Goal: Task Accomplishment & Management: Manage account settings

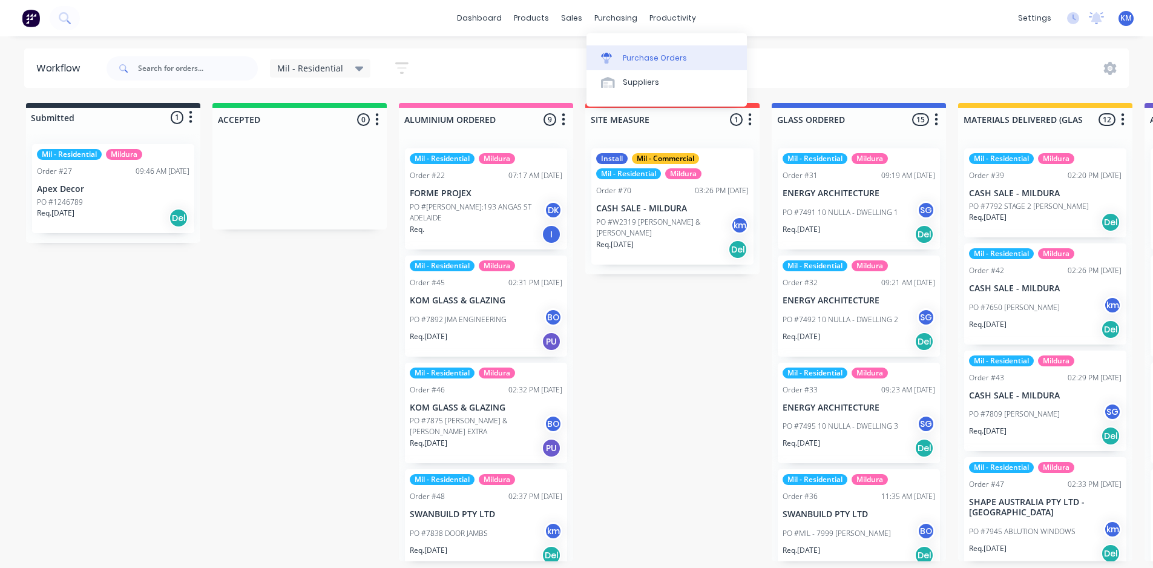
click at [653, 61] on div "Purchase Orders" at bounding box center [655, 58] width 64 height 11
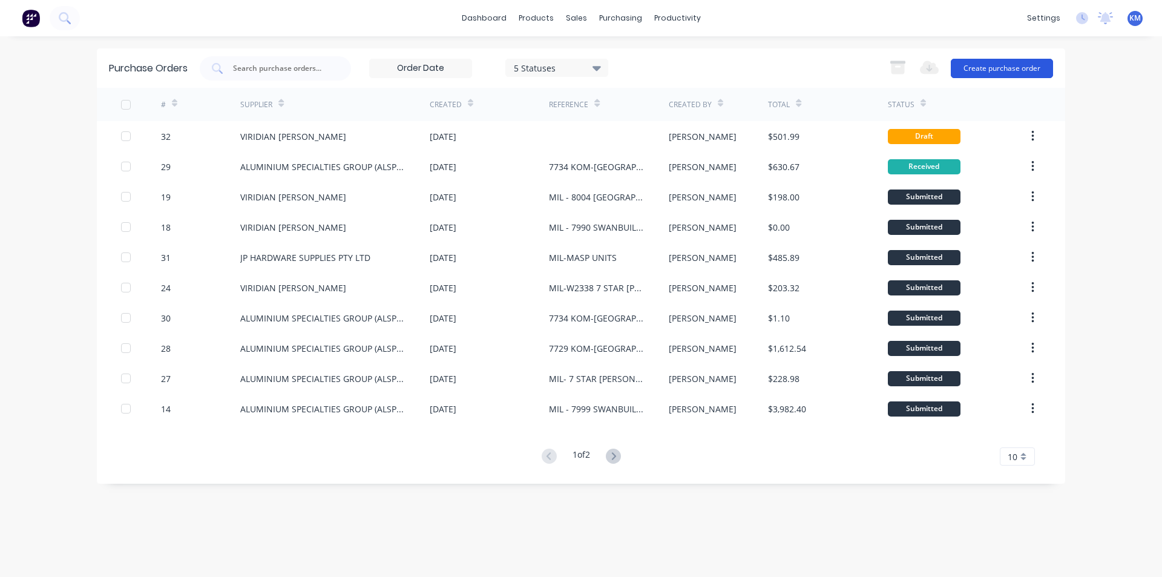
drag, startPoint x: 1161, startPoint y: 66, endPoint x: 1052, endPoint y: 76, distance: 109.4
click at [1152, 89] on div "dashboard products sales purchasing productivity dashboard products Product Cat…" at bounding box center [581, 288] width 1162 height 577
click at [707, 85] on div "Planner" at bounding box center [694, 82] width 28 height 11
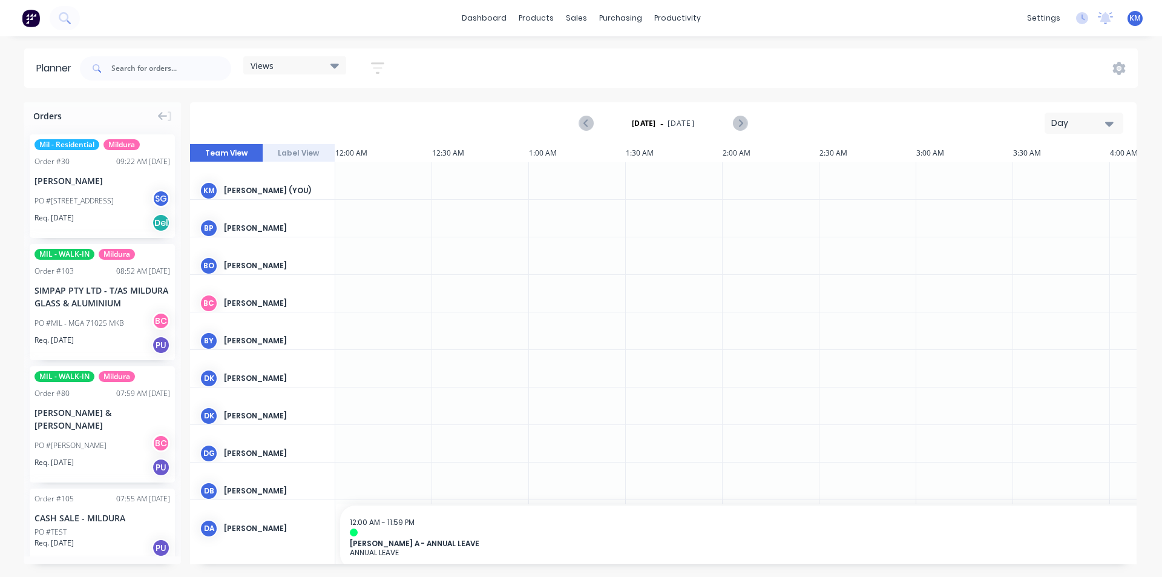
scroll to position [0, 1744]
click at [695, 124] on span "[DATE]" at bounding box center [681, 123] width 27 height 11
click at [669, 122] on span "Wednesday - 08/10/25" at bounding box center [663, 123] width 121 height 15
click at [743, 124] on icon "Next page" at bounding box center [739, 123] width 15 height 15
click at [1044, 125] on div "Thursday - 09/10/25 Day" at bounding box center [663, 122] width 944 height 39
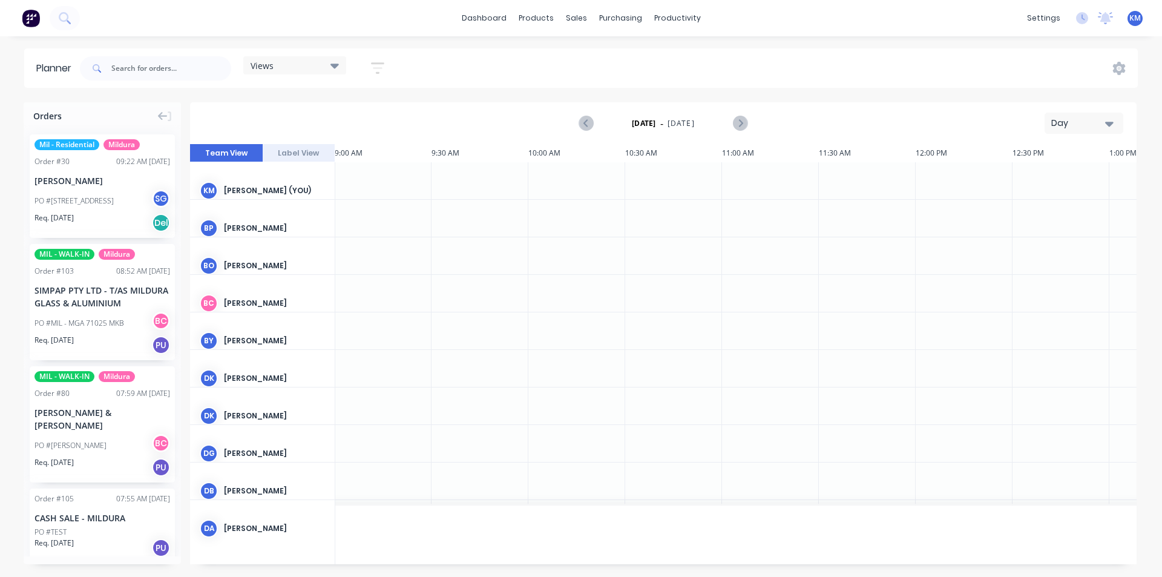
click at [1063, 124] on div "Day" at bounding box center [1079, 123] width 56 height 13
click at [1053, 205] on div "Month" at bounding box center [1062, 204] width 120 height 24
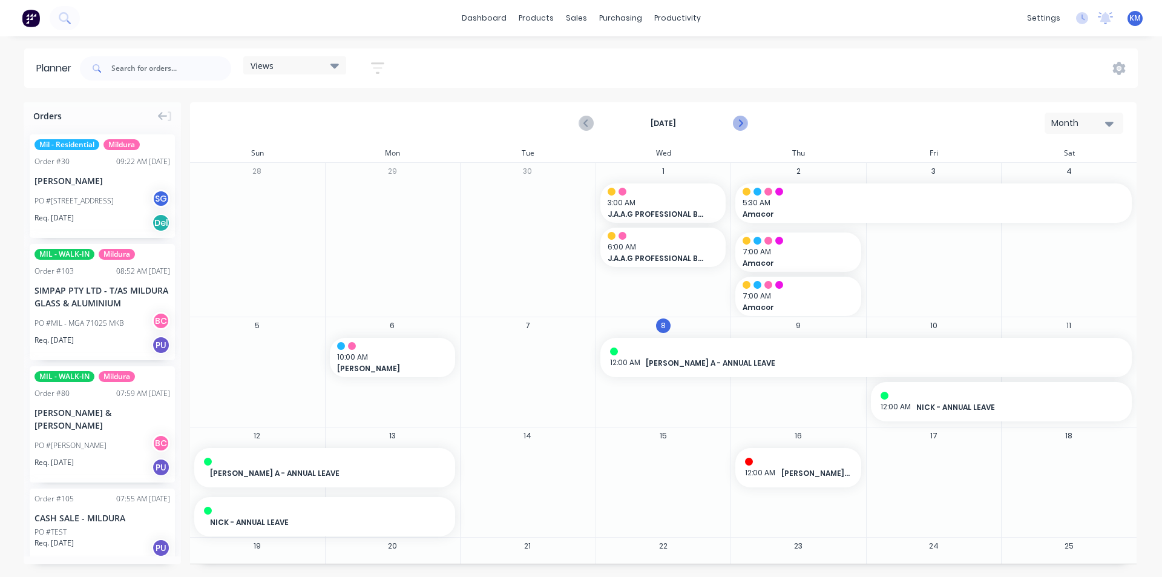
click at [737, 120] on icon "Next page" at bounding box center [739, 123] width 15 height 15
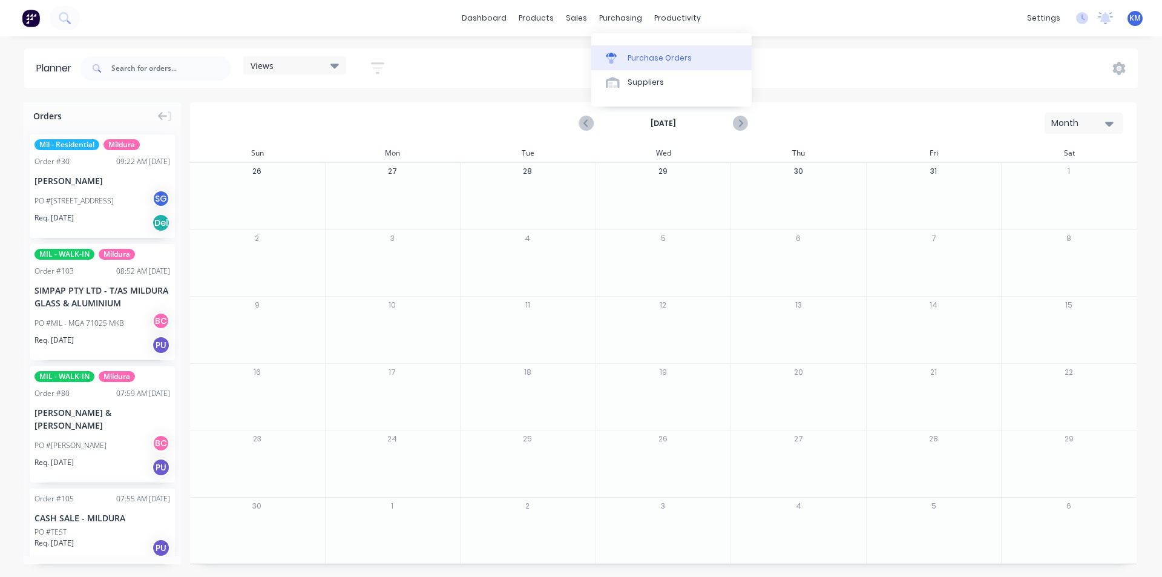
click at [642, 62] on div "Purchase Orders" at bounding box center [660, 58] width 64 height 11
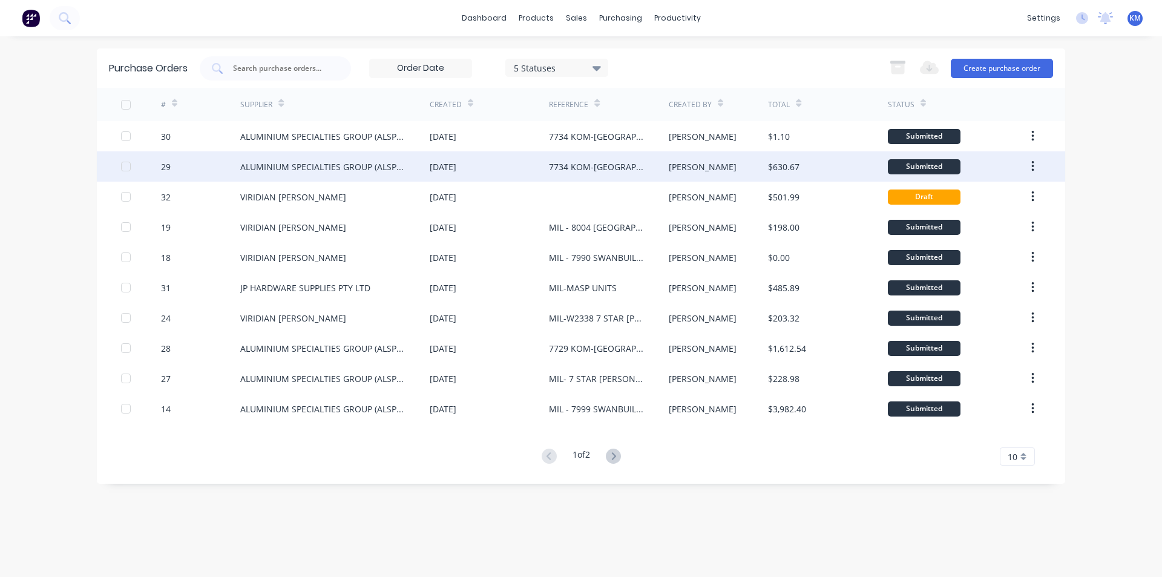
click at [571, 168] on div "7734 KOM-RIVERVIEW LUTHERAN" at bounding box center [596, 166] width 95 height 13
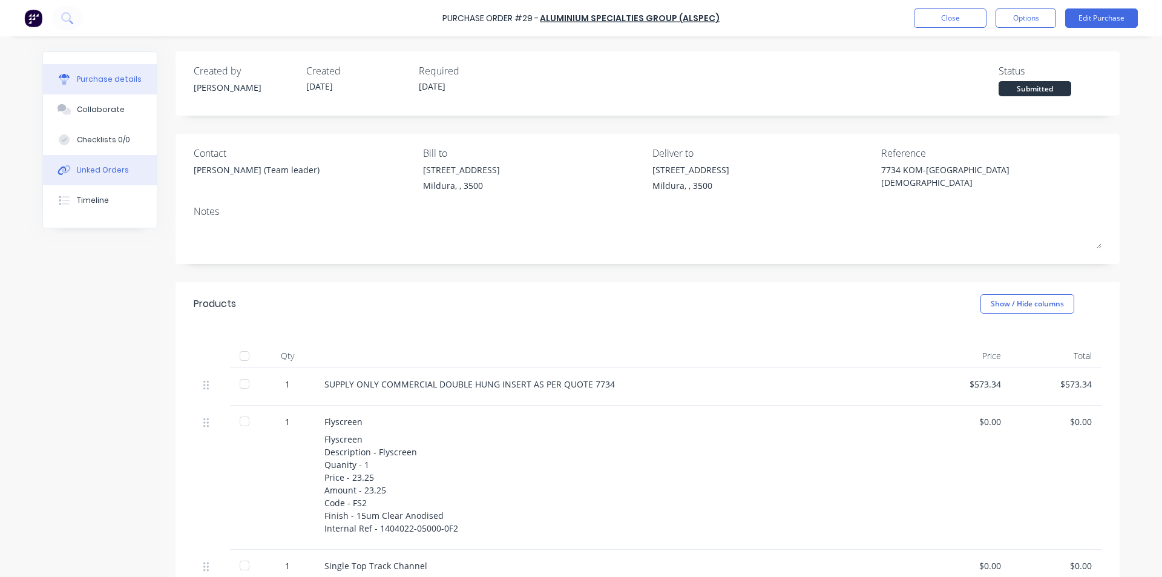
click at [94, 161] on button "Linked Orders" at bounding box center [100, 170] width 114 height 30
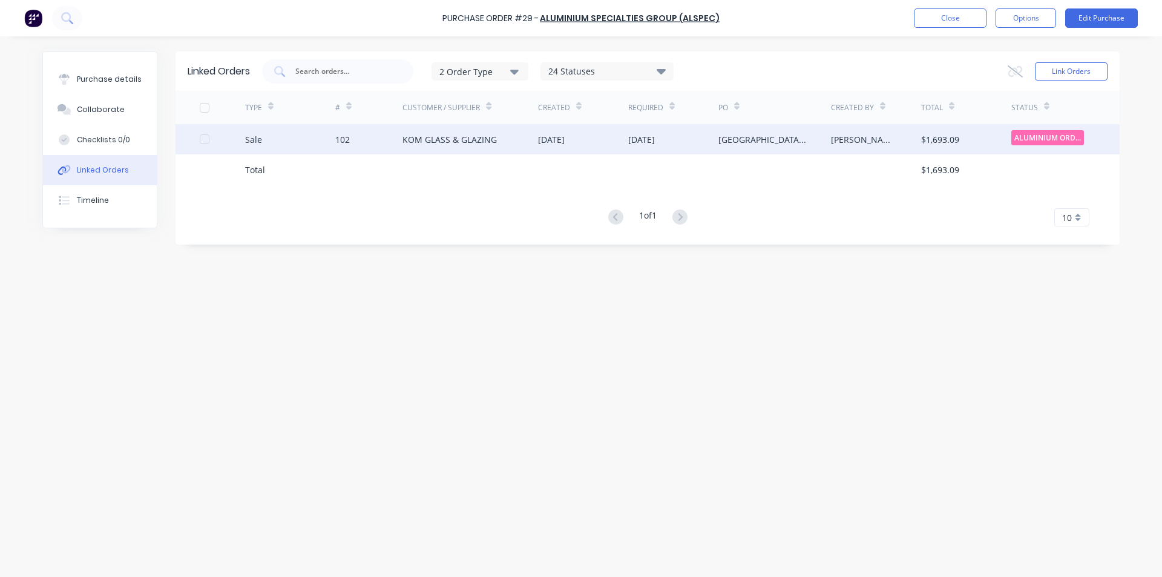
click at [500, 145] on div "KOM GLASS & GLAZING" at bounding box center [470, 139] width 136 height 30
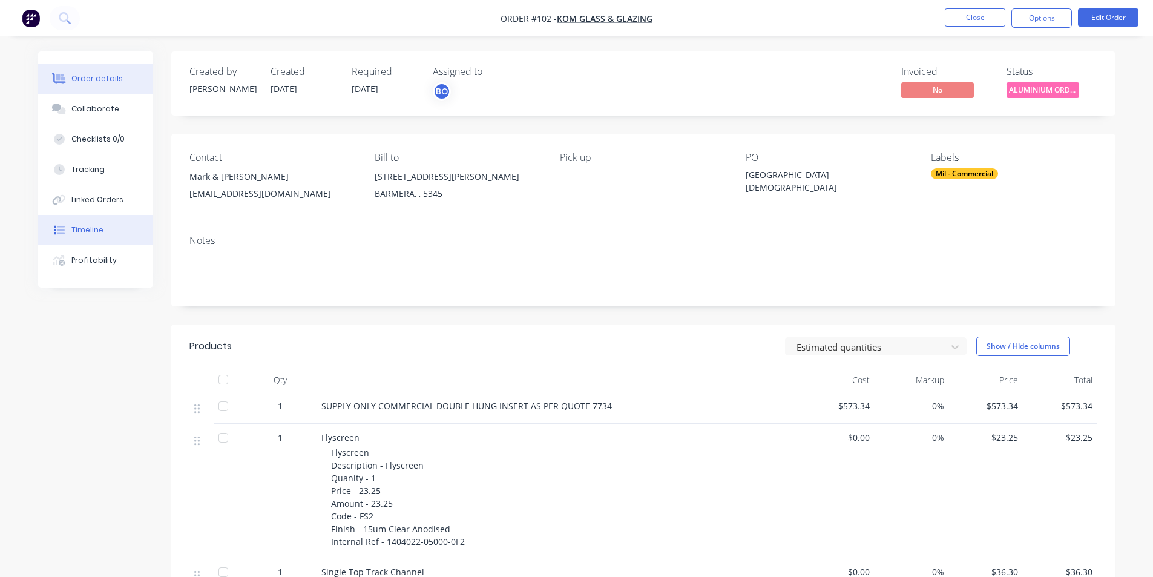
click at [97, 230] on div "Timeline" at bounding box center [87, 230] width 32 height 11
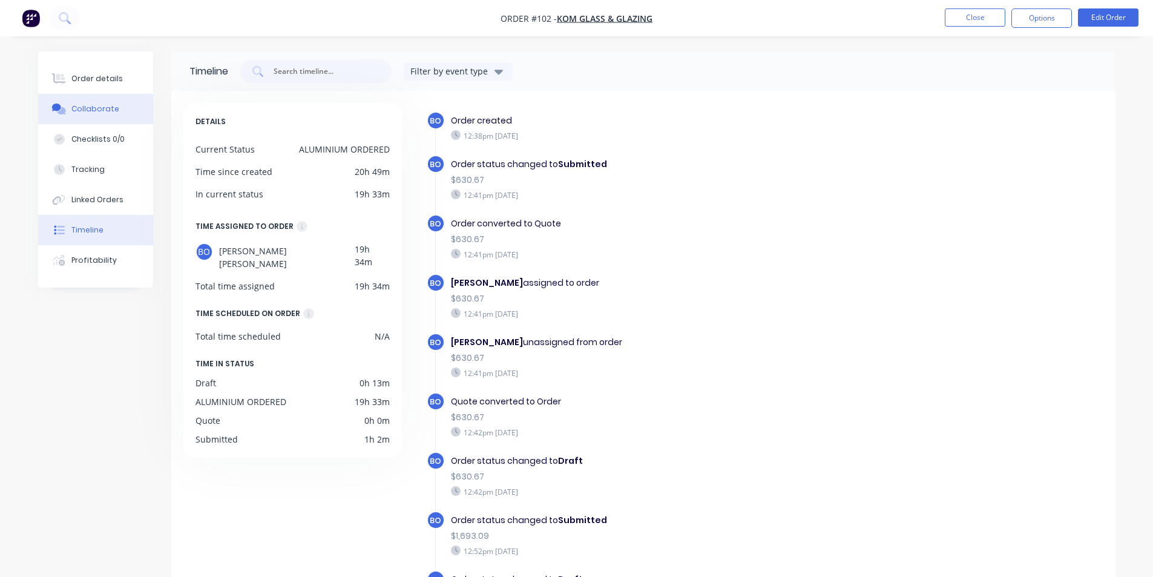
click at [119, 117] on button "Collaborate" at bounding box center [95, 109] width 115 height 30
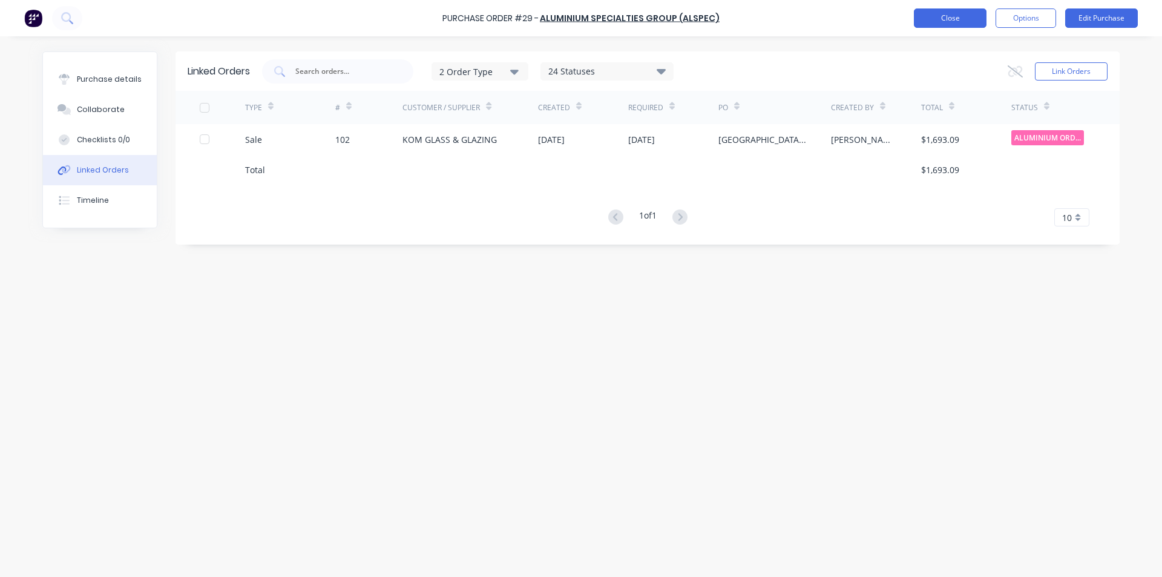
click at [962, 18] on button "Close" at bounding box center [950, 17] width 73 height 19
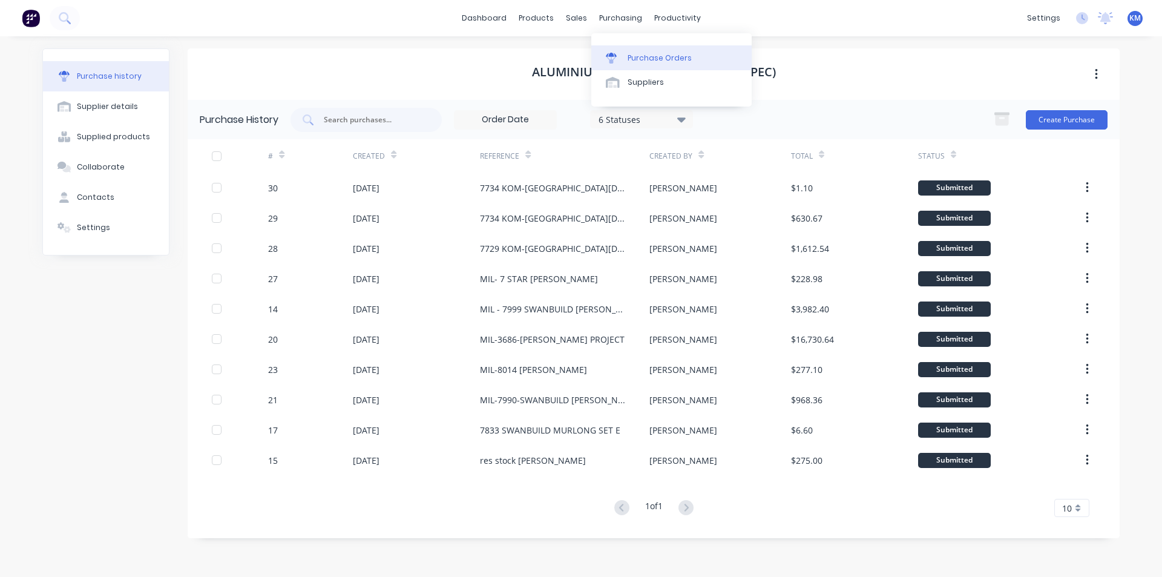
click at [667, 56] on div "Purchase Orders" at bounding box center [660, 58] width 64 height 11
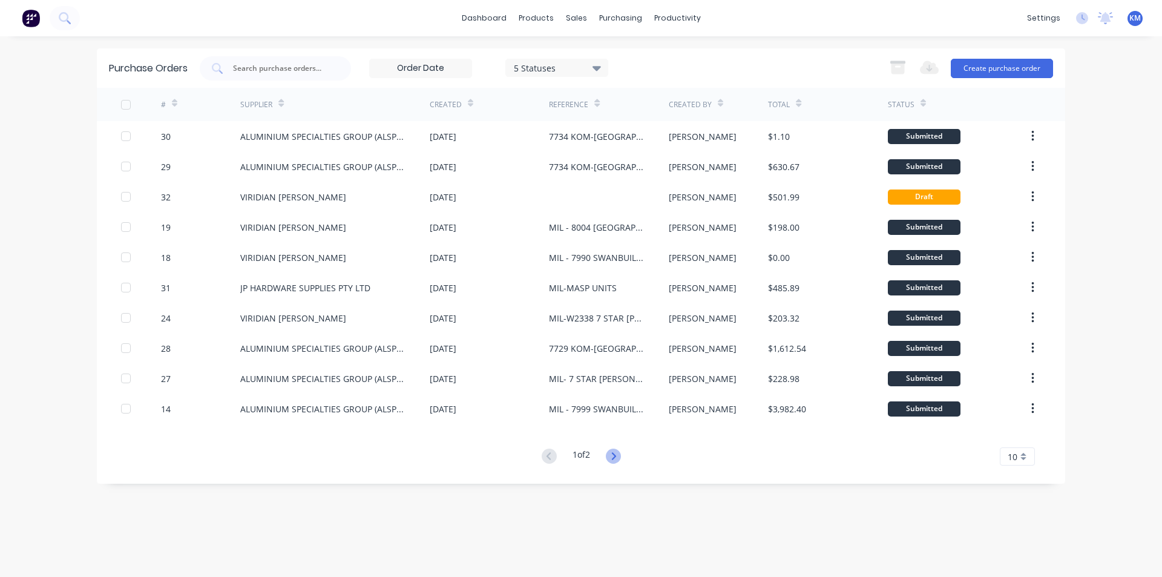
click at [614, 459] on icon at bounding box center [613, 455] width 15 height 15
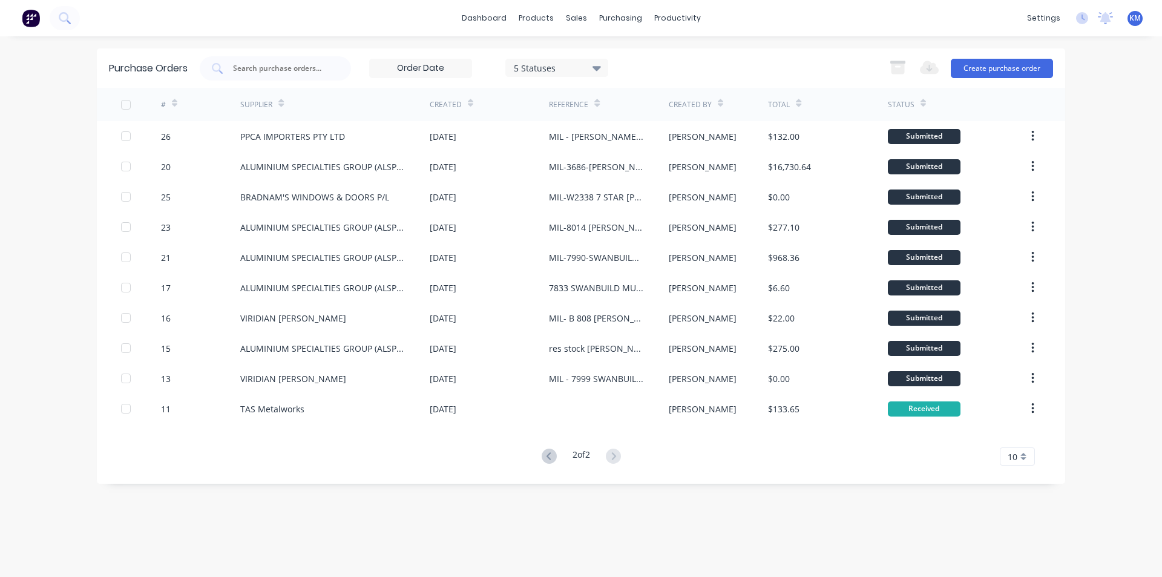
click at [913, 103] on div "Status" at bounding box center [907, 104] width 38 height 21
click at [546, 455] on icon at bounding box center [548, 455] width 4 height 7
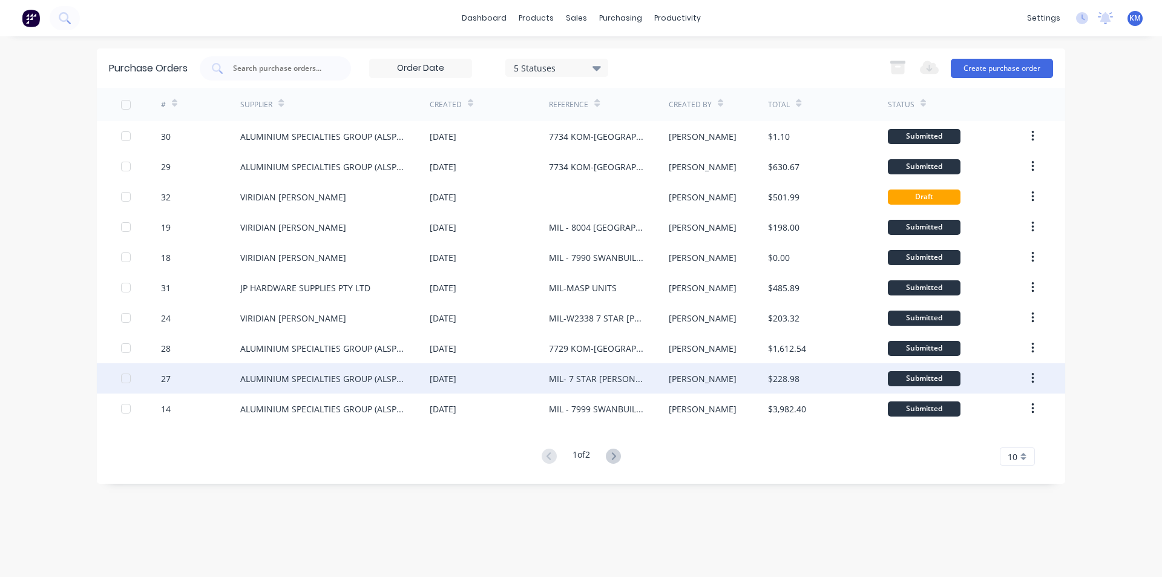
click at [607, 381] on div "MIL- 7 STAR MARIA CROWLEY" at bounding box center [596, 378] width 95 height 13
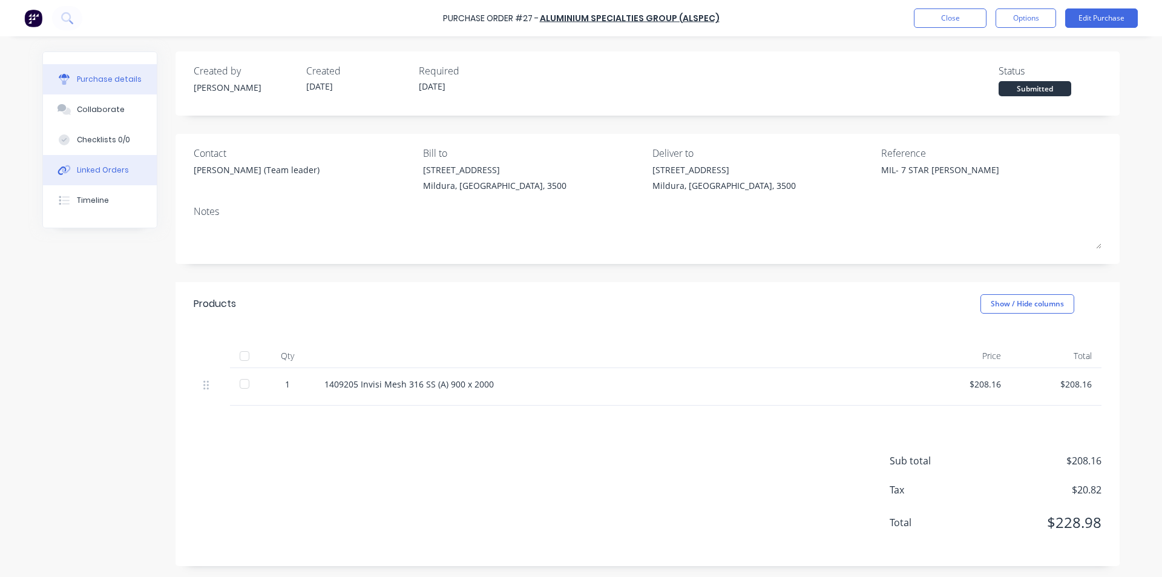
click at [100, 170] on div "Linked Orders" at bounding box center [103, 170] width 52 height 11
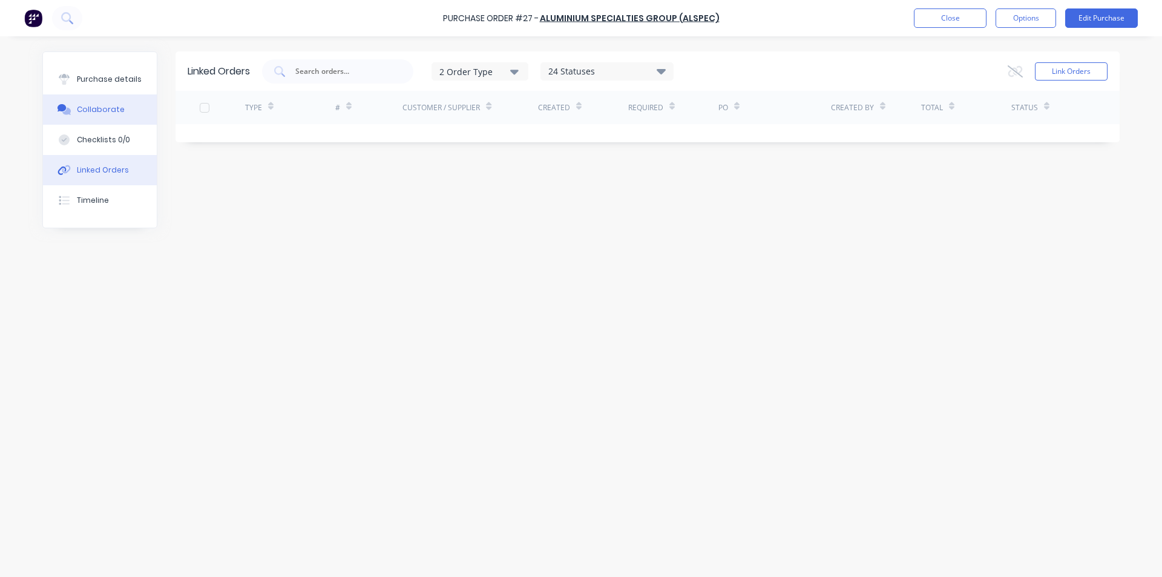
click at [114, 110] on div "Collaborate" at bounding box center [101, 109] width 48 height 11
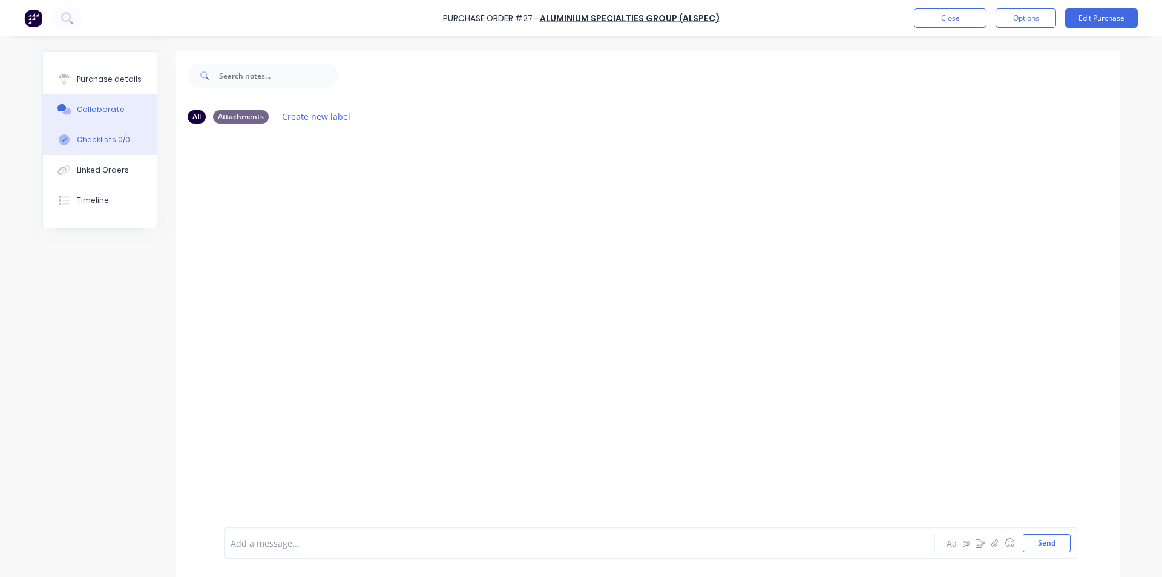
click at [126, 131] on button "Checklists 0/0" at bounding box center [100, 140] width 114 height 30
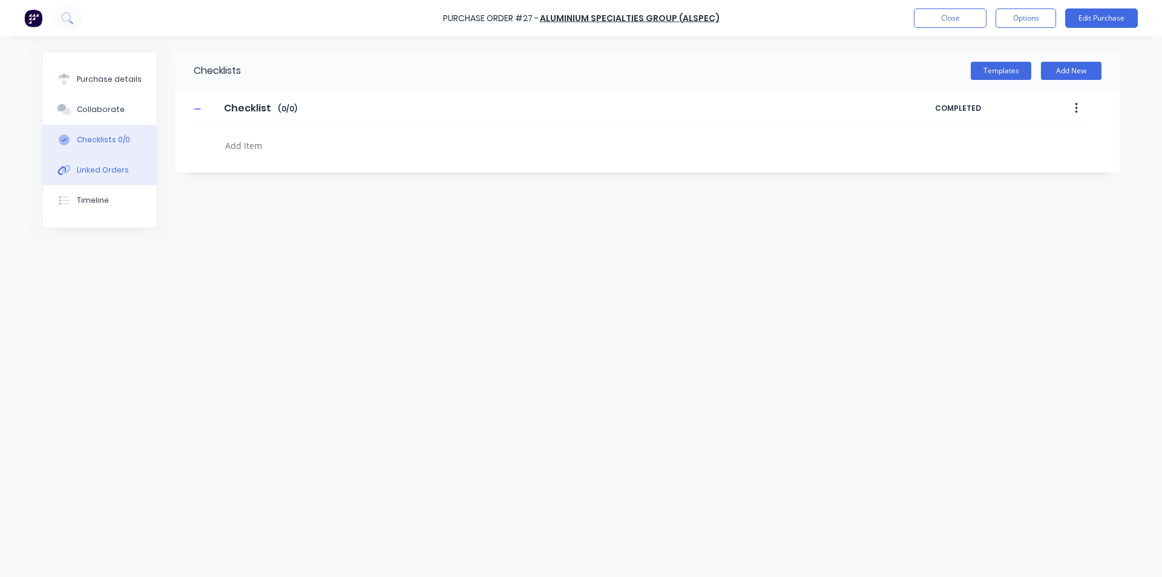
click at [117, 166] on div "Linked Orders" at bounding box center [103, 170] width 52 height 11
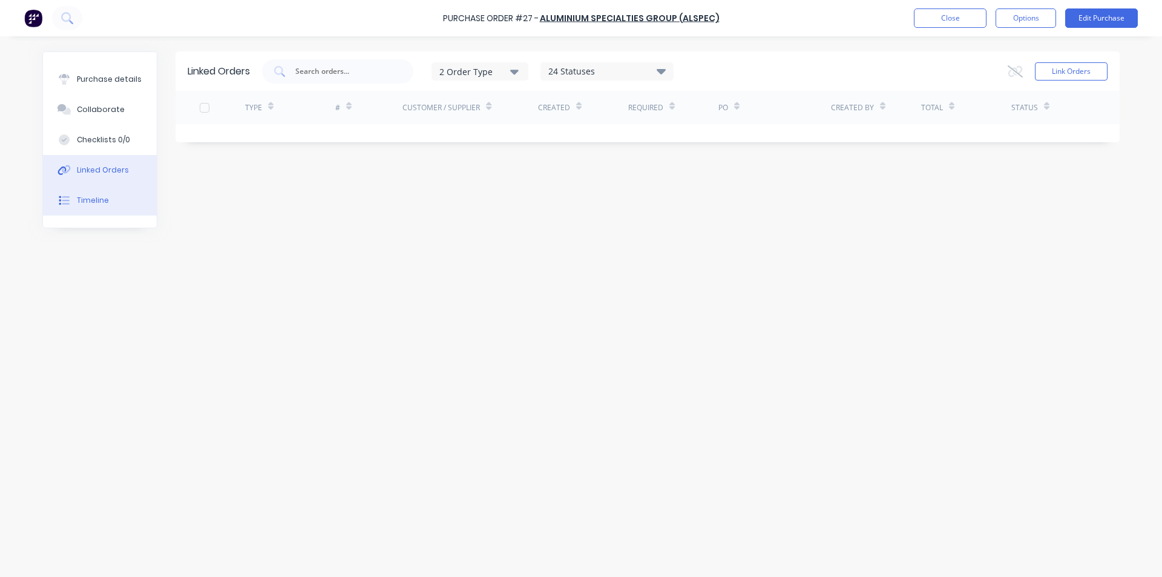
click at [73, 206] on button "Timeline" at bounding box center [100, 200] width 114 height 30
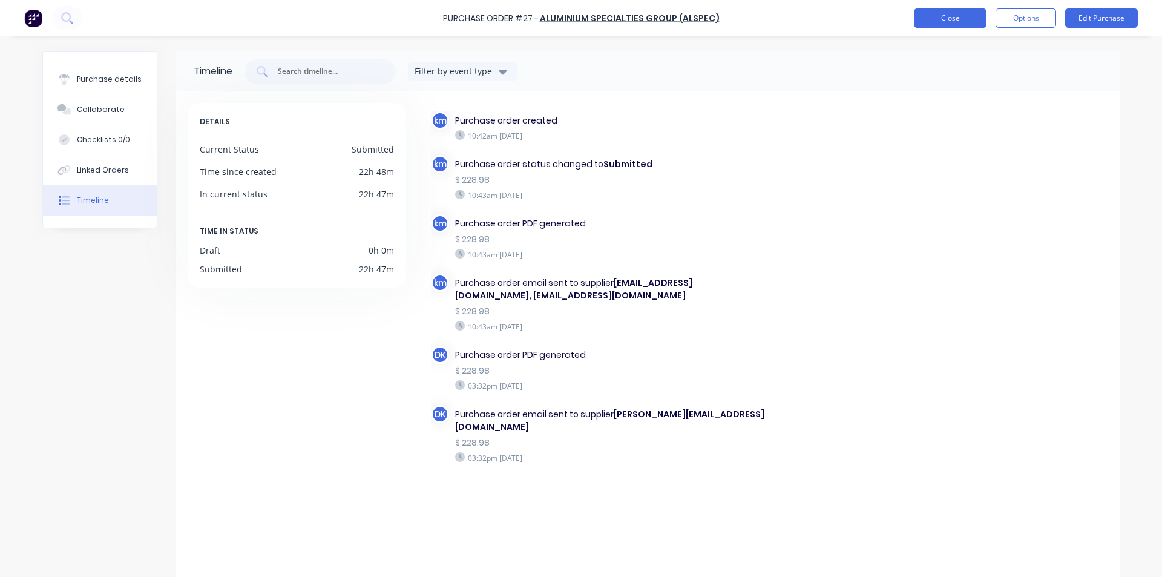
click at [968, 15] on button "Close" at bounding box center [950, 17] width 73 height 19
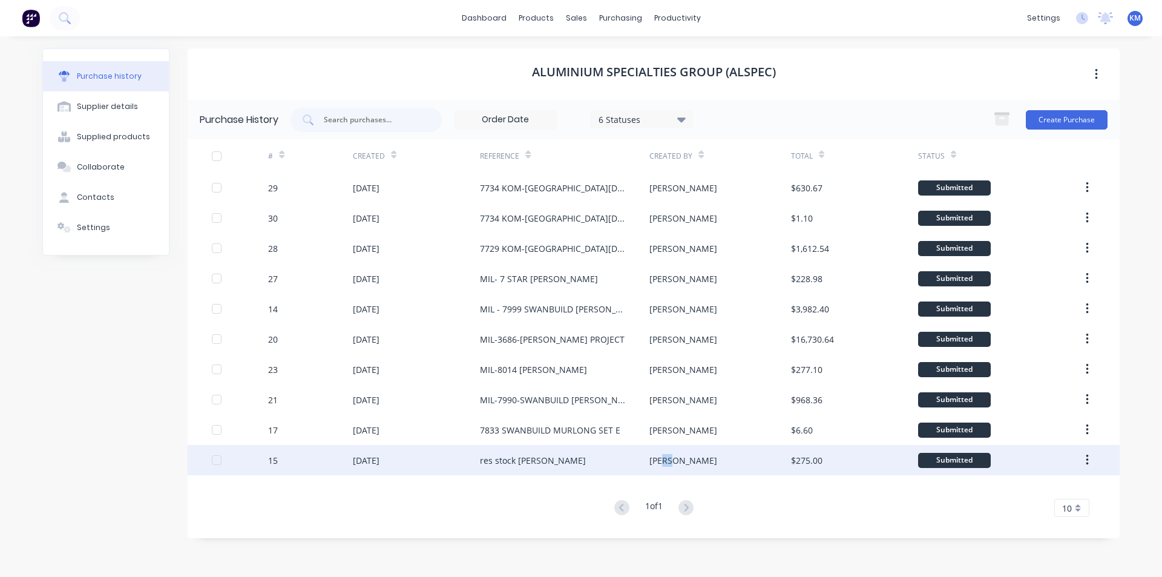
drag, startPoint x: 671, startPoint y: 461, endPoint x: 664, endPoint y: 458, distance: 8.1
click at [664, 458] on div "Brett" at bounding box center [719, 460] width 141 height 30
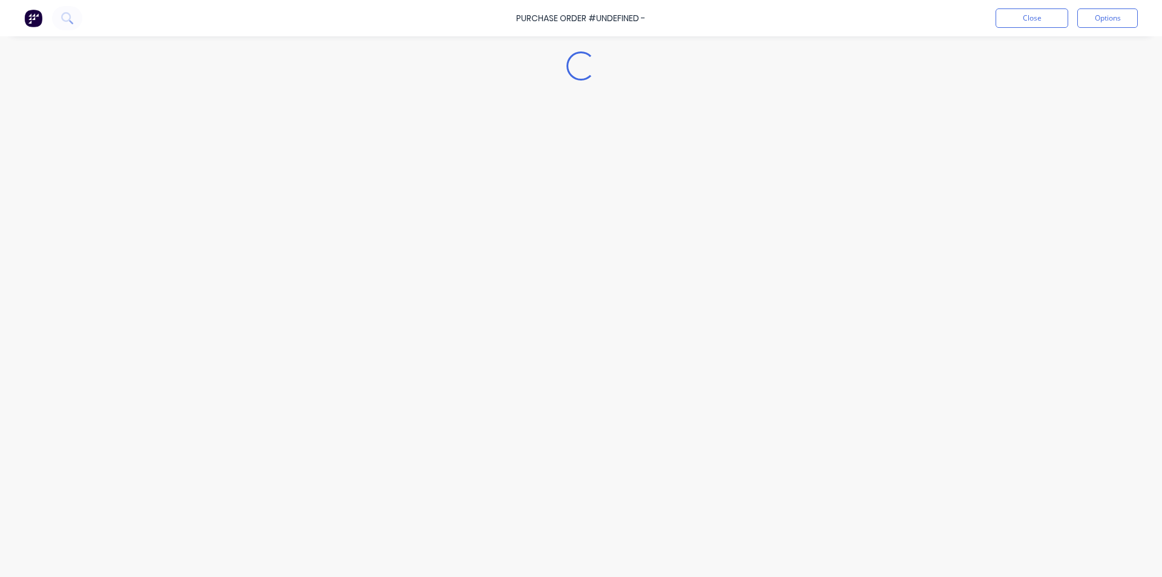
type textarea "x"
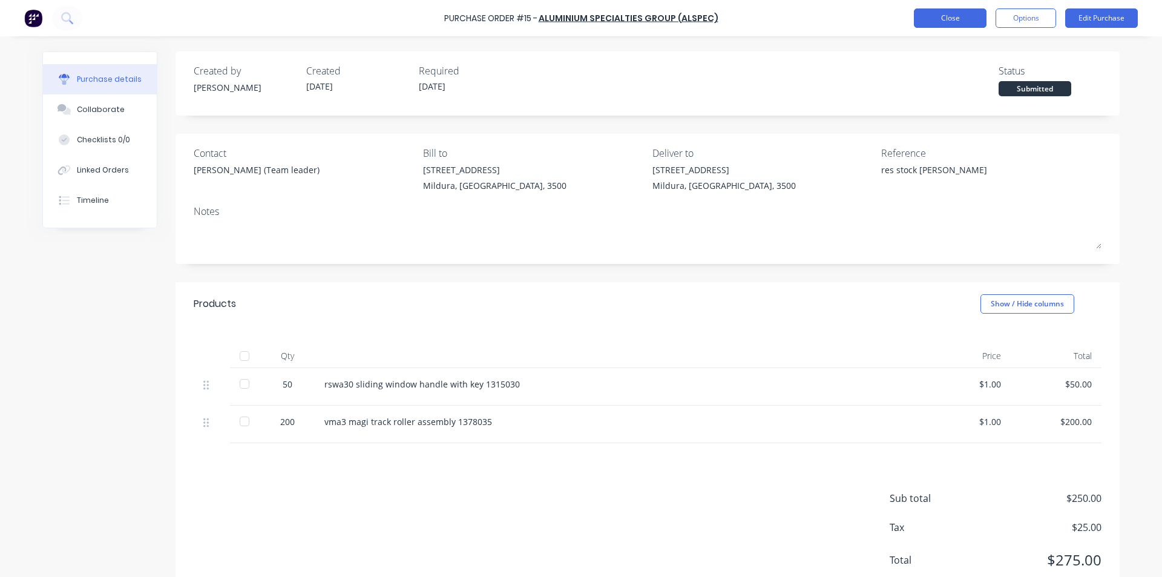
click at [943, 20] on button "Close" at bounding box center [950, 17] width 73 height 19
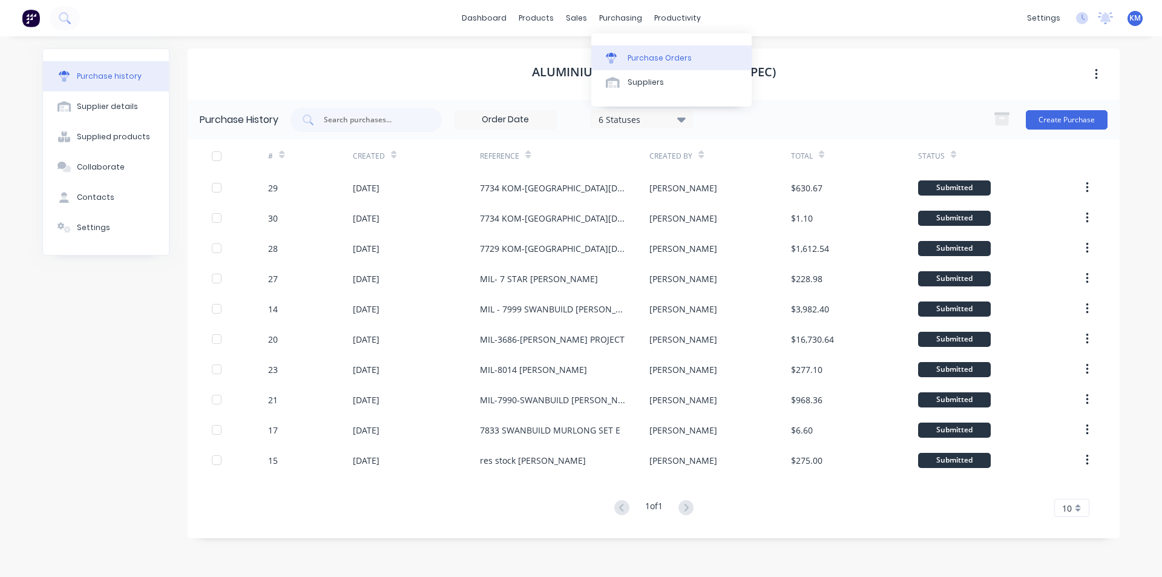
click at [648, 58] on div "Purchase Orders" at bounding box center [660, 58] width 64 height 11
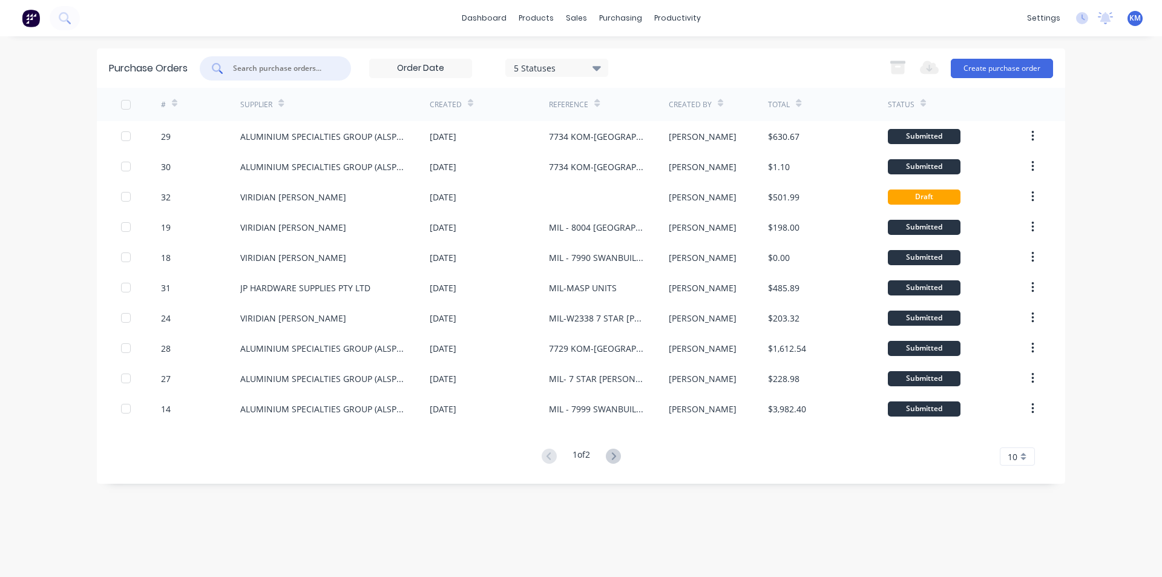
click at [290, 67] on input "text" at bounding box center [282, 68] width 100 height 12
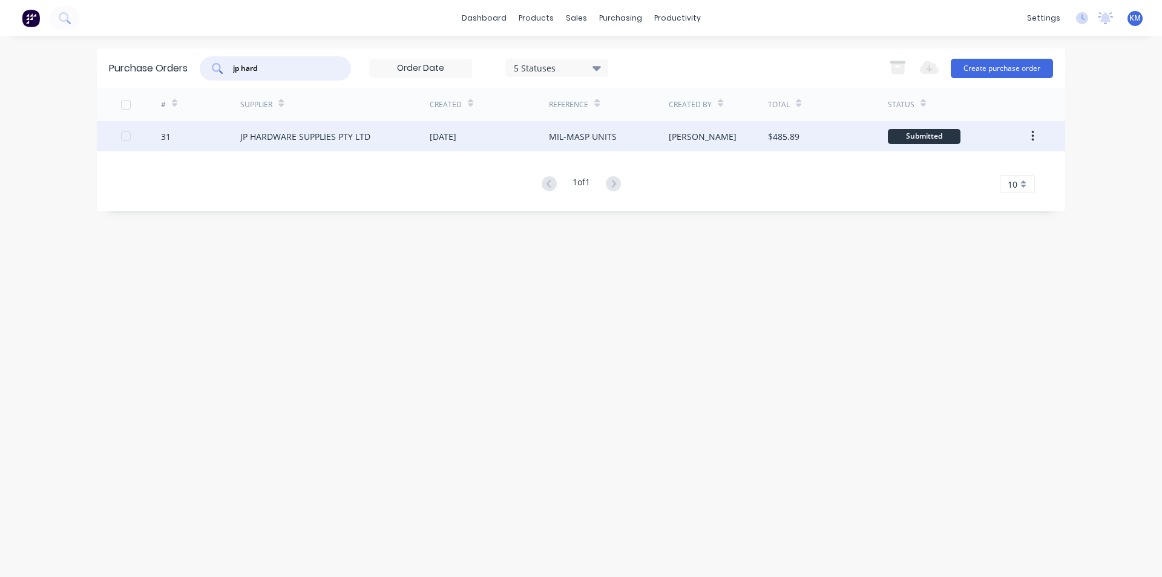
type input "jp hard"
click at [583, 137] on div "MIL-MASP UNITS" at bounding box center [583, 136] width 68 height 13
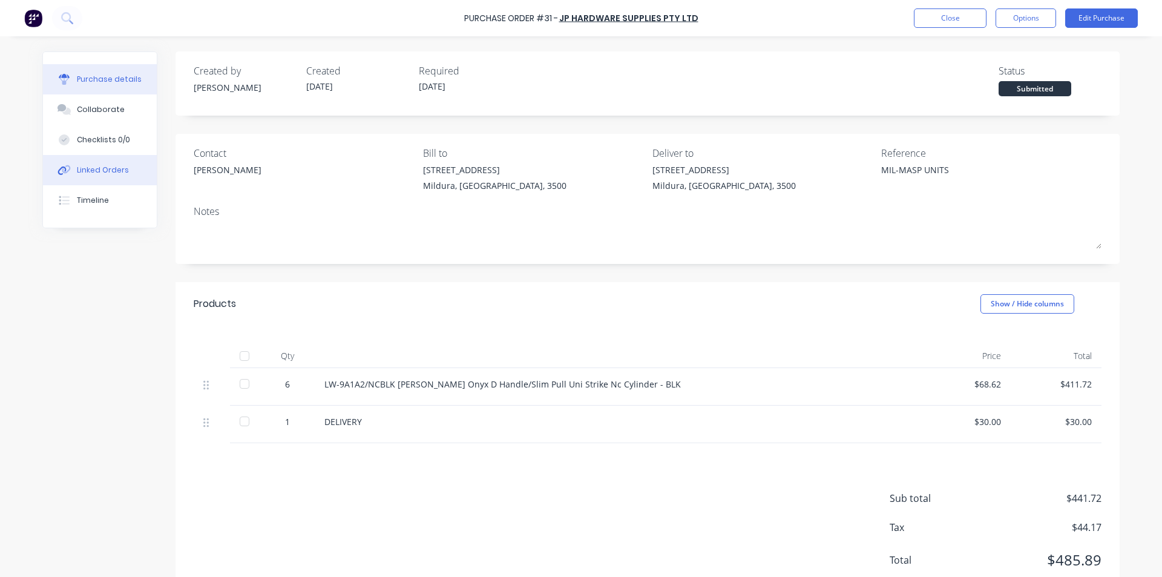
click at [128, 178] on button "Linked Orders" at bounding box center [100, 170] width 114 height 30
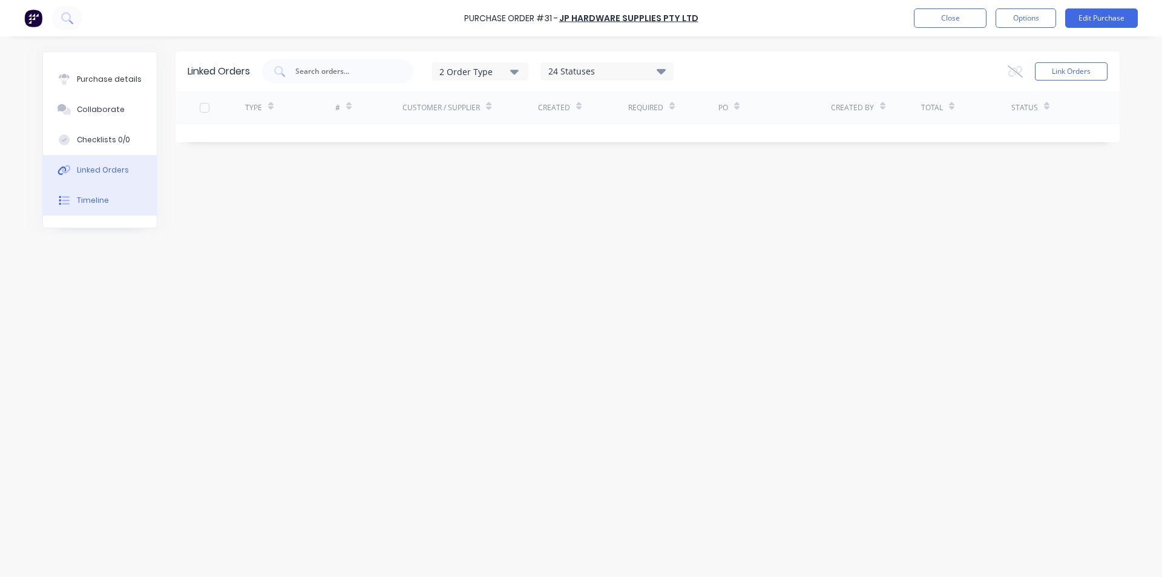
click at [107, 206] on button "Timeline" at bounding box center [100, 200] width 114 height 30
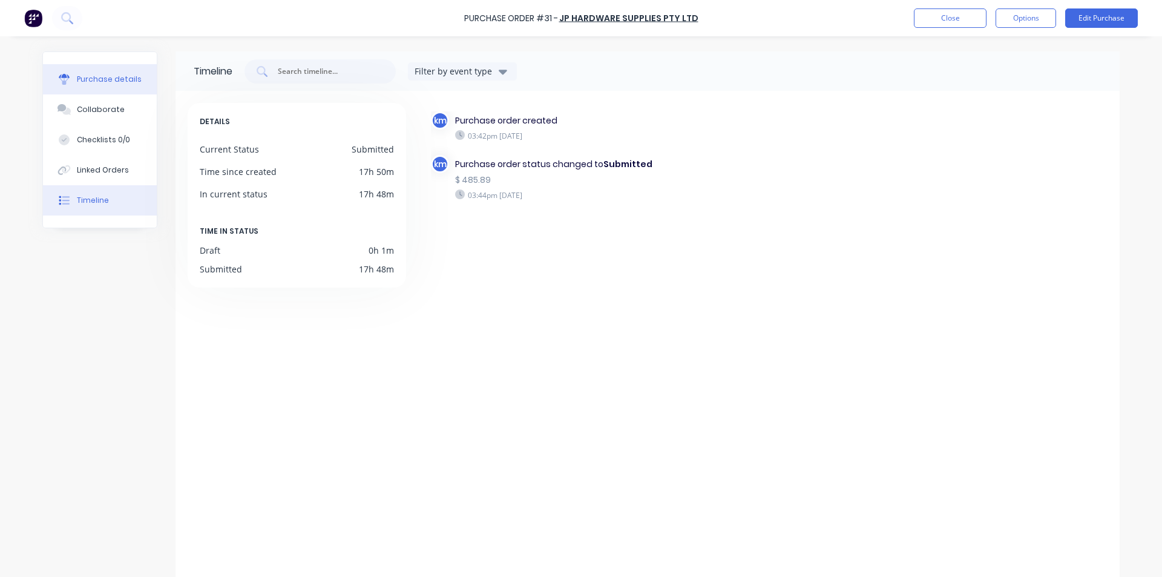
click at [116, 85] on button "Purchase details" at bounding box center [100, 79] width 114 height 30
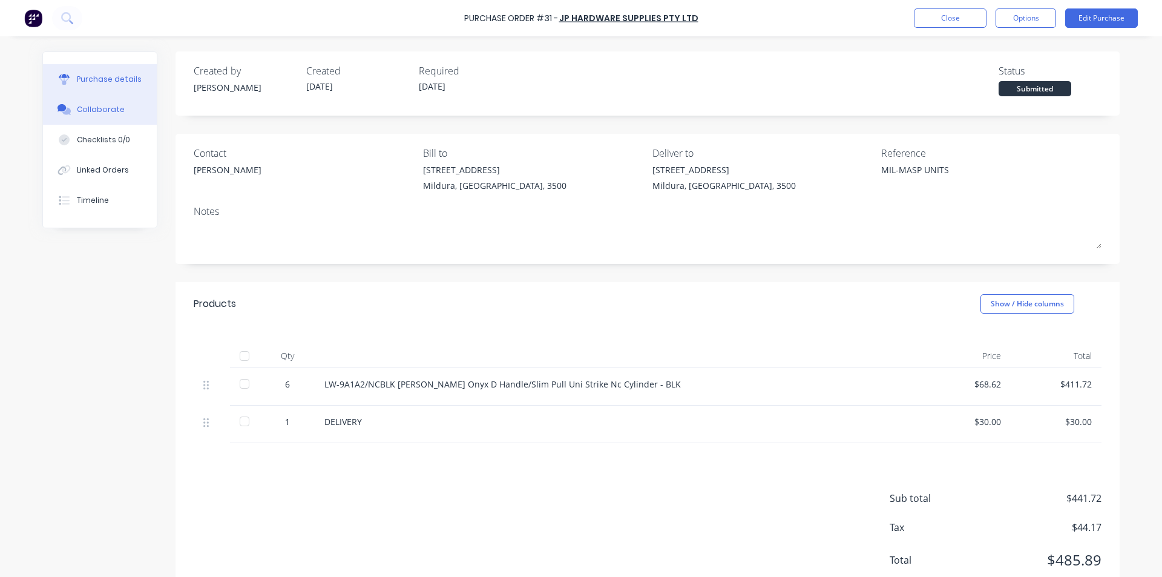
click at [106, 111] on div "Collaborate" at bounding box center [101, 109] width 48 height 11
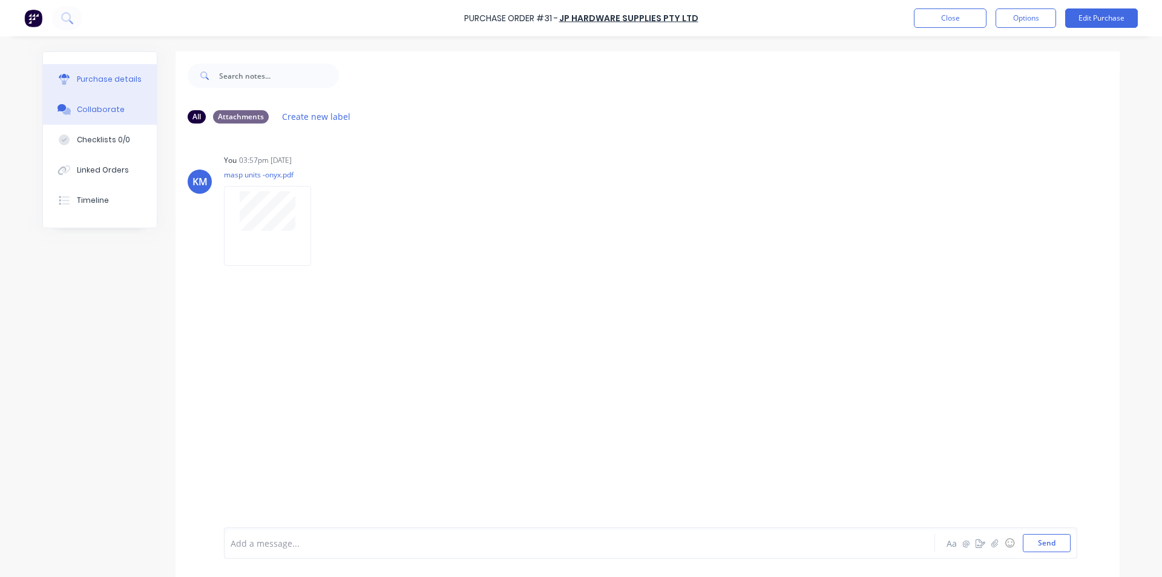
click at [134, 75] on button "Purchase details" at bounding box center [100, 79] width 114 height 30
type textarea "x"
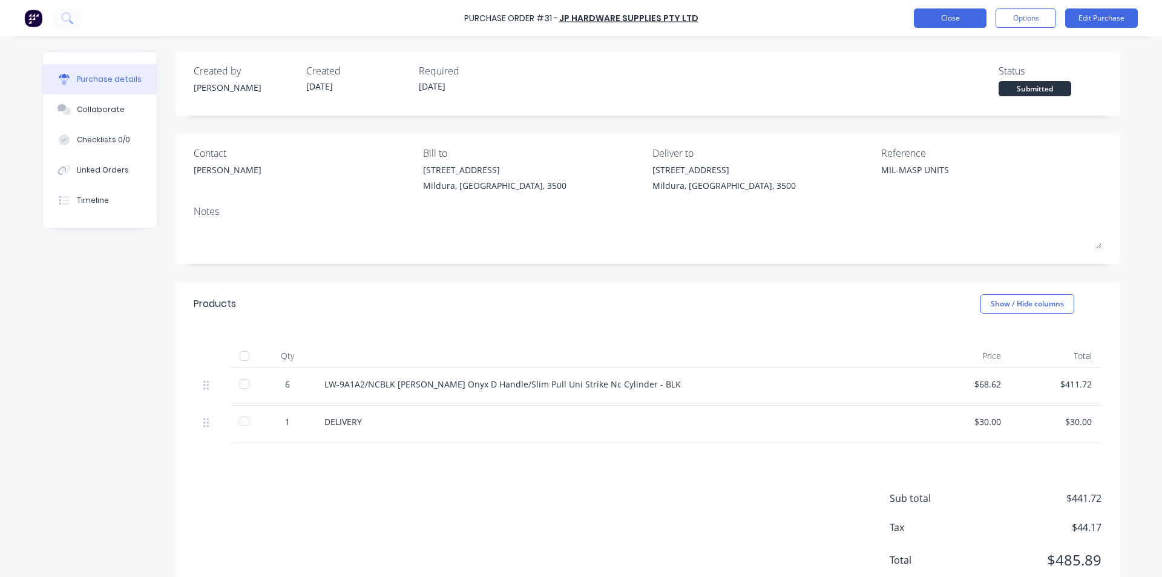
click at [943, 22] on button "Close" at bounding box center [950, 17] width 73 height 19
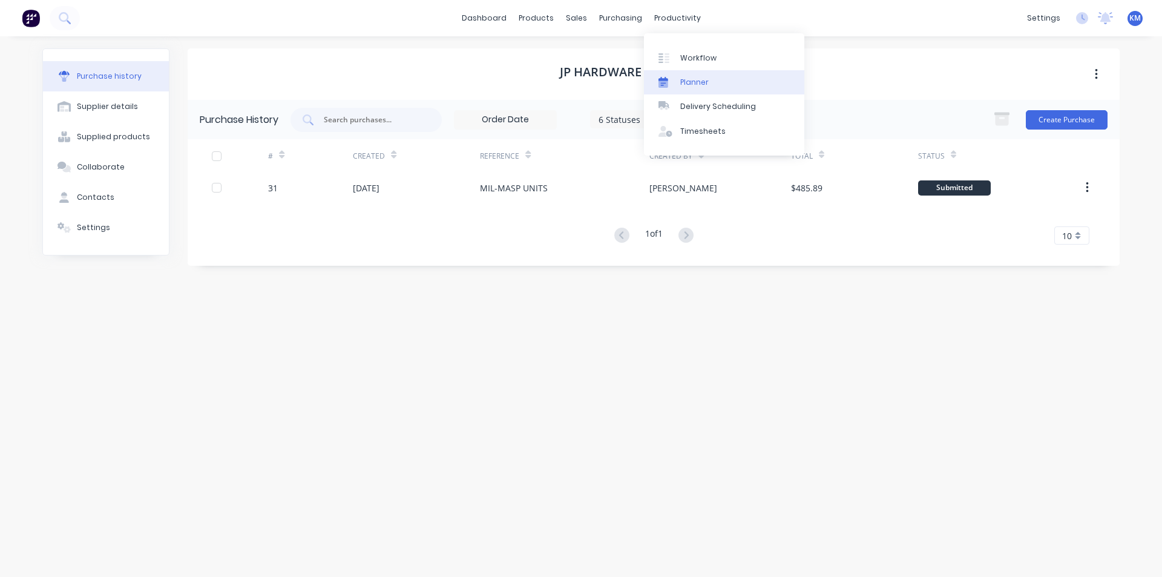
click at [723, 86] on link "Planner" at bounding box center [724, 82] width 160 height 24
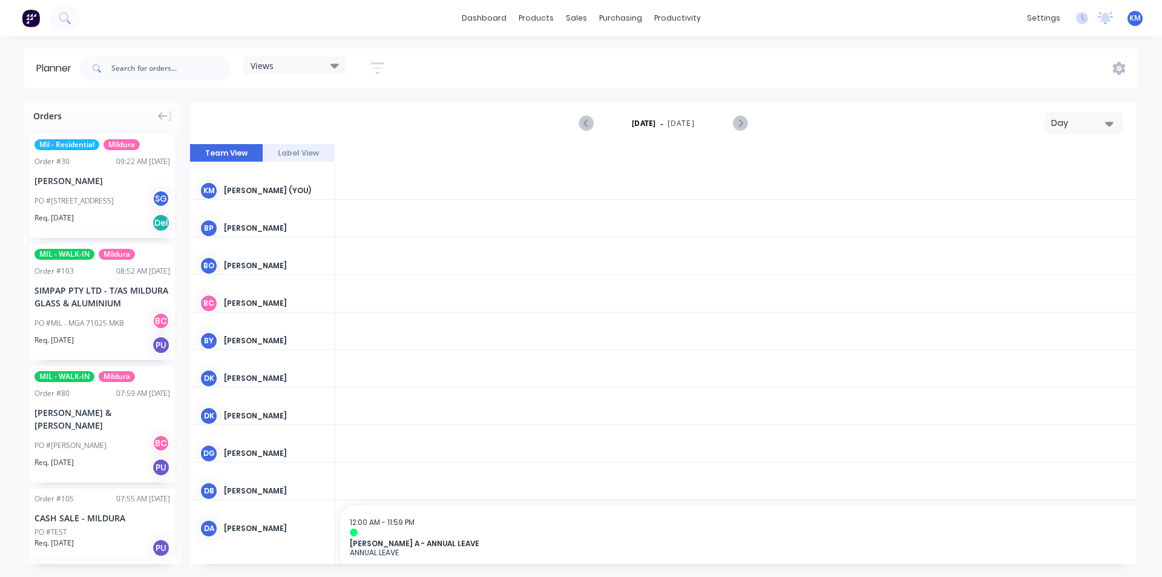
scroll to position [0, 1744]
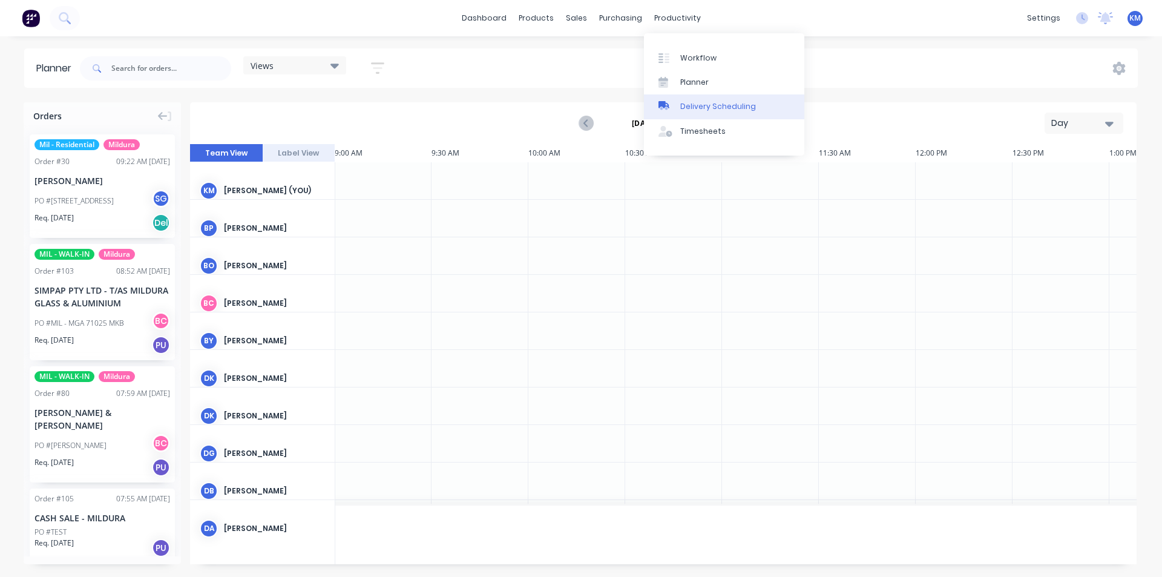
click at [707, 102] on div "Delivery Scheduling" at bounding box center [718, 106] width 76 height 11
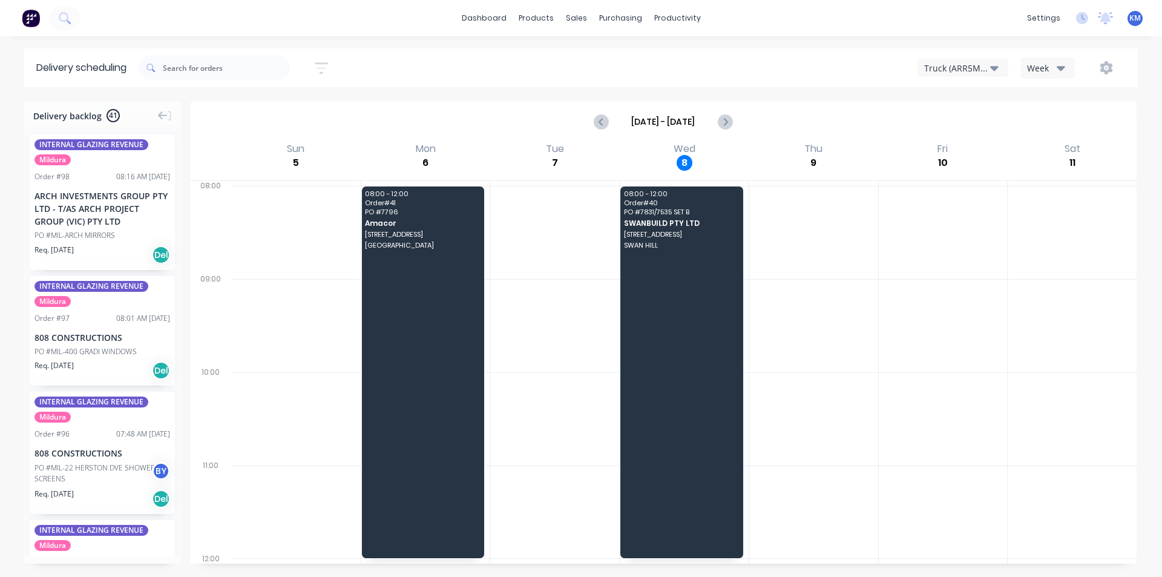
click at [655, 123] on input "Oct 5 - Oct 11" at bounding box center [663, 122] width 108 height 18
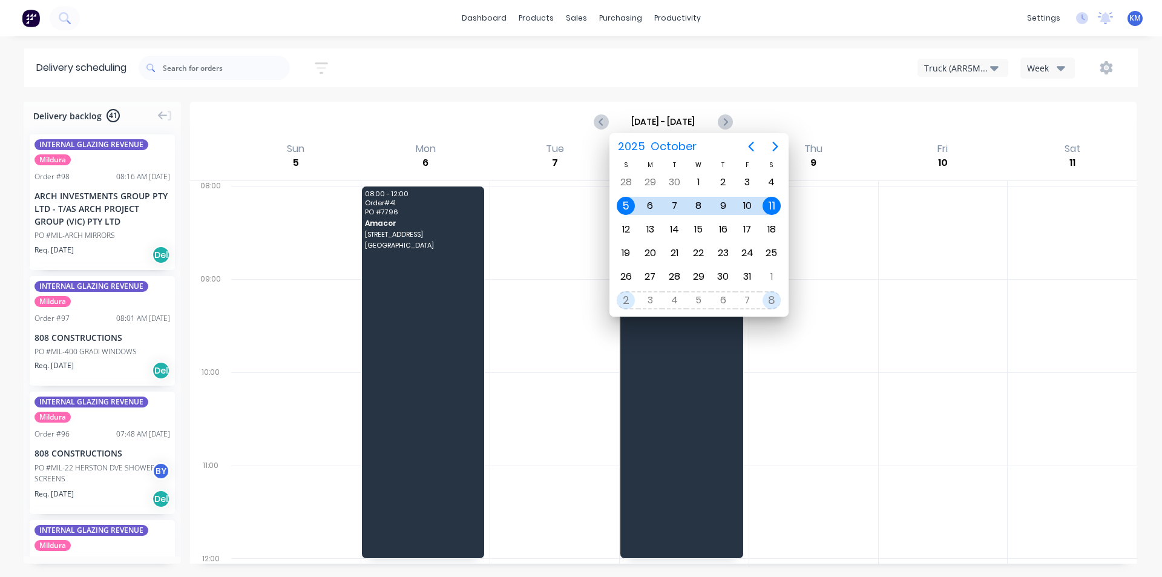
click at [701, 294] on div "5" at bounding box center [698, 300] width 18 height 18
type input "Nov 2 - Nov 8"
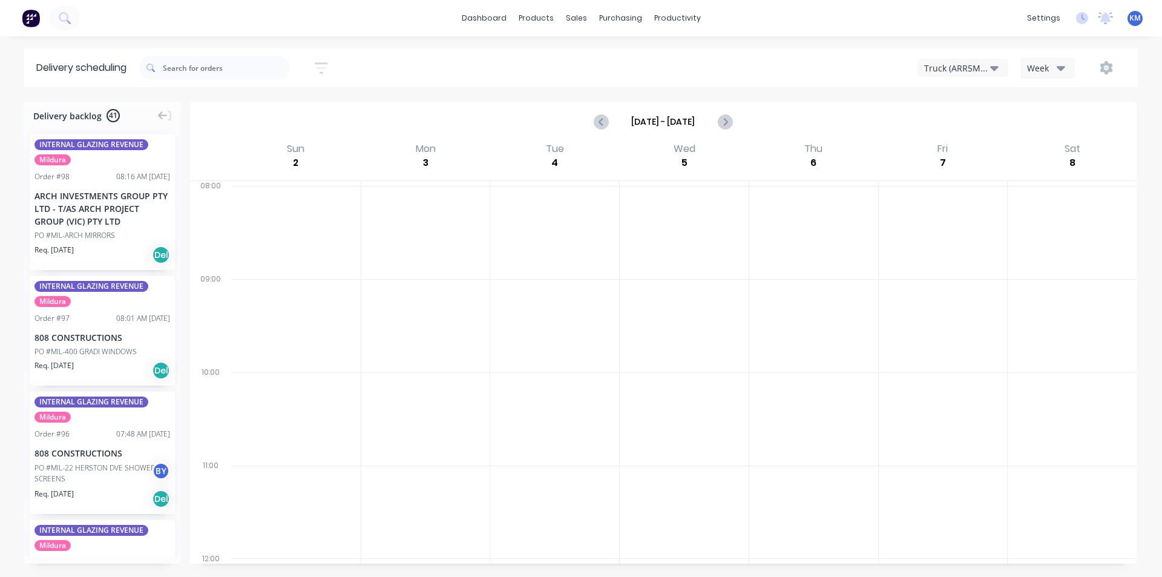
click at [1058, 72] on icon "button" at bounding box center [1061, 67] width 8 height 13
click at [1045, 101] on div "Week" at bounding box center [1081, 100] width 120 height 24
click at [707, 133] on div "Timesheets" at bounding box center [702, 131] width 45 height 11
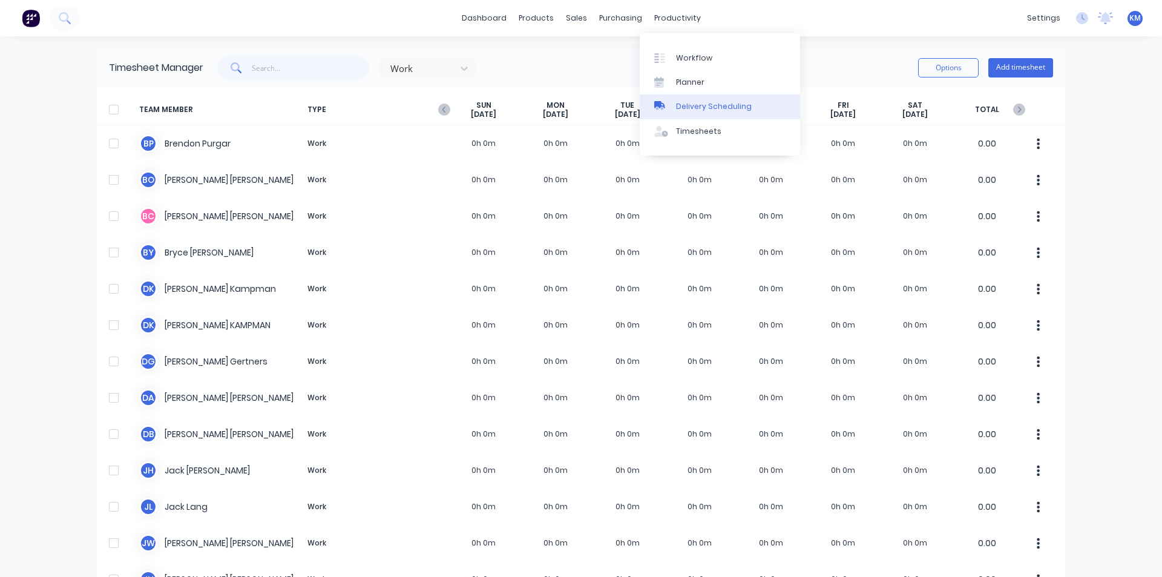
click at [700, 107] on div "Delivery Scheduling" at bounding box center [714, 106] width 76 height 11
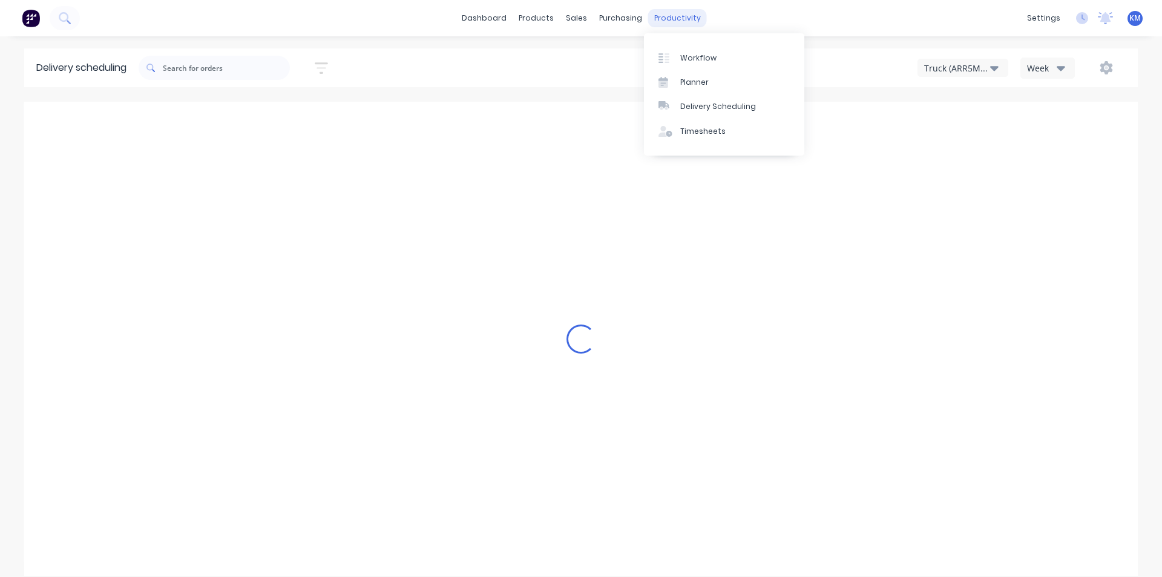
click at [686, 17] on div "productivity" at bounding box center [677, 18] width 59 height 18
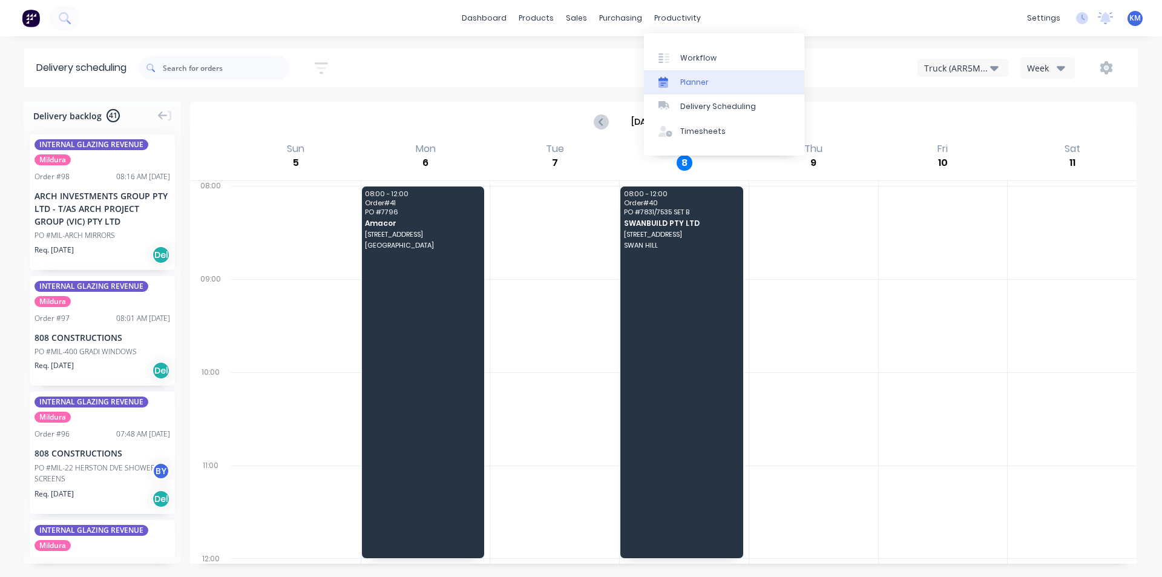
click at [710, 77] on link "Planner" at bounding box center [724, 82] width 160 height 24
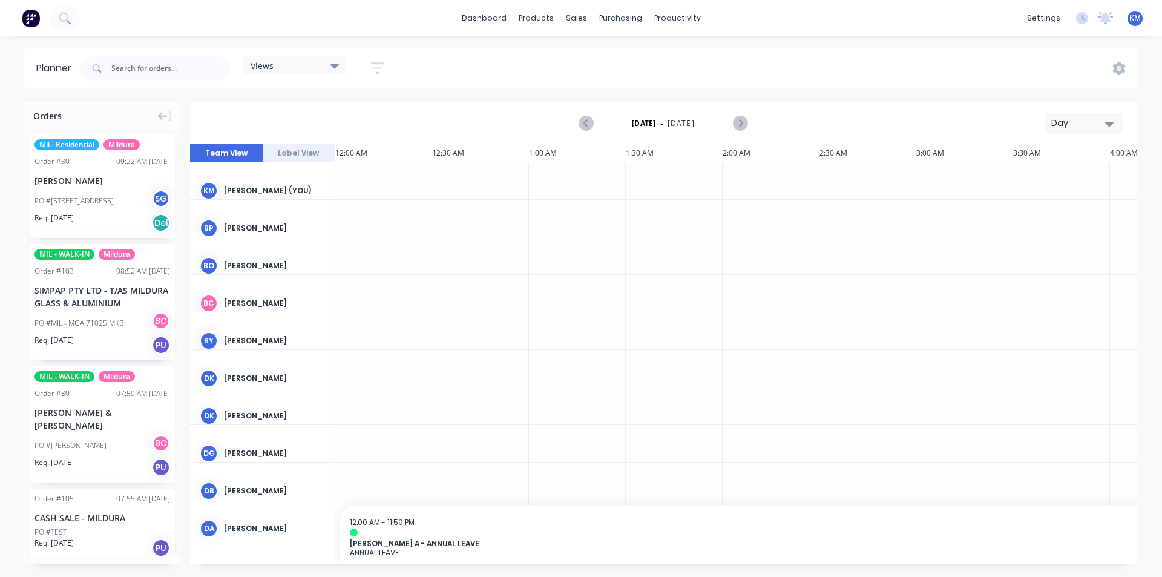
scroll to position [0, 1744]
click at [681, 122] on span "[DATE]" at bounding box center [681, 123] width 27 height 11
click at [1089, 123] on div "Day" at bounding box center [1079, 123] width 56 height 13
click at [1067, 198] on div "Month" at bounding box center [1062, 204] width 120 height 24
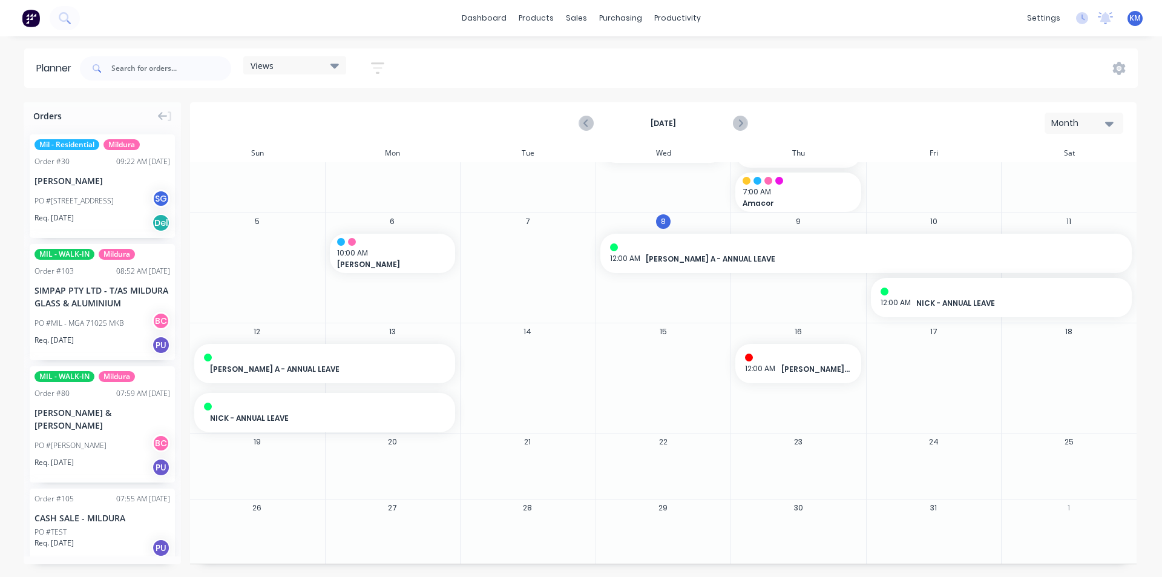
scroll to position [56, 0]
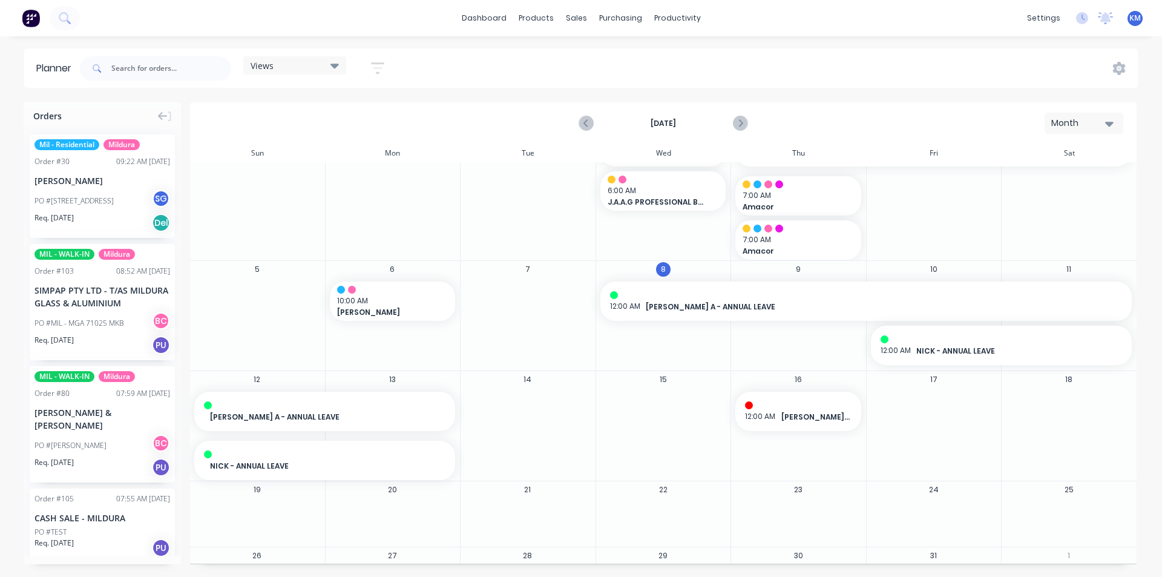
click at [1072, 112] on div "October 2025 Month" at bounding box center [663, 122] width 944 height 39
click at [1074, 121] on div "Month" at bounding box center [1079, 123] width 56 height 13
click at [1043, 156] on div "Day" at bounding box center [1062, 155] width 120 height 24
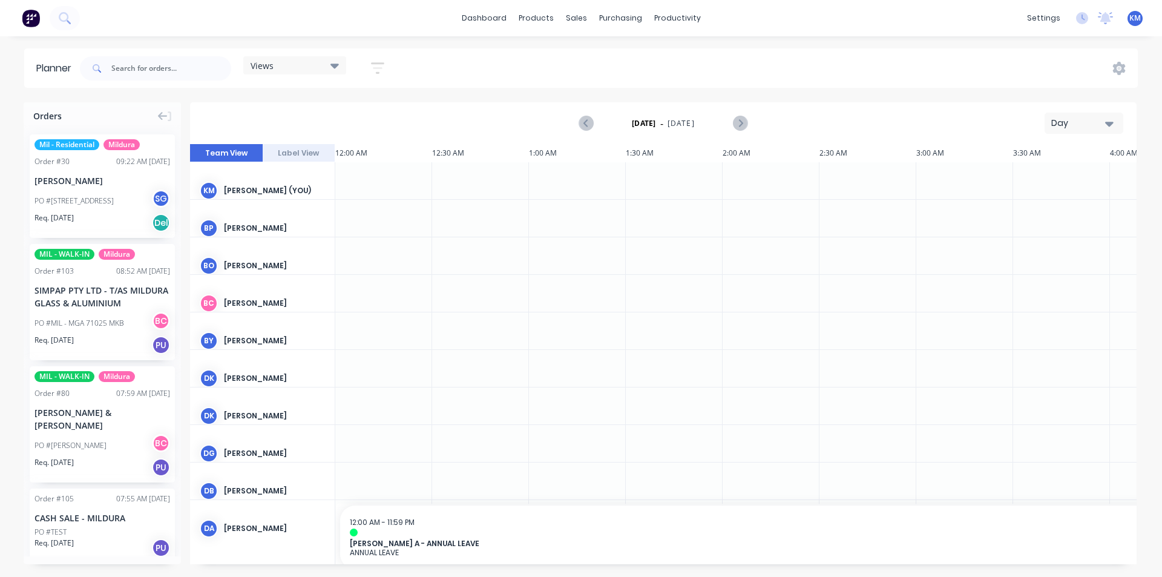
scroll to position [0, 1744]
click at [1074, 123] on div "Day" at bounding box center [1079, 123] width 56 height 13
click at [1073, 176] on div "Week" at bounding box center [1062, 180] width 120 height 24
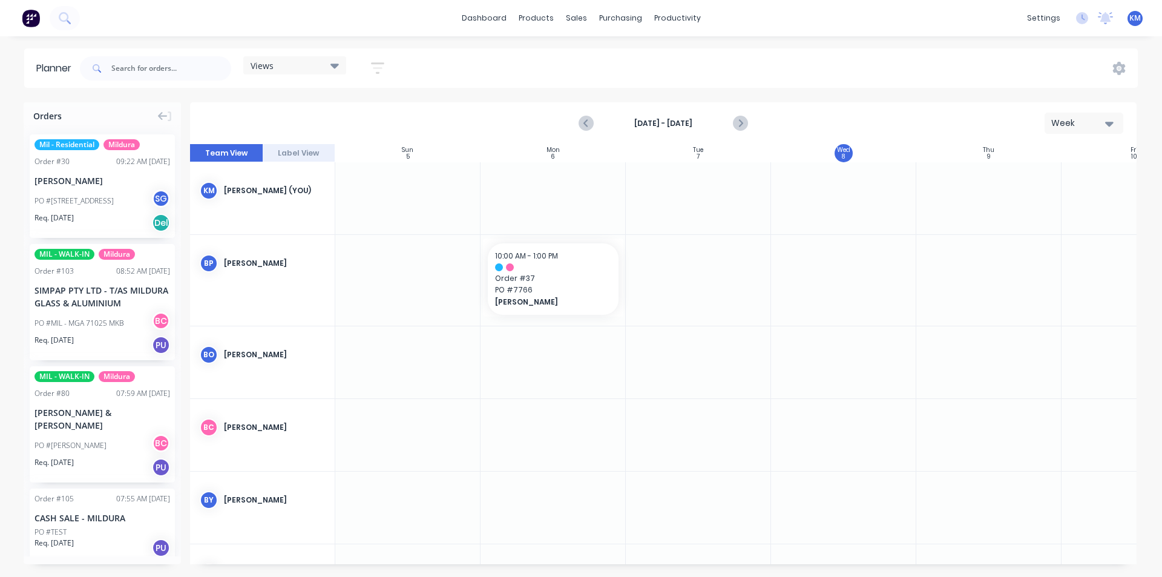
scroll to position [0, 1]
click at [1074, 119] on div "Week" at bounding box center [1079, 123] width 56 height 13
click at [778, 409] on div at bounding box center [842, 435] width 145 height 72
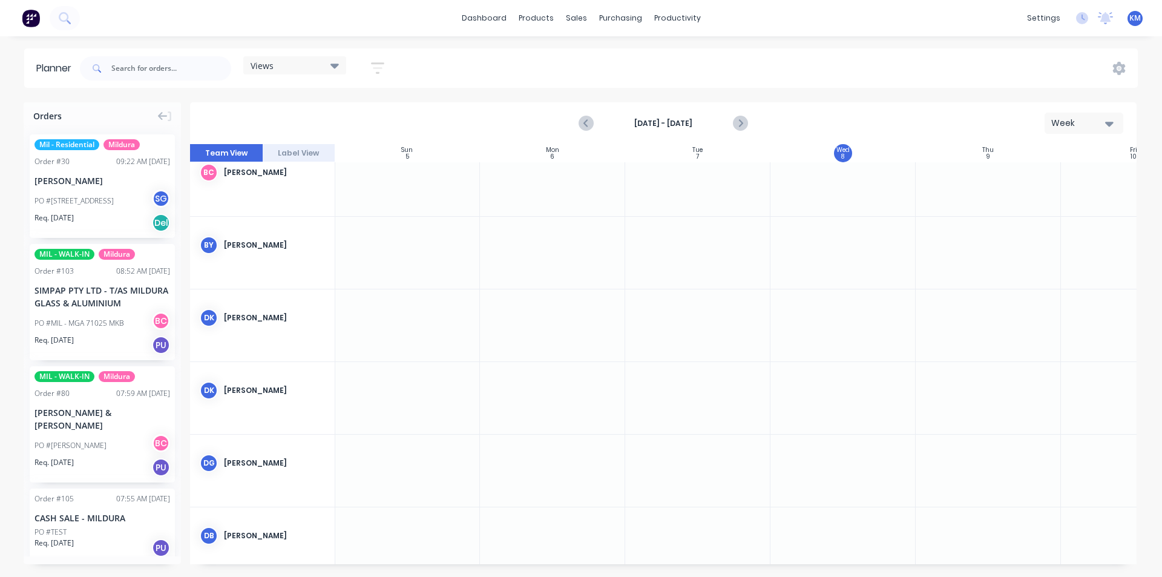
scroll to position [275, 1]
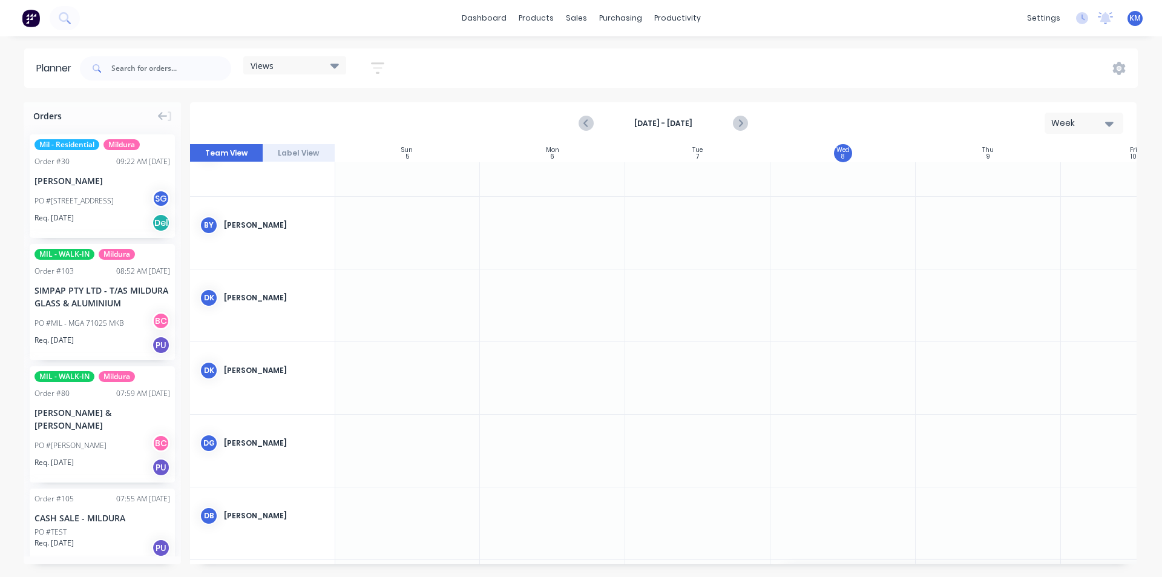
click at [677, 500] on div at bounding box center [697, 523] width 145 height 72
click at [745, 124] on icon "Next page" at bounding box center [739, 123] width 15 height 15
click at [745, 124] on div "Oct 5th - Oct 11th Week Team View Label View Sun 5 Sunday, October 5, 2025 Mon …" at bounding box center [663, 333] width 947 height 462
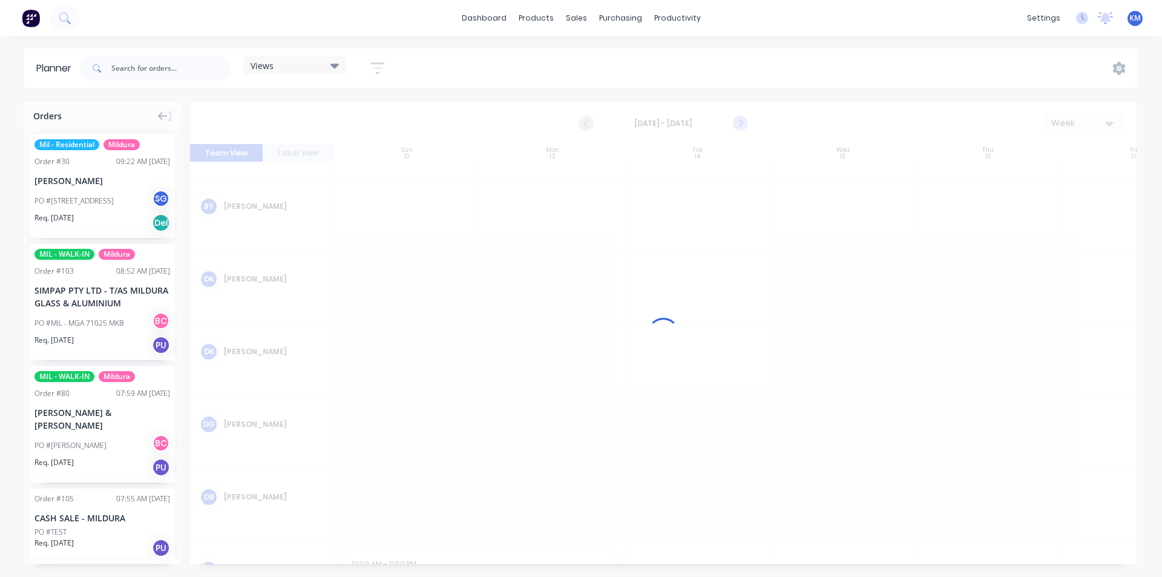
scroll to position [256, 1]
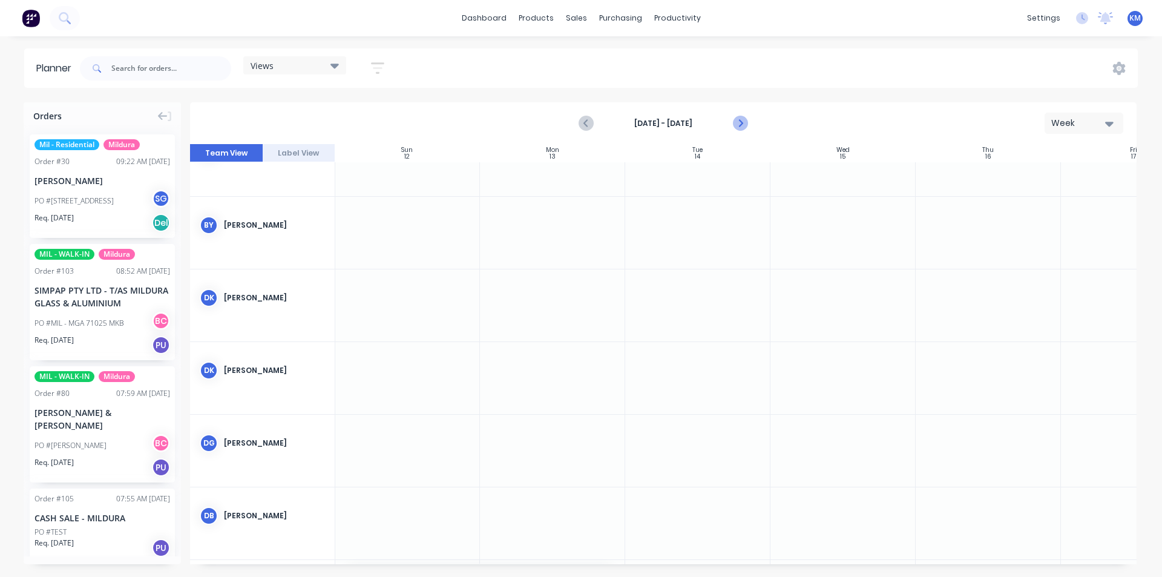
click at [744, 124] on icon "Next page" at bounding box center [739, 123] width 15 height 15
click at [743, 122] on icon "Next page" at bounding box center [739, 123] width 15 height 15
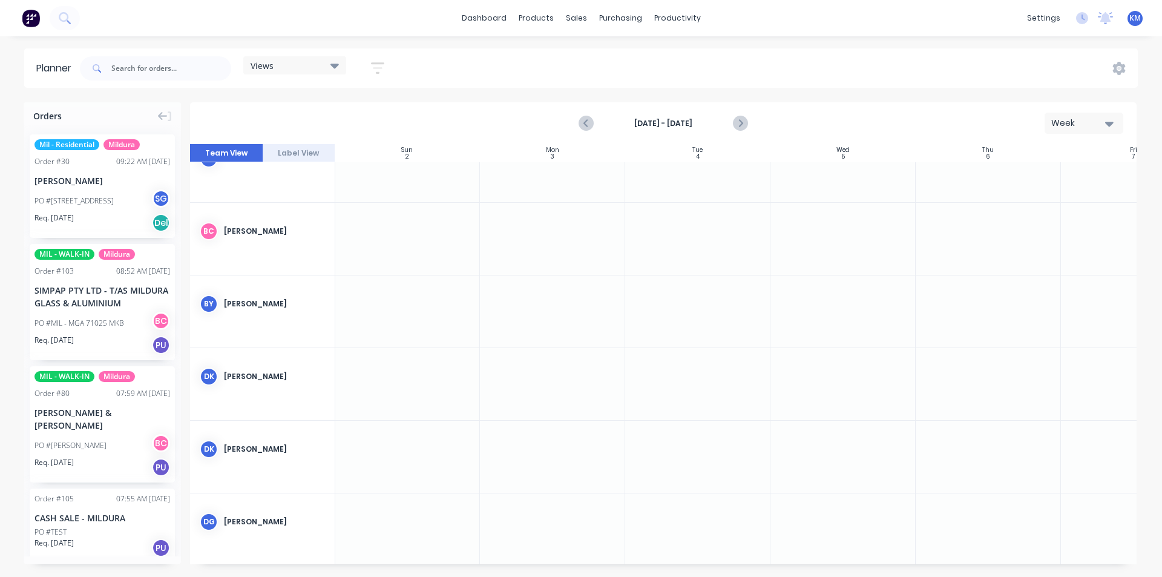
scroll to position [163, 1]
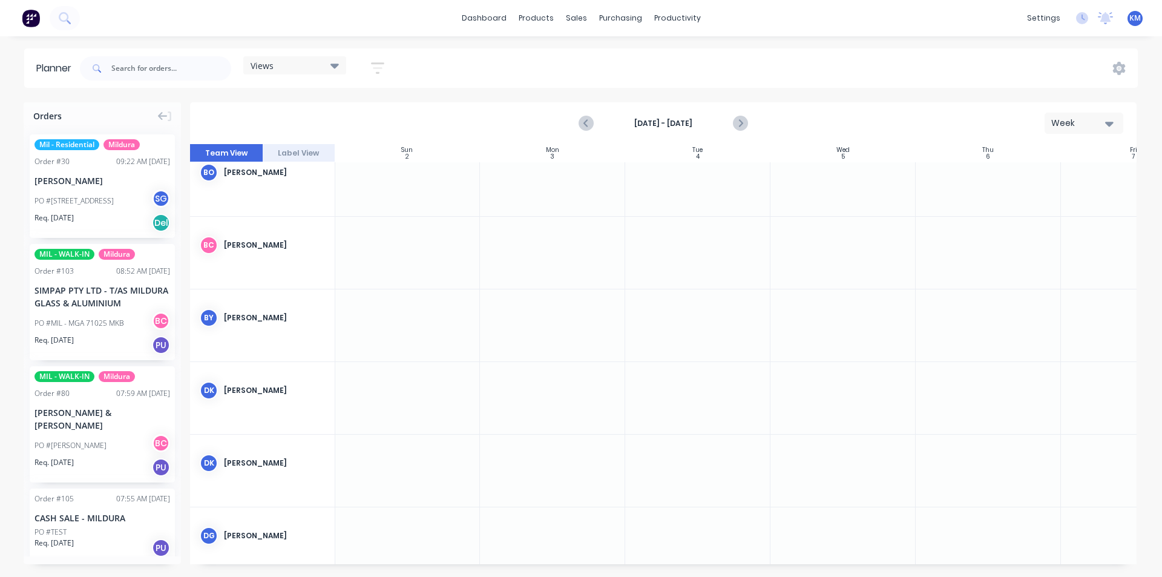
click at [336, 64] on icon at bounding box center [334, 65] width 8 height 13
click at [375, 69] on icon "button" at bounding box center [377, 68] width 13 height 15
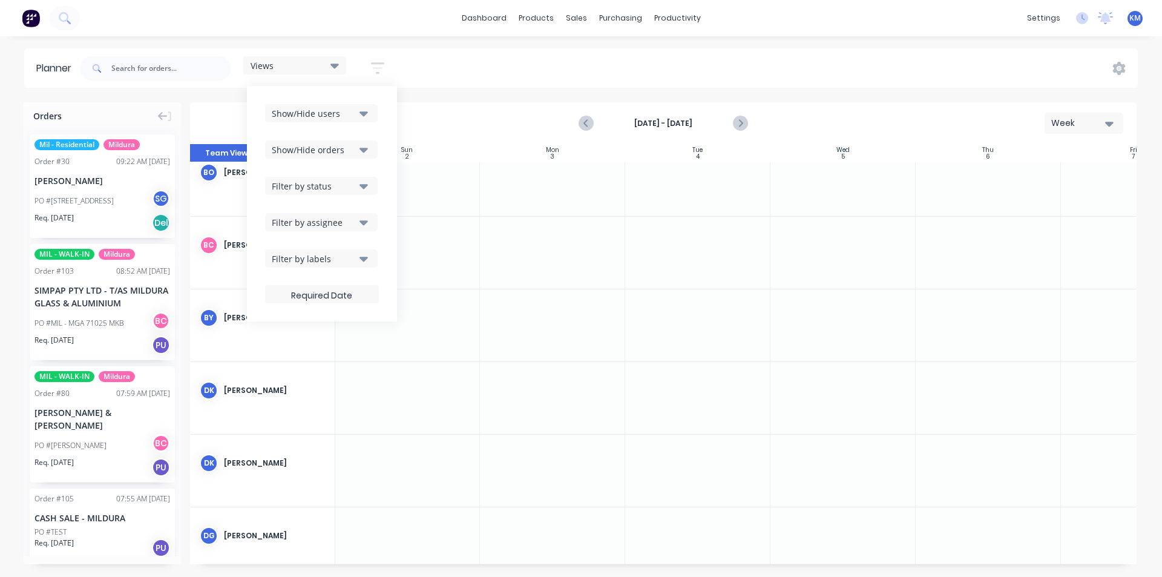
click at [349, 225] on div "Filter by assignee" at bounding box center [314, 222] width 84 height 13
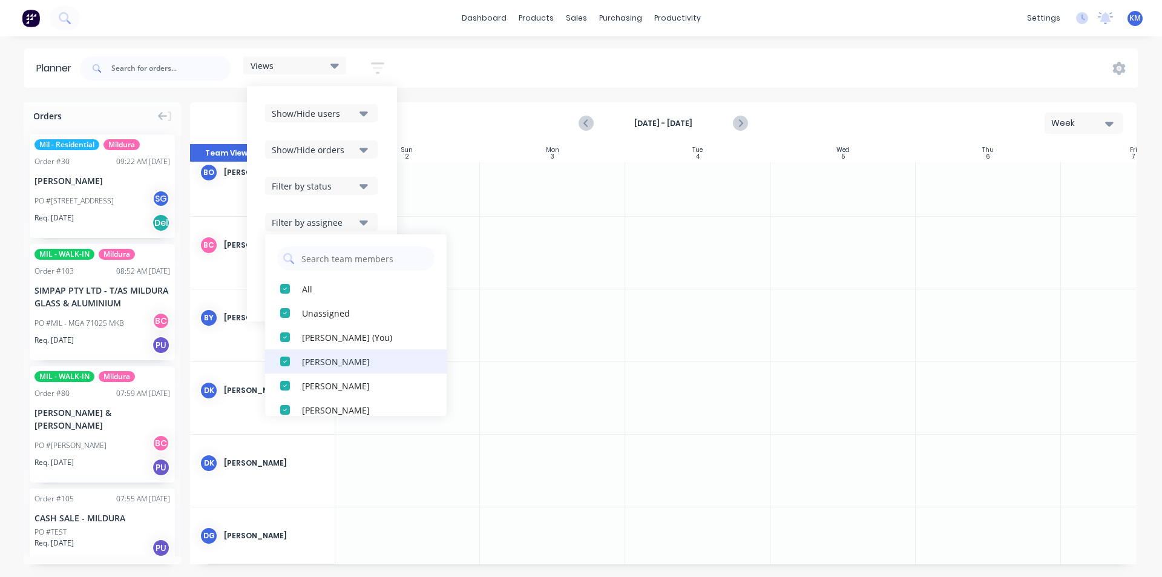
scroll to position [14, 0]
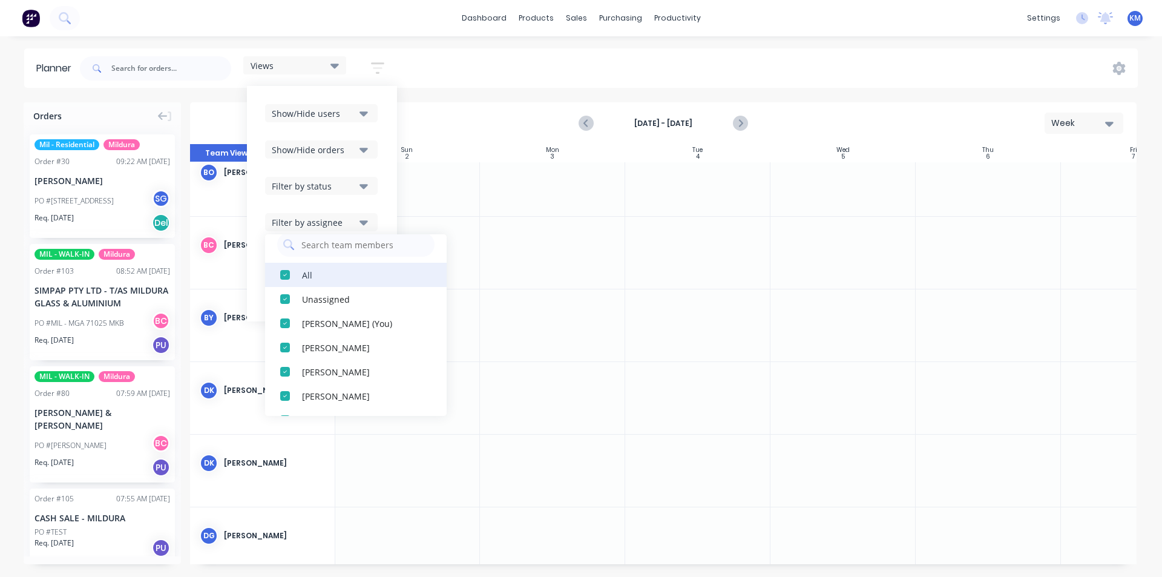
click at [287, 272] on div "button" at bounding box center [285, 275] width 24 height 24
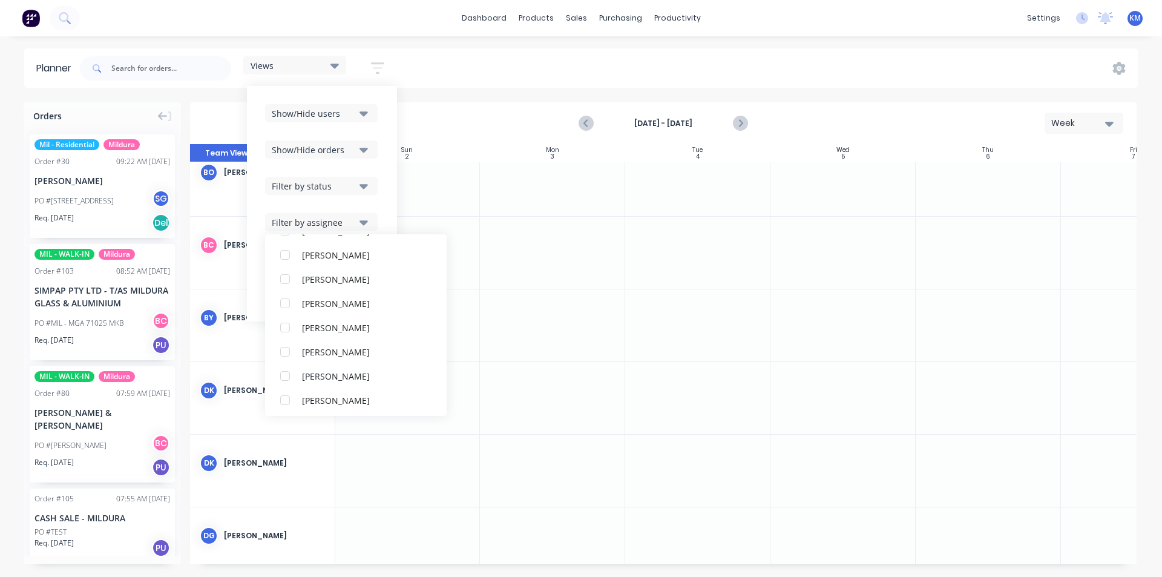
scroll to position [179, 0]
click at [330, 379] on div "[PERSON_NAME]" at bounding box center [362, 375] width 121 height 13
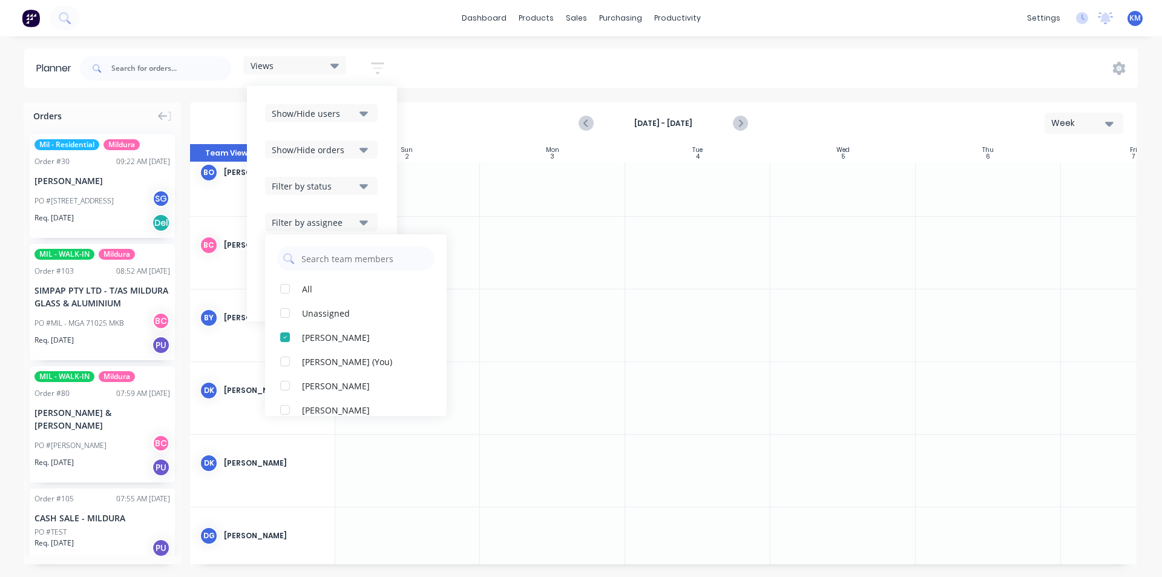
click at [664, 319] on div at bounding box center [697, 325] width 145 height 72
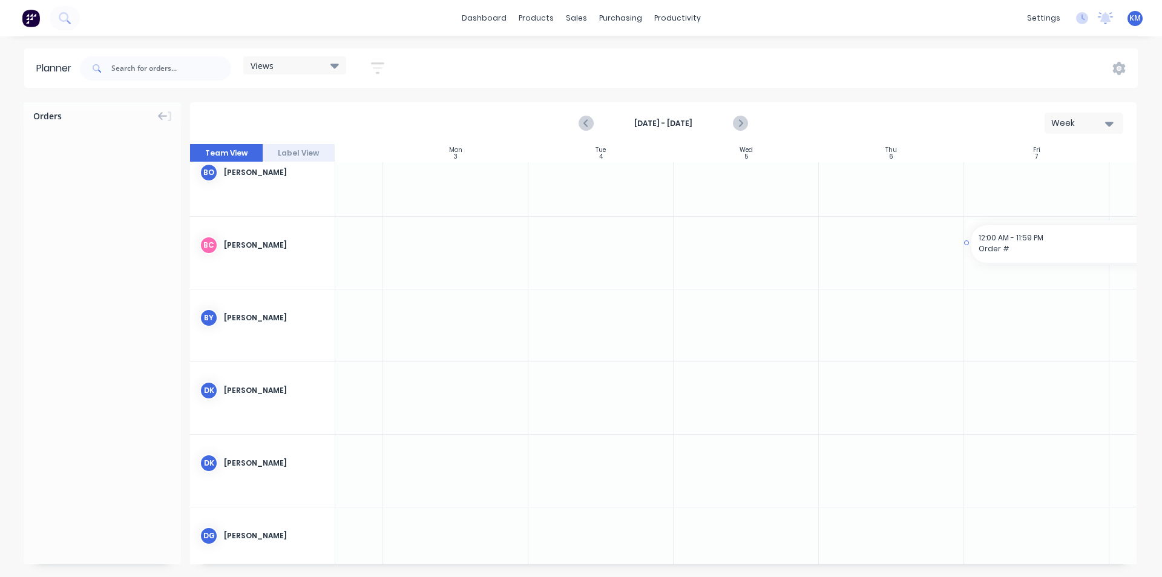
drag, startPoint x: 1130, startPoint y: 222, endPoint x: 1131, endPoint y: 185, distance: 36.9
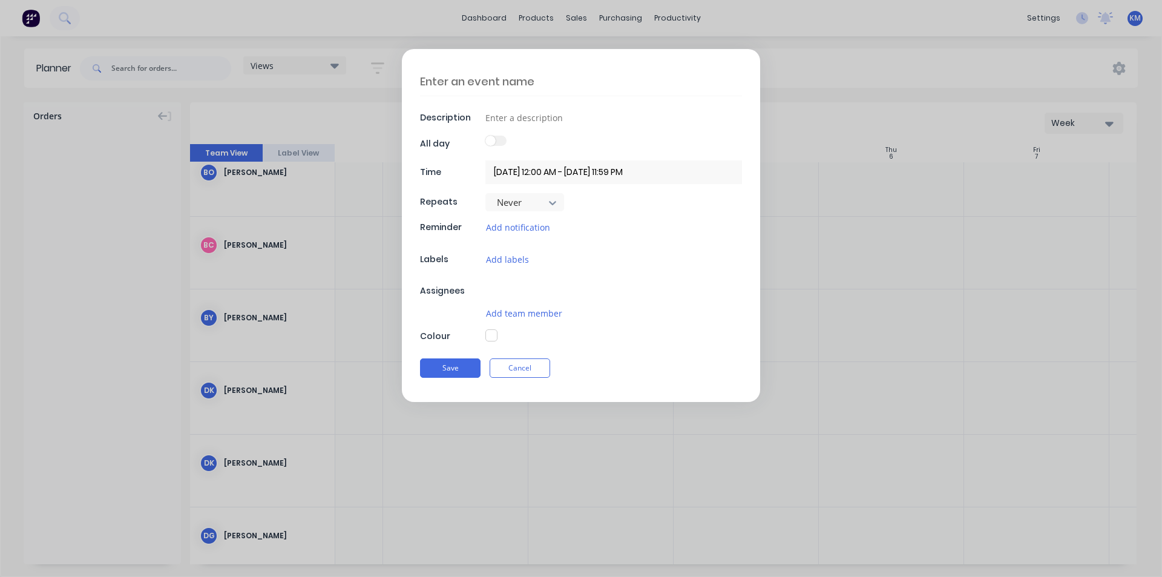
scroll to position [163, 113]
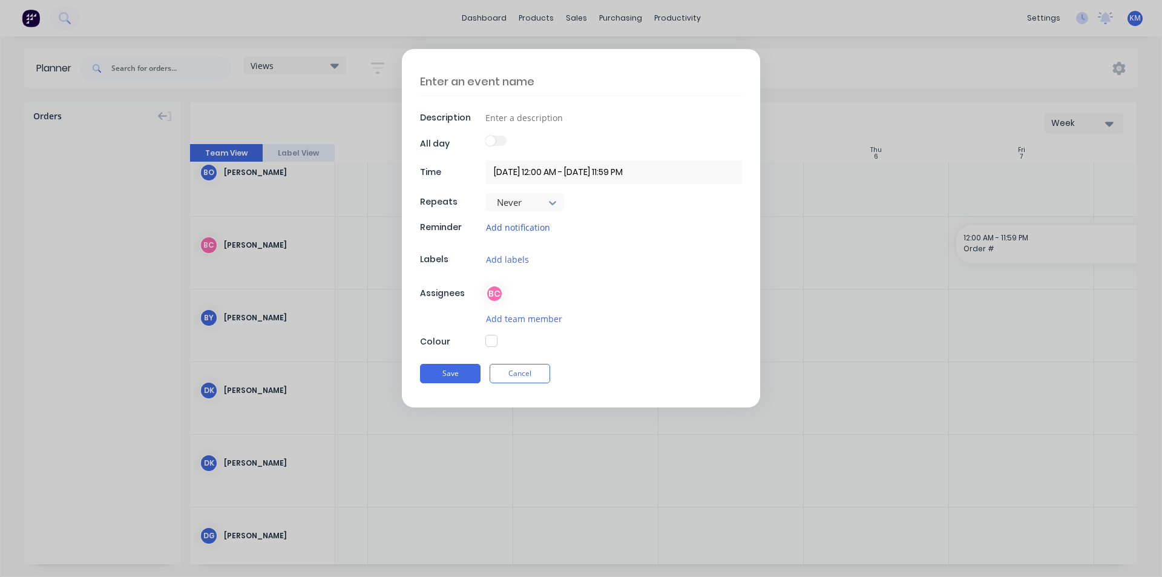
click at [523, 225] on button "Add notification" at bounding box center [517, 227] width 65 height 14
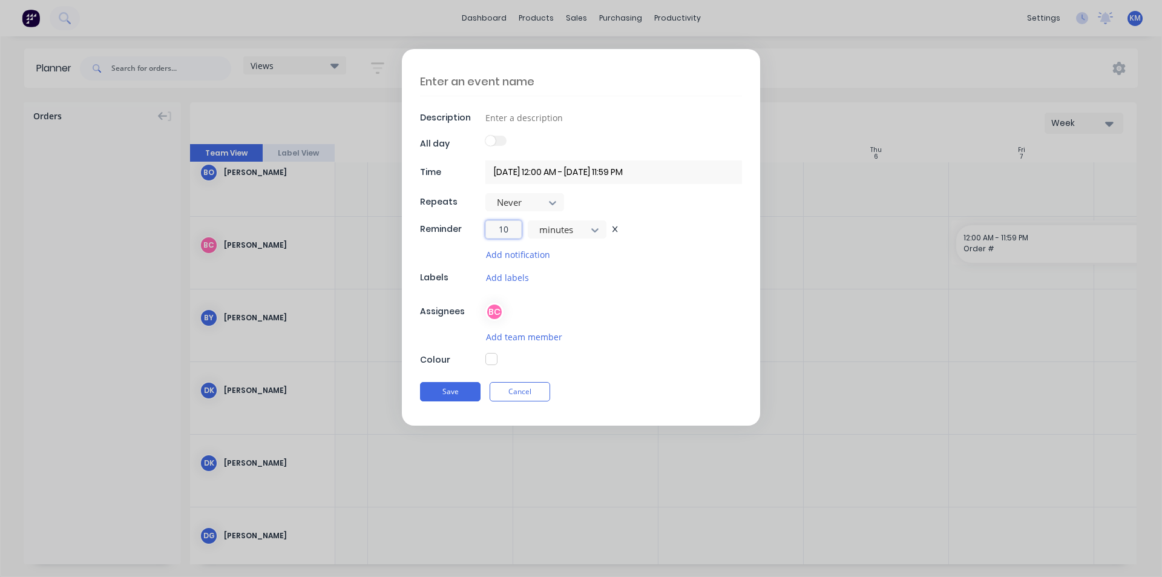
click at [511, 231] on input "10" at bounding box center [503, 229] width 36 height 18
click at [494, 231] on input "10" at bounding box center [503, 229] width 36 height 18
drag, startPoint x: 510, startPoint y: 228, endPoint x: 491, endPoint y: 225, distance: 19.0
click at [491, 225] on input "10" at bounding box center [503, 229] width 36 height 18
click at [573, 232] on div at bounding box center [559, 229] width 42 height 15
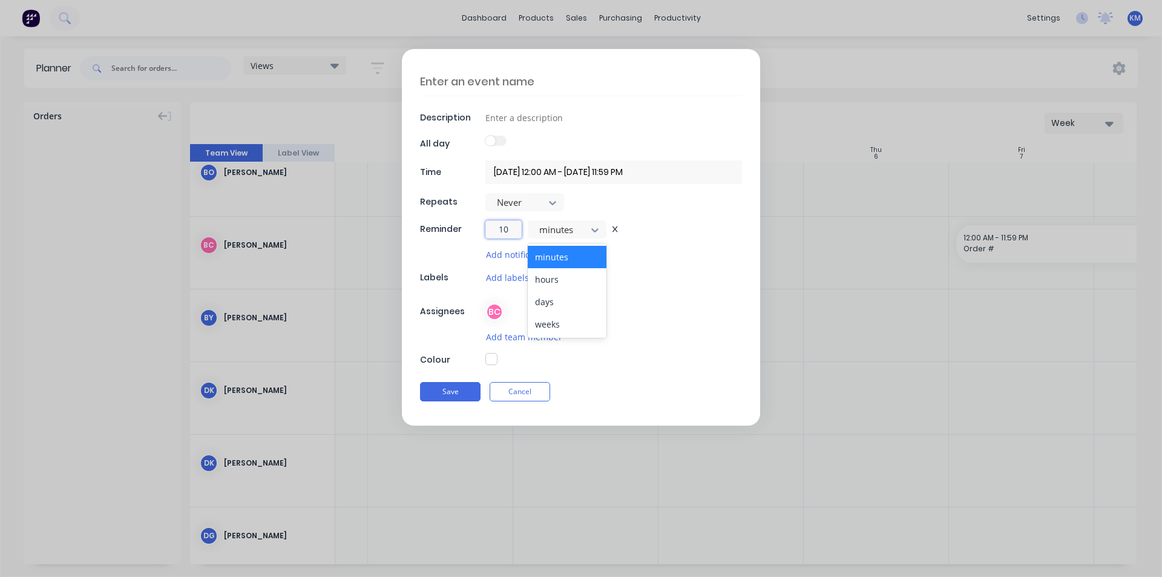
click at [507, 232] on input "10" at bounding box center [503, 229] width 36 height 18
drag, startPoint x: 508, startPoint y: 229, endPoint x: 473, endPoint y: 231, distance: 34.5
click at [473, 231] on div "Reminder 10 minutes" at bounding box center [581, 229] width 322 height 18
type textarea "x"
type input "3"
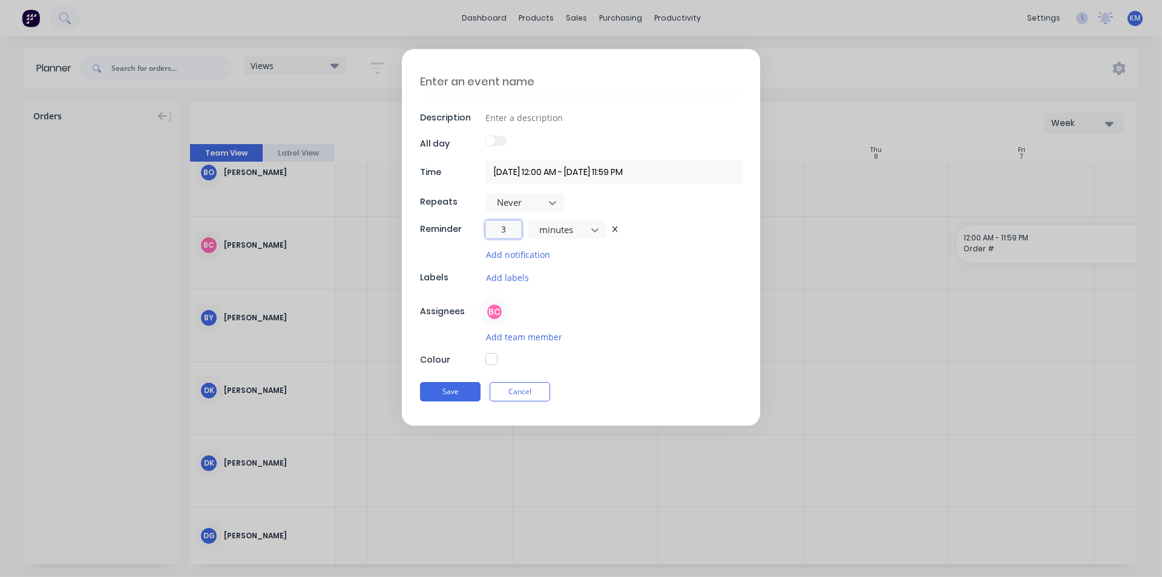
type textarea "x"
type input "30"
click at [568, 232] on div at bounding box center [559, 229] width 42 height 15
click at [523, 255] on button "Add notification" at bounding box center [517, 255] width 65 height 14
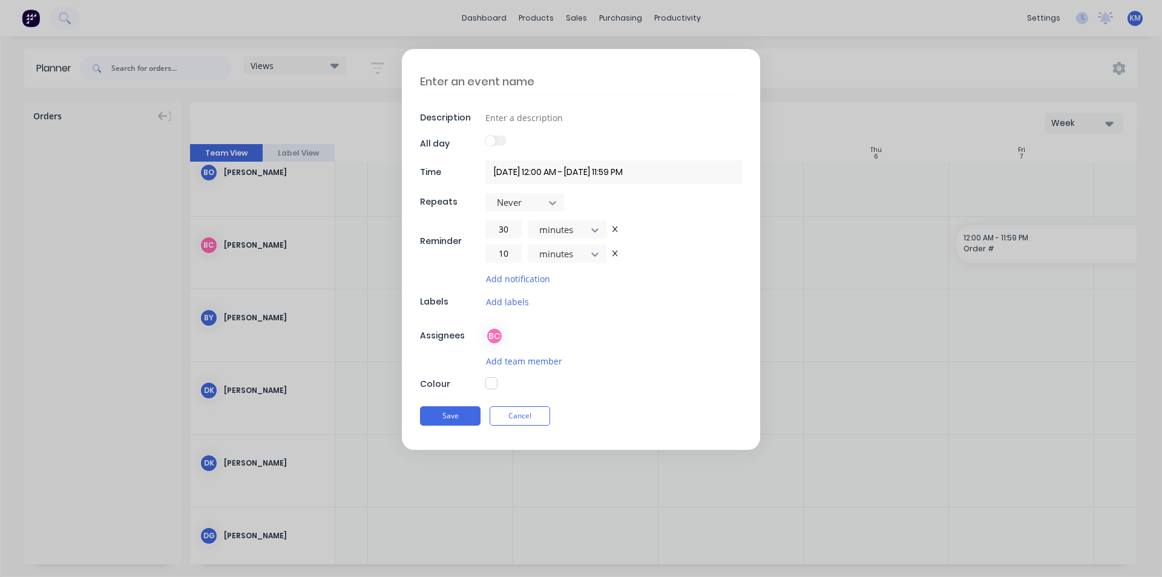
click at [615, 251] on icon at bounding box center [614, 253] width 5 height 7
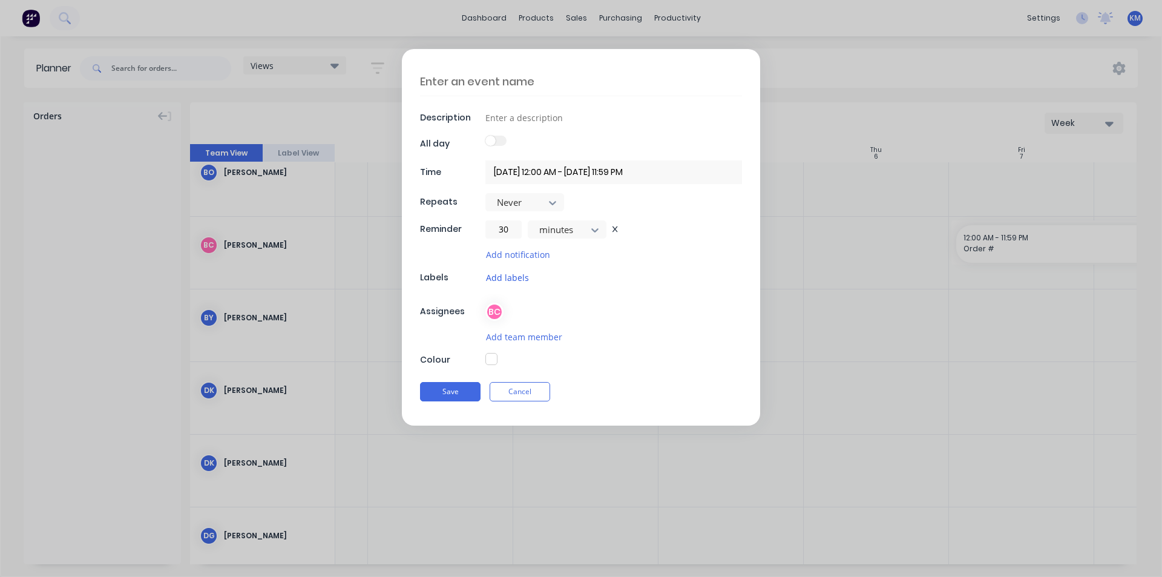
click at [510, 277] on button "Add labels" at bounding box center [507, 278] width 44 height 14
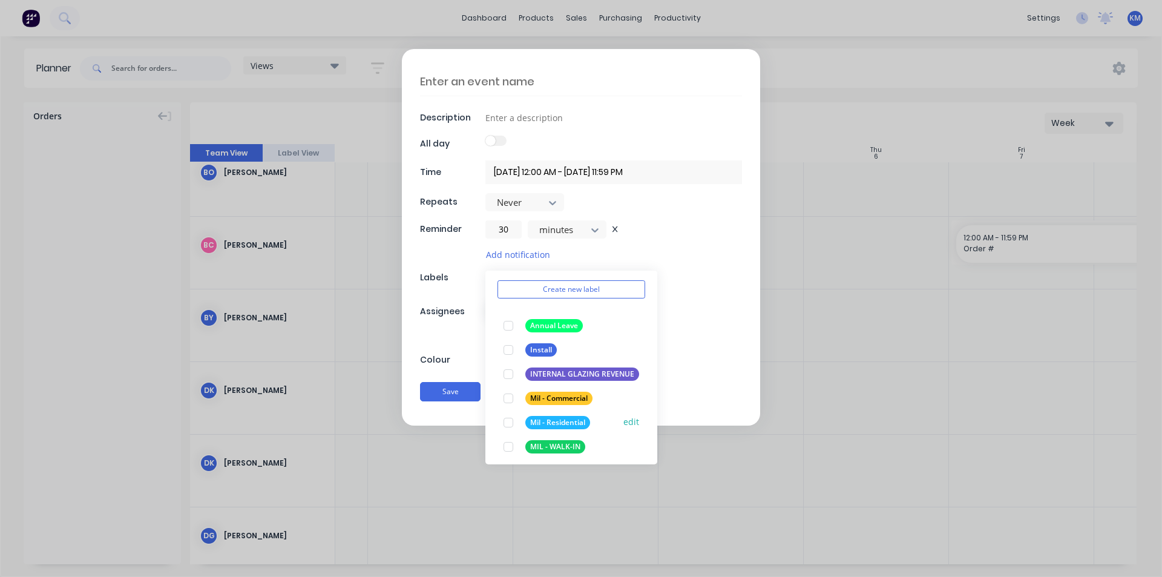
scroll to position [44, 0]
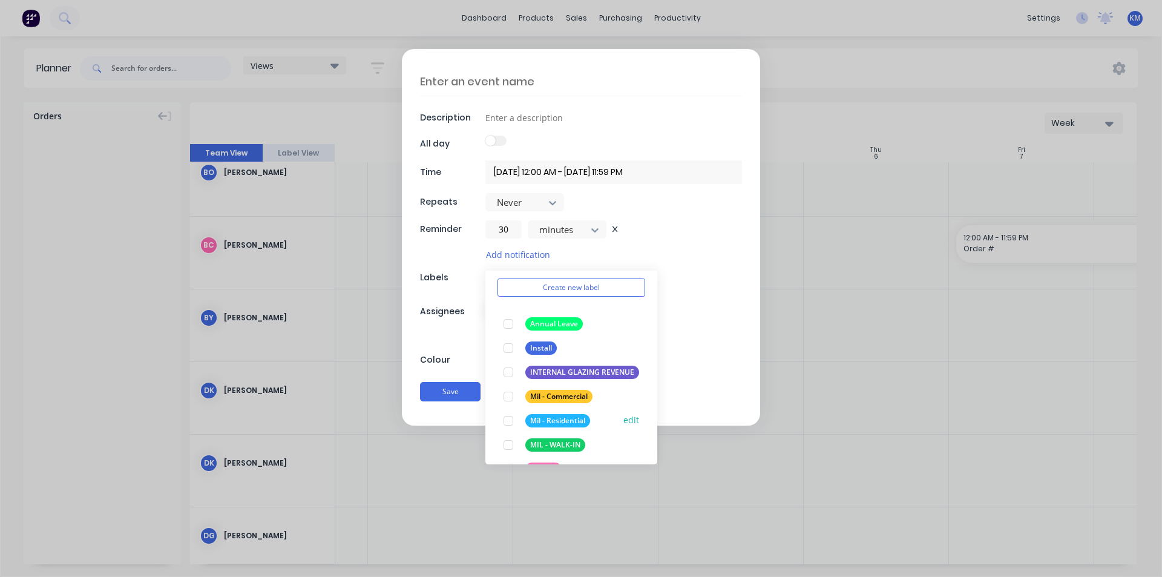
click at [513, 421] on div at bounding box center [508, 421] width 24 height 24
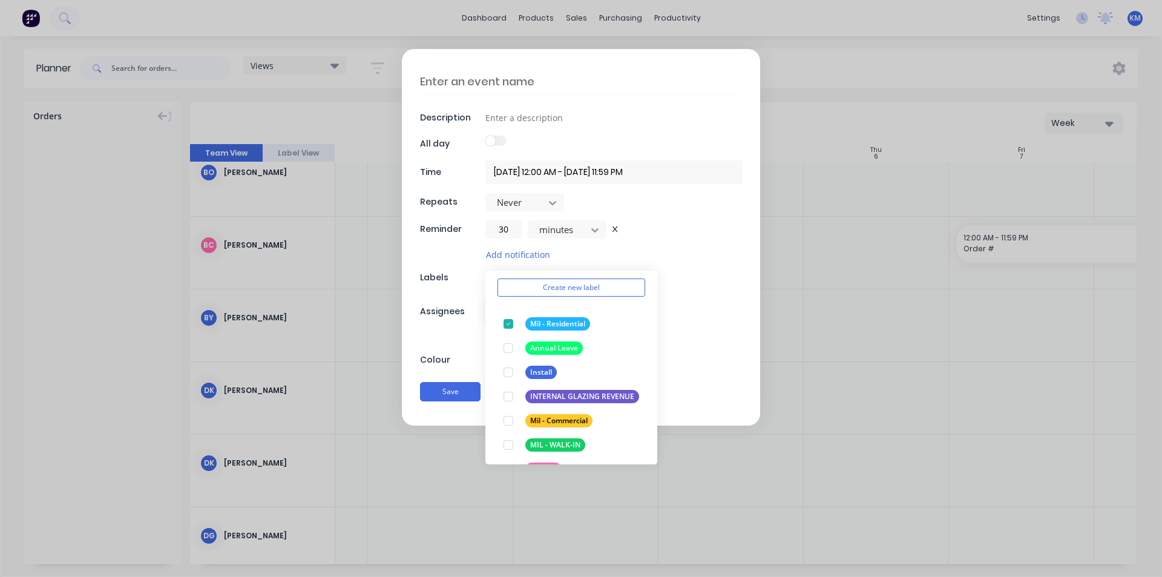
click at [707, 252] on div "Add notification" at bounding box center [613, 255] width 257 height 14
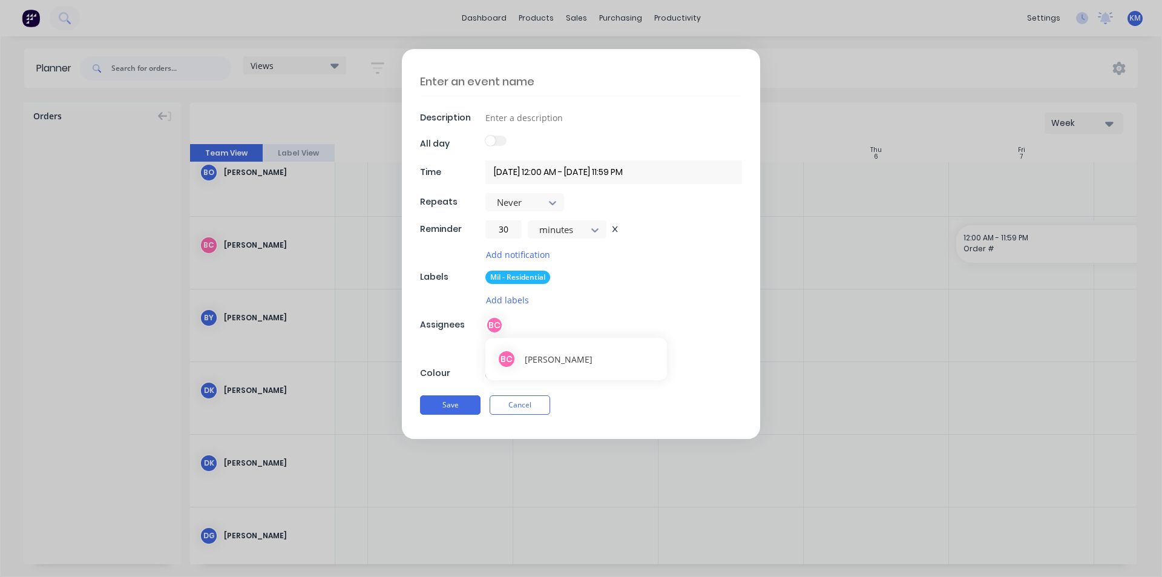
click at [496, 322] on div "BC" at bounding box center [494, 325] width 18 height 18
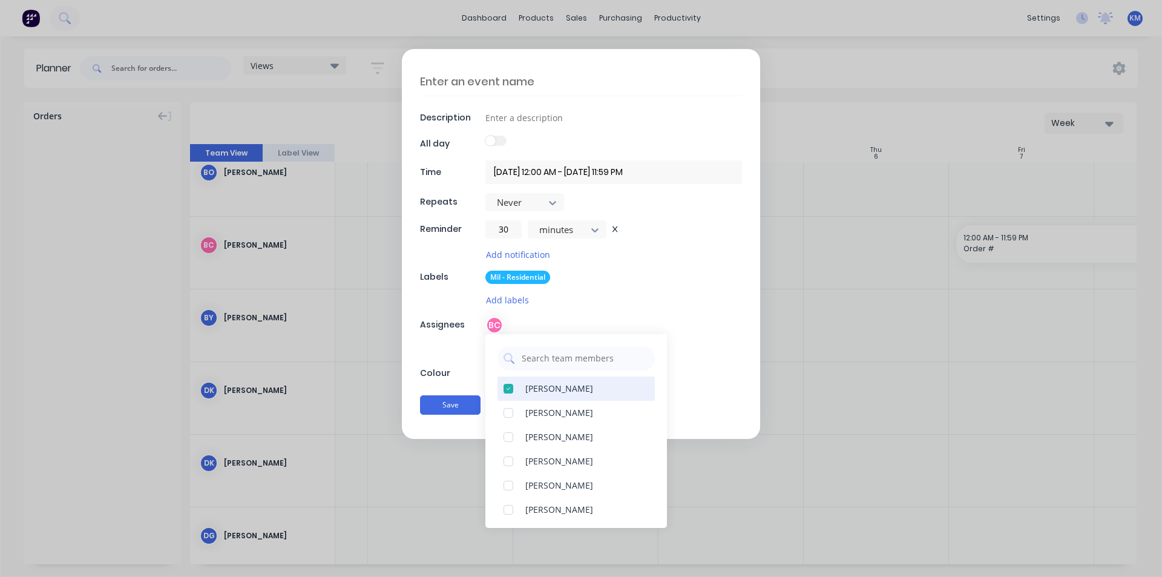
click at [509, 386] on div at bounding box center [508, 388] width 24 height 24
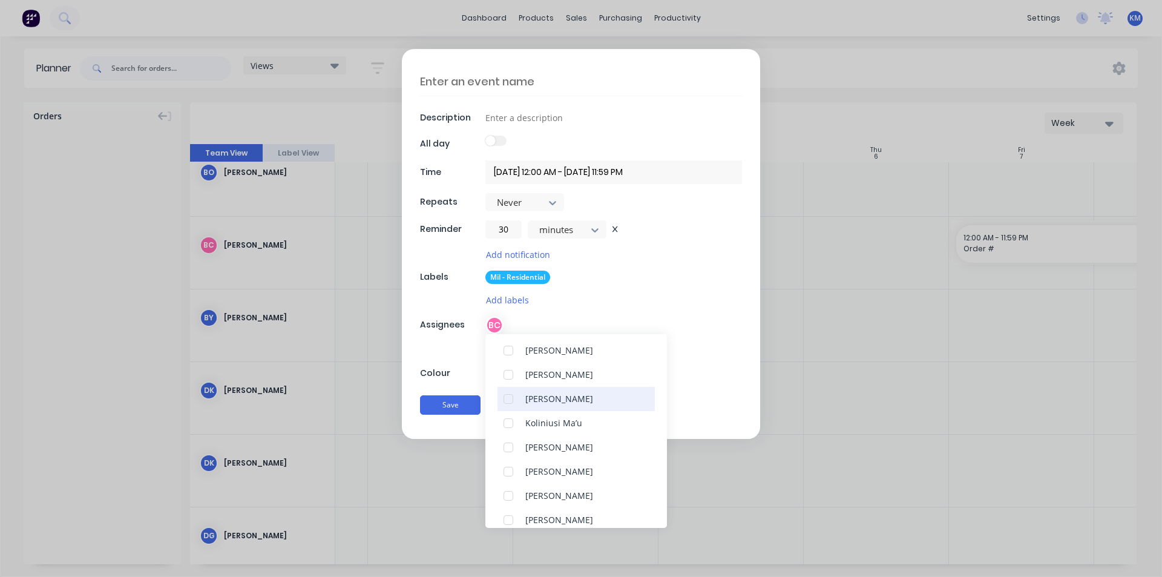
click at [507, 395] on div at bounding box center [508, 399] width 24 height 24
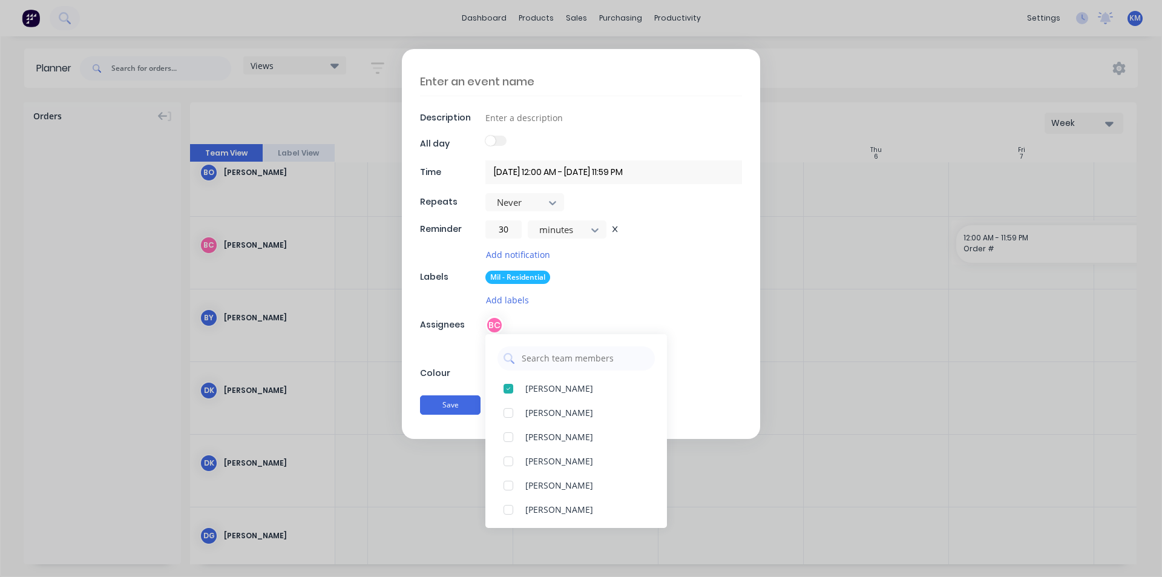
type textarea "x"
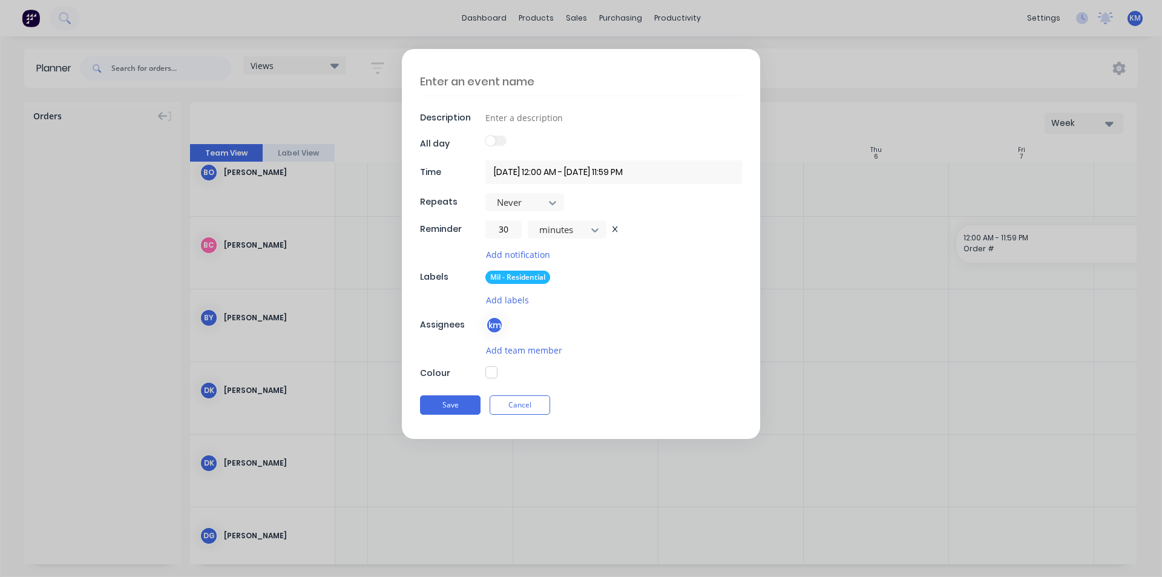
click at [674, 278] on div "Mil - Residential" at bounding box center [613, 277] width 257 height 13
click at [521, 168] on input "07/11/2025 12:00 AM - 09/11/2025 11:59 PM" at bounding box center [613, 172] width 257 height 24
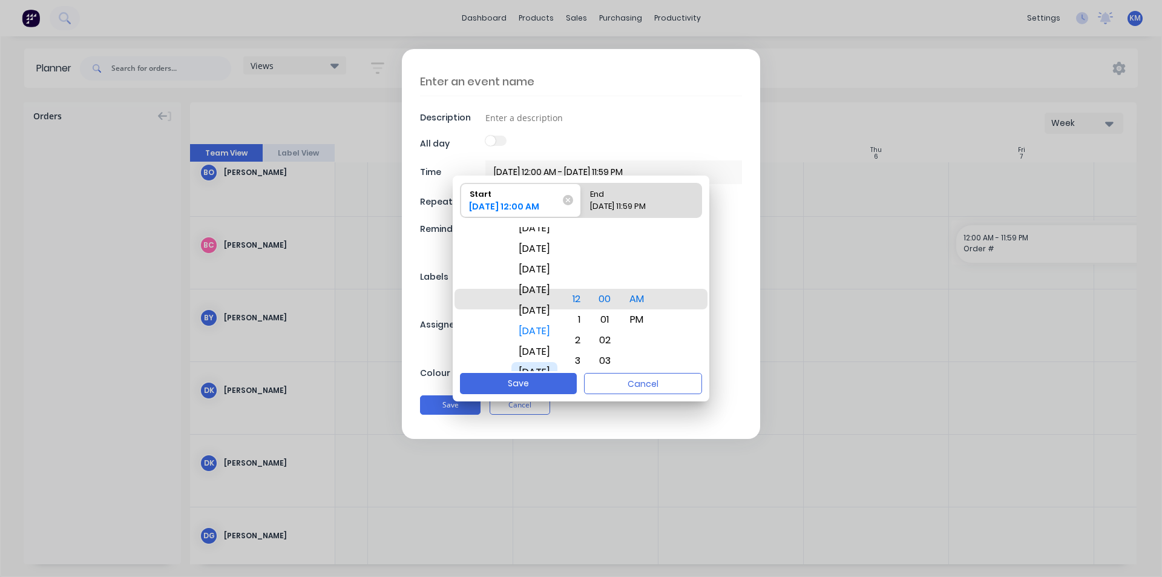
drag, startPoint x: 547, startPoint y: 337, endPoint x: 554, endPoint y: 370, distance: 33.9
click at [554, 370] on div "[DATE]" at bounding box center [534, 372] width 46 height 21
drag, startPoint x: 586, startPoint y: 318, endPoint x: 603, endPoint y: 249, distance: 70.6
click at [604, 206] on div "Start 05/11/2025 12:00 AM End 09/11/2025 11:59 PM Fri Sep 26 Sat Sep 27 Sun Sep…" at bounding box center [581, 274] width 257 height 197
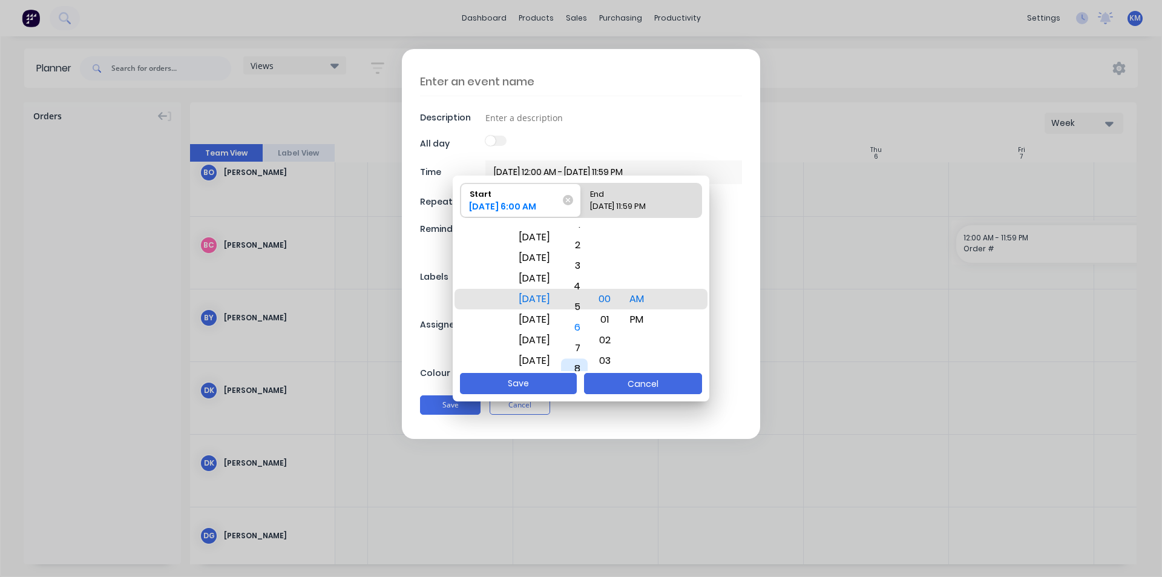
drag, startPoint x: 592, startPoint y: 318, endPoint x: 594, endPoint y: 378, distance: 60.0
click at [596, 379] on div "Start 05/11/2025 6:00 AM End 09/11/2025 11:59 PM Fri Sep 26 Sat Sep 27 Sun Sep …" at bounding box center [581, 289] width 257 height 226
drag, startPoint x: 585, startPoint y: 289, endPoint x: 588, endPoint y: 324, distance: 34.6
click at [588, 324] on div "3" at bounding box center [574, 333] width 27 height 21
drag, startPoint x: 621, startPoint y: 321, endPoint x: 623, endPoint y: 260, distance: 61.2
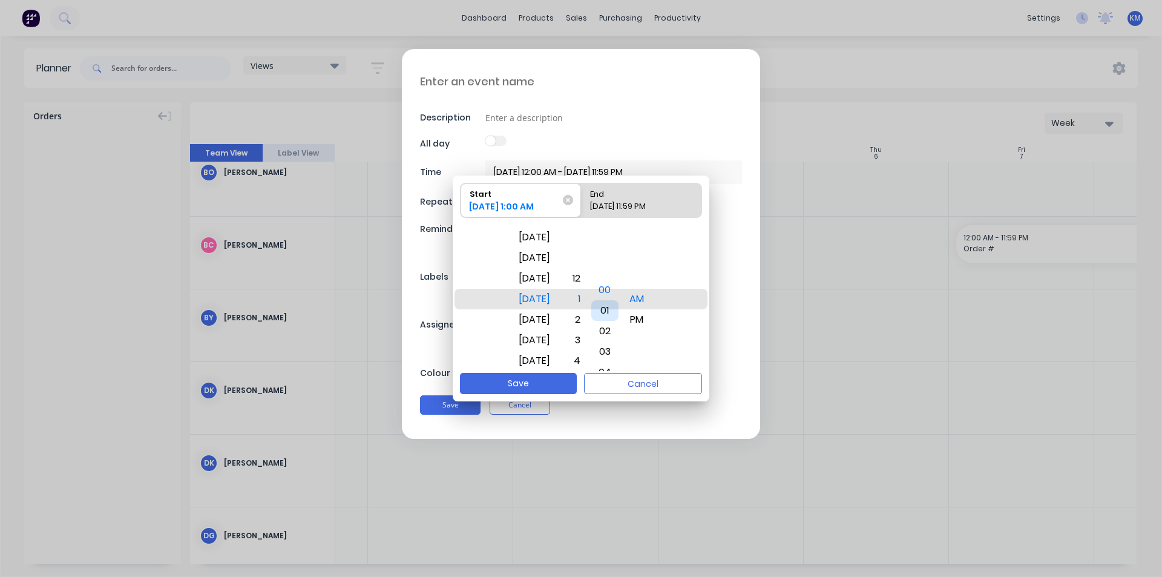
click at [619, 300] on div "01" at bounding box center [604, 310] width 27 height 21
drag, startPoint x: 621, startPoint y: 347, endPoint x: 624, endPoint y: 280, distance: 66.6
click at [619, 280] on div "05" at bounding box center [605, 274] width 28 height 21
drag, startPoint x: 617, startPoint y: 352, endPoint x: 626, endPoint y: 372, distance: 22.7
click at [620, 372] on div "00 01 02 03 04 05 06 07 08 09 10 11 12 13 14 15 16 17 18 19 20 21 22 23 24 25 2…" at bounding box center [604, 299] width 31 height 148
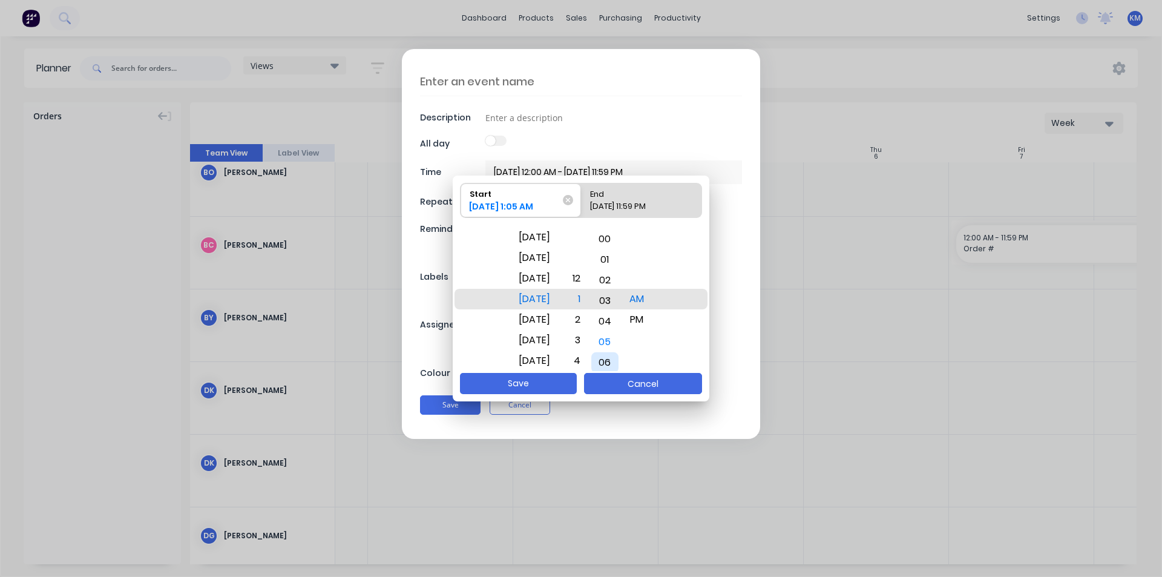
drag, startPoint x: 618, startPoint y: 300, endPoint x: 616, endPoint y: 376, distance: 76.9
click at [616, 376] on div "Start 05/11/2025 1:05 AM End 09/11/2025 11:59 PM Fri Sep 26 Sat Sep 27 Sun Sep …" at bounding box center [581, 289] width 257 height 226
drag, startPoint x: 616, startPoint y: 317, endPoint x: 615, endPoint y: 340, distance: 23.0
click at [615, 340] on div "02" at bounding box center [604, 342] width 27 height 21
drag, startPoint x: 646, startPoint y: 315, endPoint x: 643, endPoint y: 303, distance: 12.5
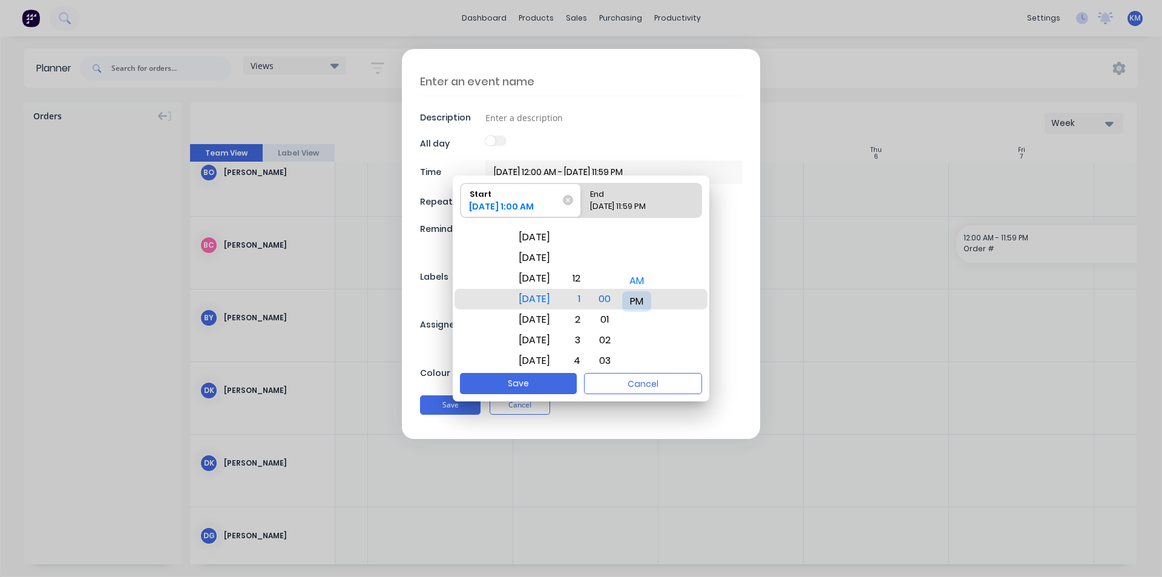
click at [647, 297] on div "PM" at bounding box center [636, 301] width 29 height 21
drag, startPoint x: 588, startPoint y: 313, endPoint x: 589, endPoint y: 272, distance: 40.6
click at [588, 264] on div "2" at bounding box center [574, 273] width 27 height 21
drag, startPoint x: 588, startPoint y: 320, endPoint x: 596, endPoint y: 280, distance: 40.8
click at [588, 280] on div "4" at bounding box center [574, 279] width 27 height 21
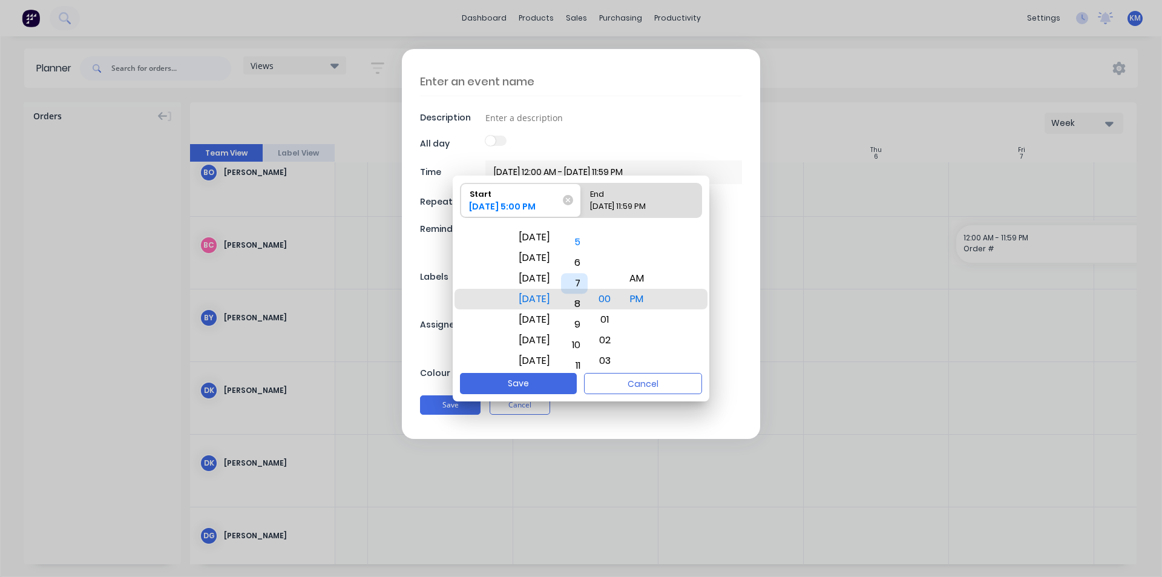
drag, startPoint x: 592, startPoint y: 339, endPoint x: 596, endPoint y: 281, distance: 57.6
click at [588, 281] on div "7" at bounding box center [574, 283] width 27 height 21
drag, startPoint x: 592, startPoint y: 340, endPoint x: 592, endPoint y: 301, distance: 39.3
click at [588, 301] on div "10" at bounding box center [574, 308] width 27 height 21
click at [651, 320] on div "PM" at bounding box center [636, 317] width 29 height 21
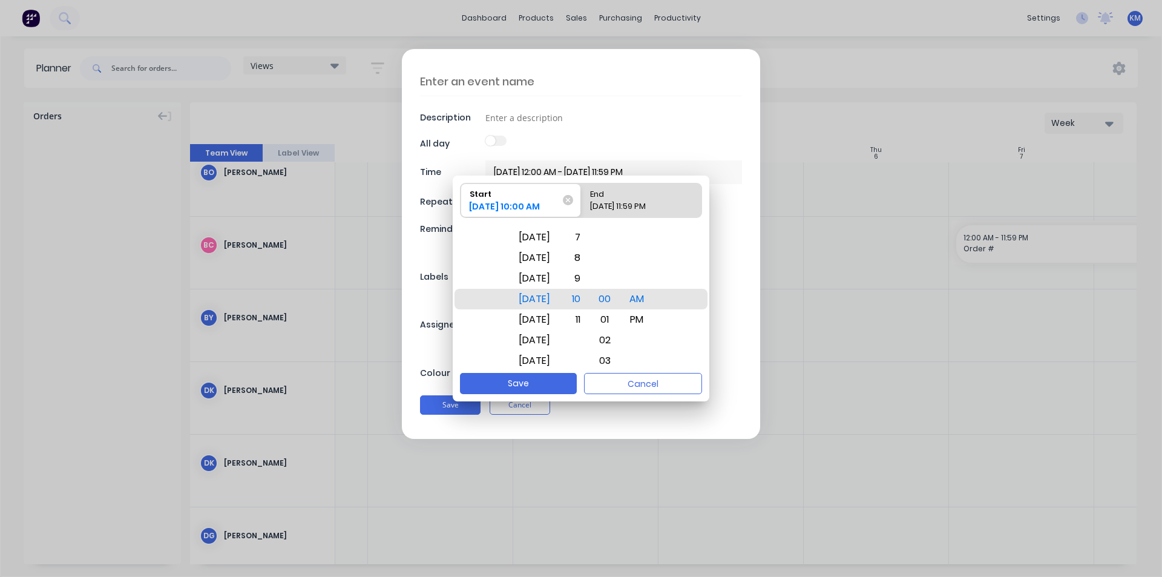
click at [640, 204] on div "09/11/2025 11:59 PM" at bounding box center [635, 208] width 100 height 17
click at [582, 204] on input "End 09/11/2025 11:59 PM" at bounding box center [581, 200] width 1 height 34
radio input "true"
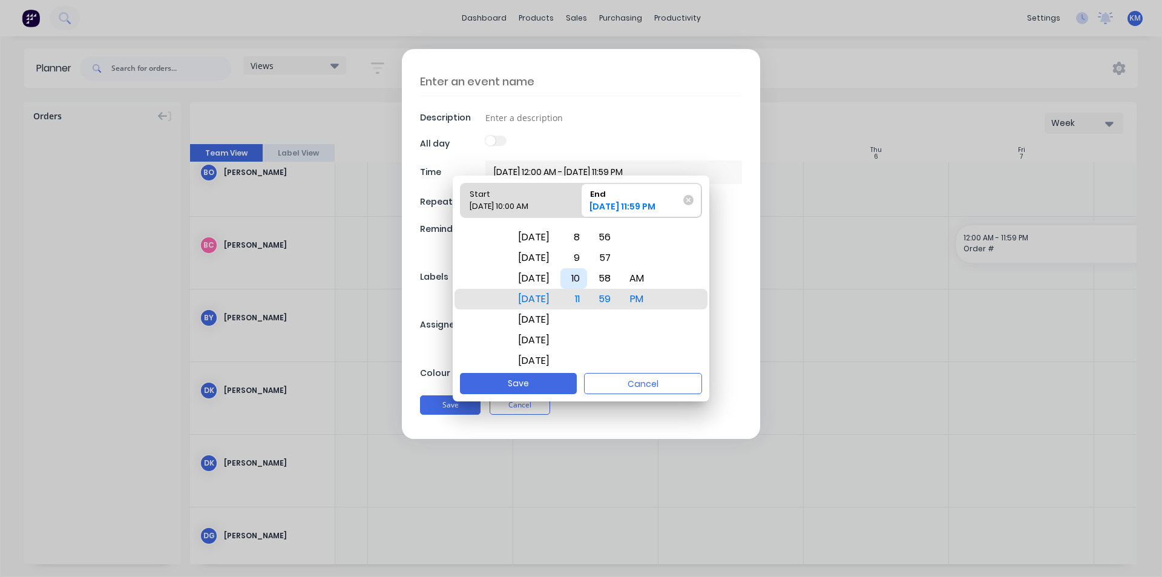
click at [587, 283] on div "10" at bounding box center [573, 278] width 27 height 21
drag, startPoint x: 553, startPoint y: 275, endPoint x: 554, endPoint y: 332, distance: 56.9
click at [554, 332] on div "[DATE]" at bounding box center [534, 330] width 46 height 21
click at [540, 276] on div "[DATE]" at bounding box center [534, 278] width 46 height 21
drag, startPoint x: 588, startPoint y: 264, endPoint x: 590, endPoint y: 332, distance: 67.2
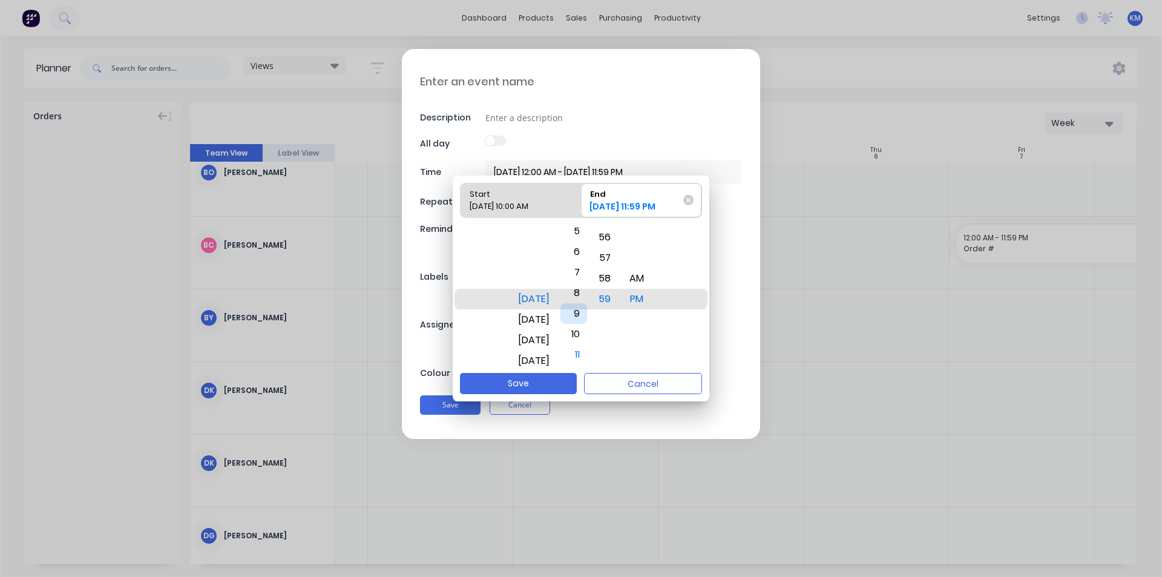
click at [587, 324] on div "9" at bounding box center [573, 313] width 27 height 21
drag, startPoint x: 591, startPoint y: 283, endPoint x: 588, endPoint y: 324, distance: 40.6
click at [587, 304] on div "5" at bounding box center [573, 293] width 27 height 21
drag, startPoint x: 586, startPoint y: 257, endPoint x: 588, endPoint y: 235, distance: 21.3
click at [587, 237] on div "1" at bounding box center [573, 247] width 27 height 21
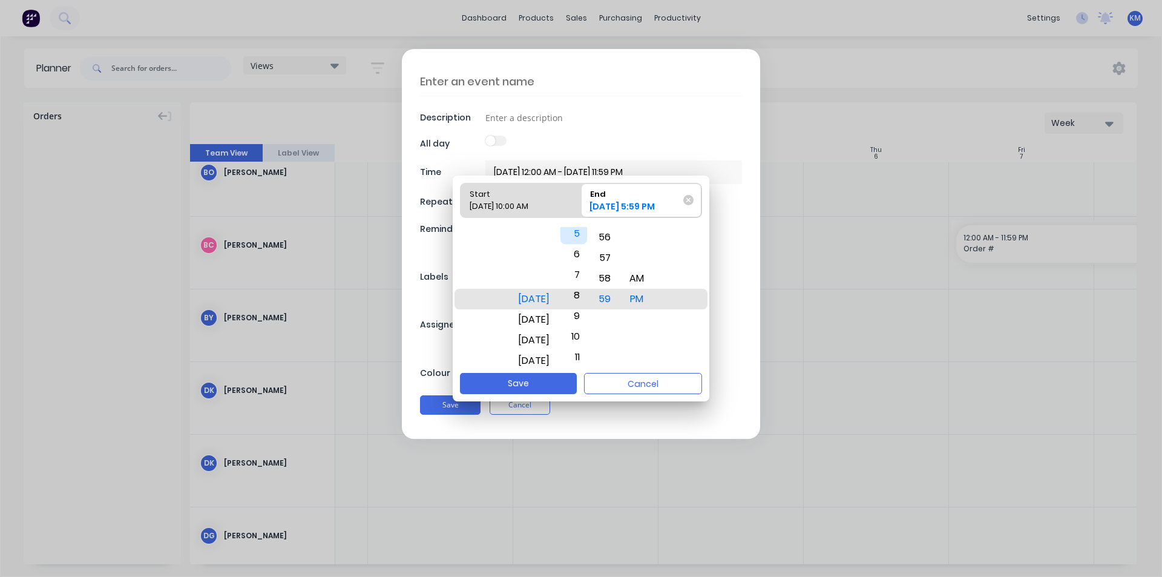
drag, startPoint x: 584, startPoint y: 301, endPoint x: 591, endPoint y: 239, distance: 62.1
click at [587, 229] on div "5" at bounding box center [573, 233] width 27 height 21
drag, startPoint x: 588, startPoint y: 306, endPoint x: 594, endPoint y: 294, distance: 13.5
click at [587, 294] on div "9" at bounding box center [573, 289] width 27 height 21
drag, startPoint x: 612, startPoint y: 275, endPoint x: 617, endPoint y: 340, distance: 65.5
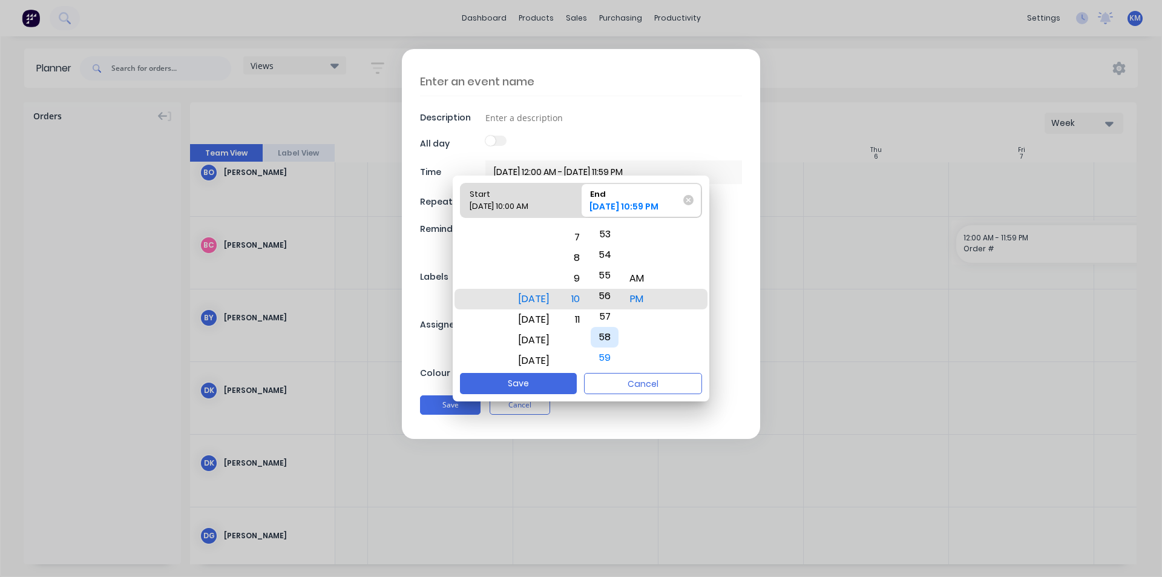
click at [617, 340] on div "58" at bounding box center [605, 337] width 28 height 21
drag, startPoint x: 620, startPoint y: 269, endPoint x: 615, endPoint y: 340, distance: 71.6
click at [619, 304] on div "54" at bounding box center [605, 294] width 28 height 21
drag, startPoint x: 613, startPoint y: 271, endPoint x: 612, endPoint y: 351, distance: 80.5
click at [618, 366] on div "50" at bounding box center [605, 371] width 28 height 21
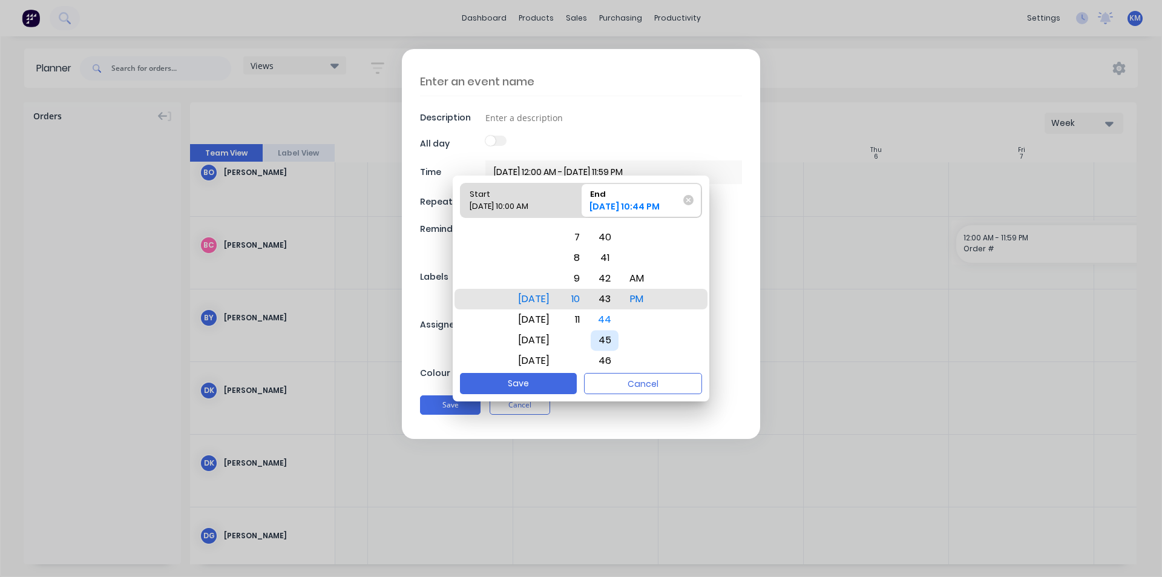
drag, startPoint x: 620, startPoint y: 303, endPoint x: 616, endPoint y: 369, distance: 65.5
click at [617, 330] on div "44" at bounding box center [605, 319] width 28 height 21
drag, startPoint x: 617, startPoint y: 336, endPoint x: 617, endPoint y: 350, distance: 13.9
click at [617, 350] on div "40" at bounding box center [605, 340] width 28 height 21
drag, startPoint x: 618, startPoint y: 278, endPoint x: 614, endPoint y: 398, distance: 119.9
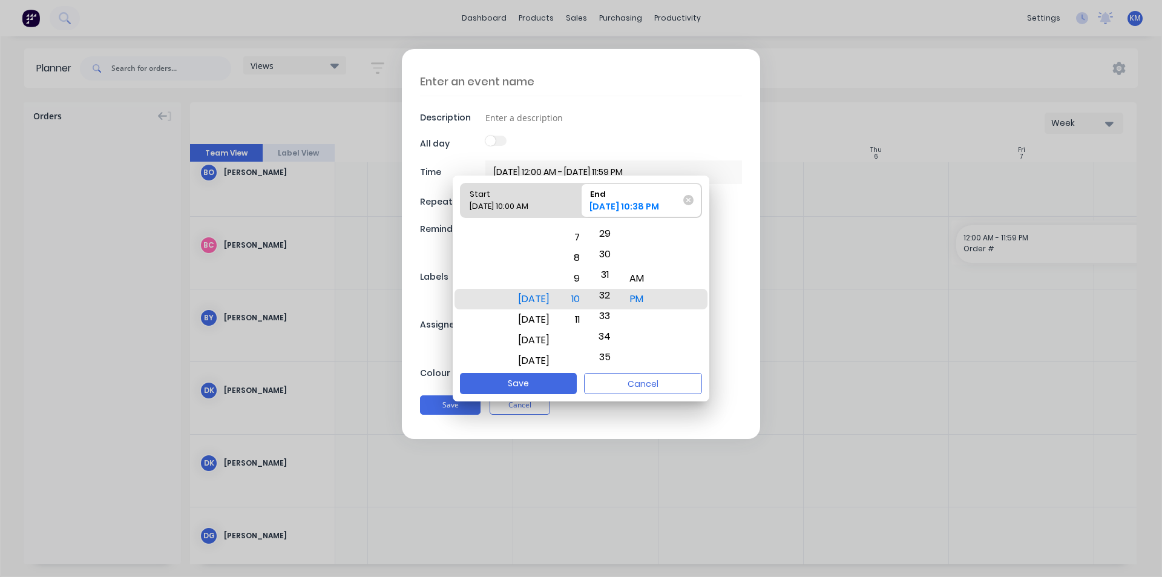
click at [614, 398] on div "Start 05/11/2025 10:00 AM End 05/11/2025 10:38 PM Wed Nov 5 Thu Nov 6 Fri Nov 7…" at bounding box center [581, 289] width 257 height 226
drag, startPoint x: 611, startPoint y: 299, endPoint x: 615, endPoint y: 332, distance: 32.9
click at [615, 332] on div "32" at bounding box center [605, 331] width 28 height 21
drag, startPoint x: 654, startPoint y: 284, endPoint x: 657, endPoint y: 307, distance: 23.2
click at [651, 289] on div "AM" at bounding box center [636, 278] width 29 height 21
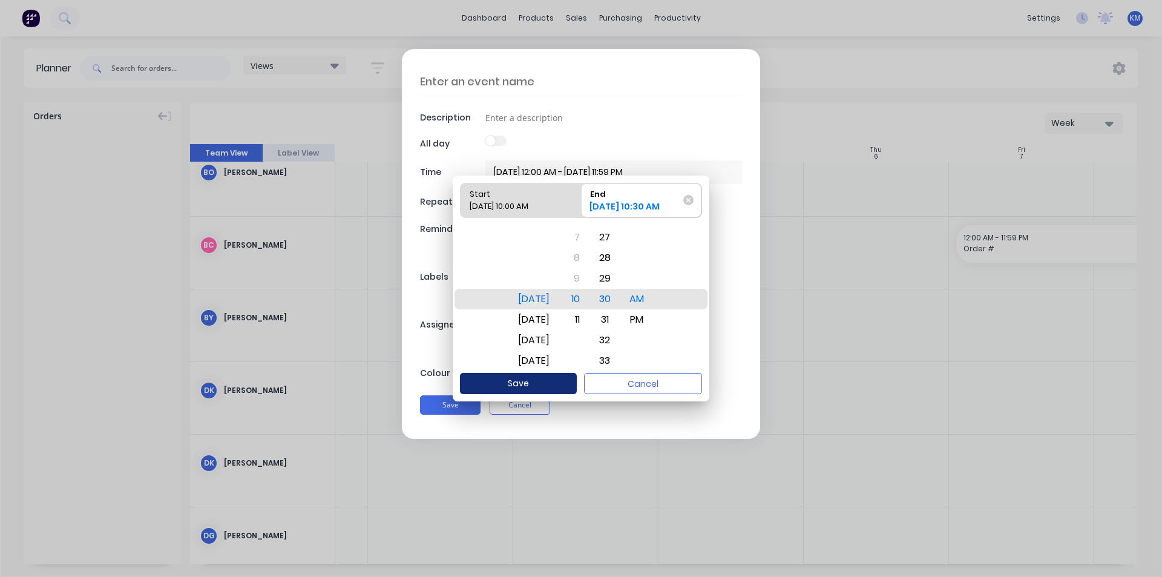
click at [546, 379] on button "Save" at bounding box center [518, 383] width 117 height 21
type textarea "x"
type input "[DATE] 10:00 AM - [DATE] 10:30 AM"
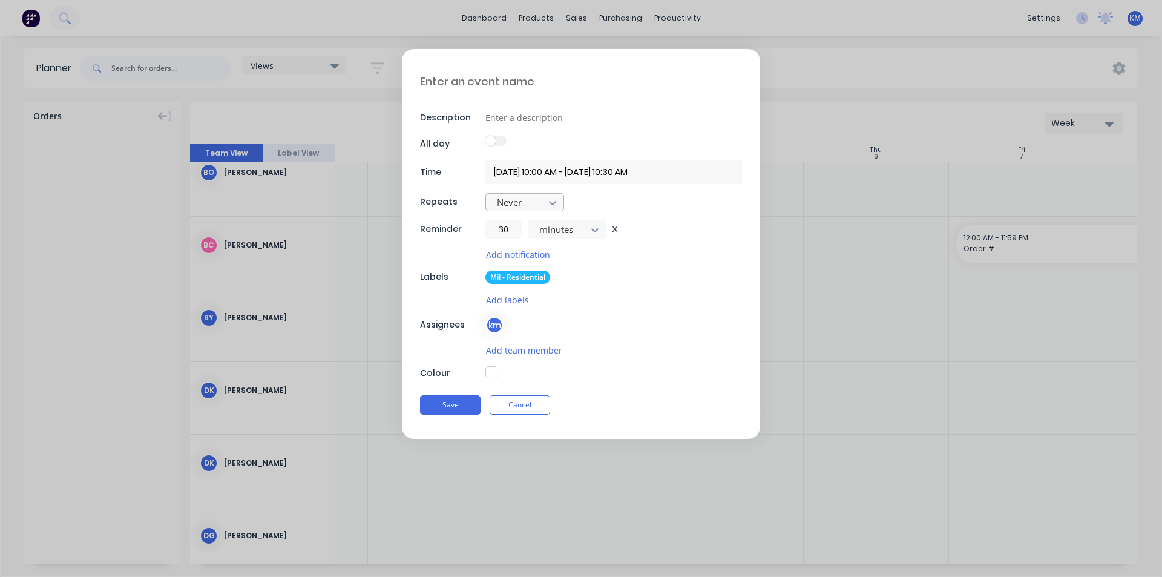
click at [531, 199] on div at bounding box center [517, 202] width 42 height 15
click at [507, 119] on input at bounding box center [613, 117] width 257 height 18
type textarea "x"
type input "ja"
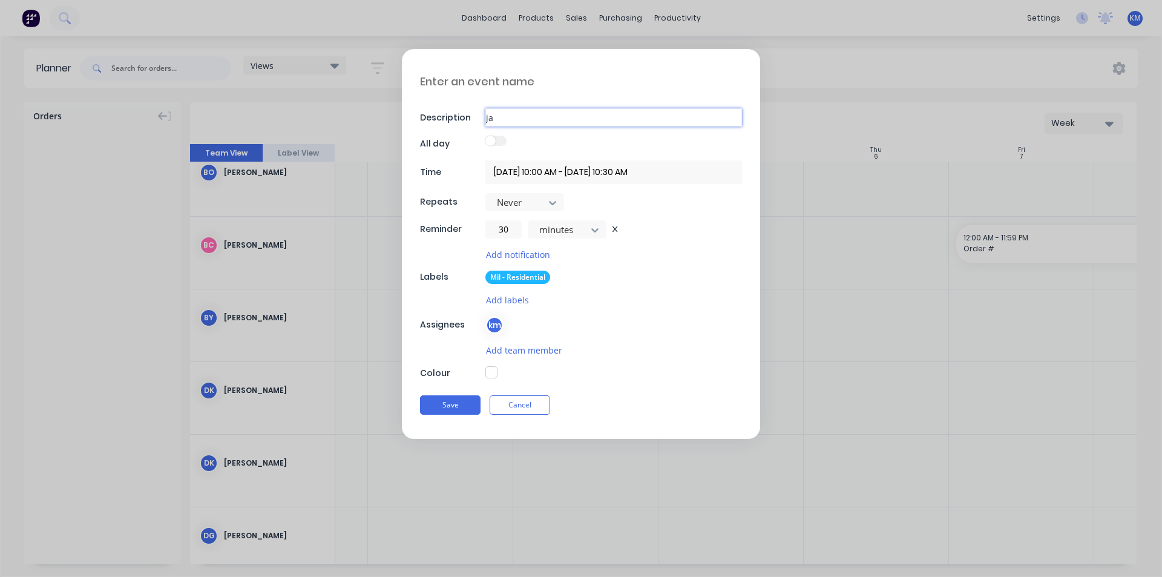
type textarea "x"
type input "jar"
type textarea "x"
type input "jarr"
type textarea "x"
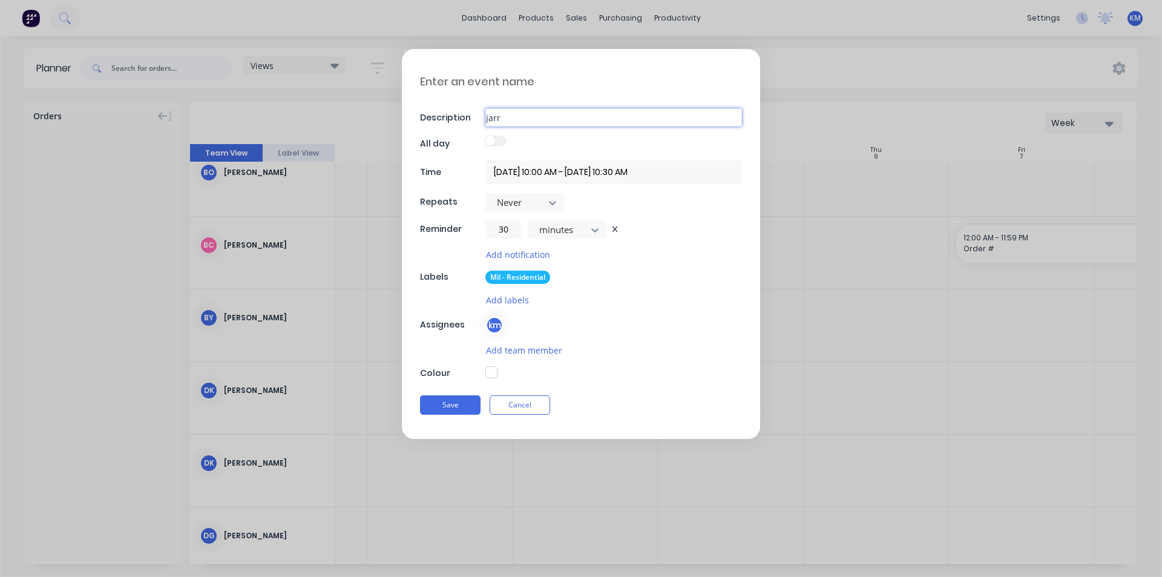
type input "jarro"
type textarea "x"
type input "jarrod"
type textarea "x"
type input "jarrod"
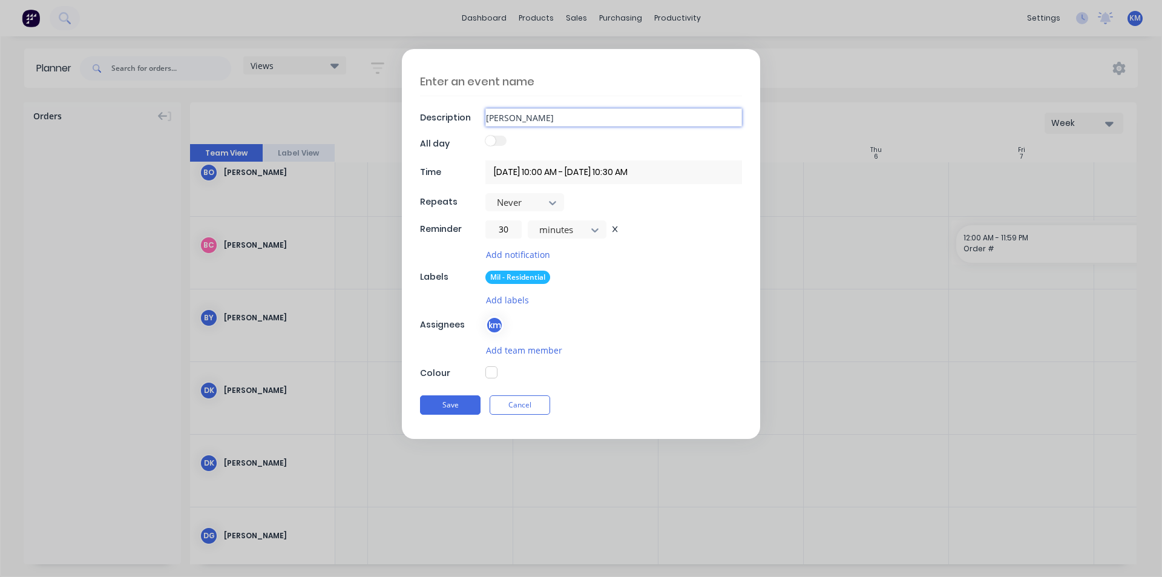
type textarea "x"
type input "jarrod z"
type textarea "x"
type input "jarrod ze"
type textarea "x"
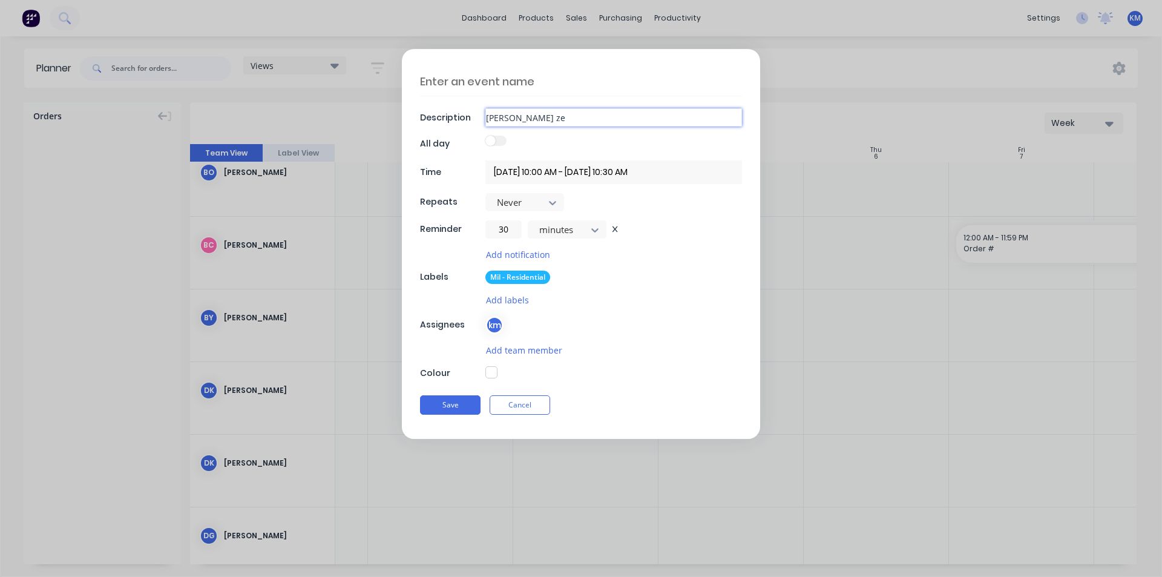
type input "jarrod zem"
type textarea "x"
type input "jarrod zemm"
type textarea "x"
type input "jarrod zemmi"
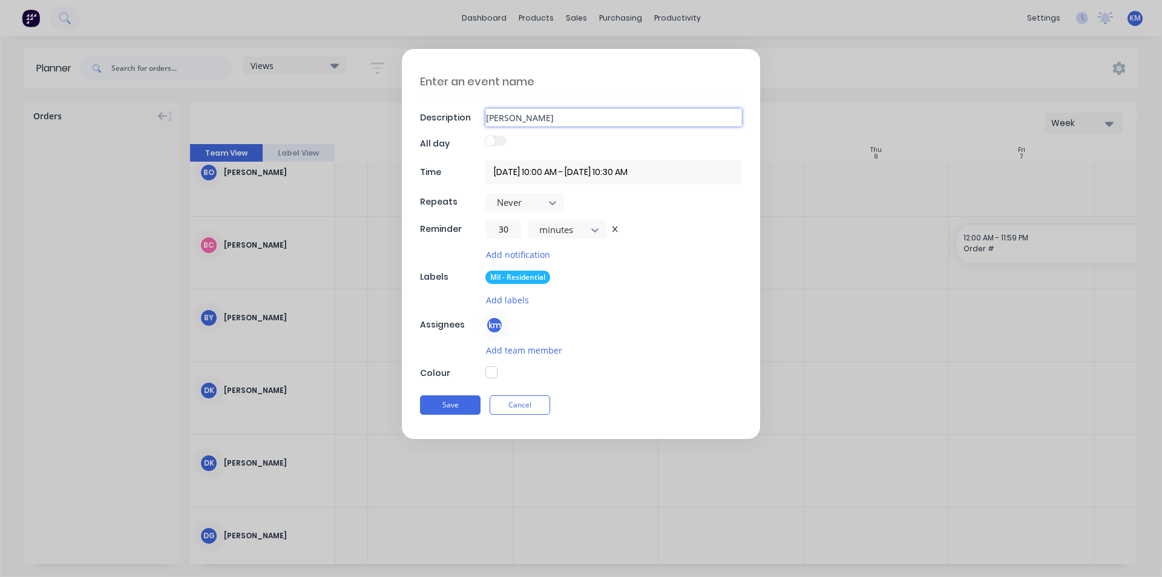
type textarea "x"
type input "jarrod zemmit"
type textarea "x"
type input "jarrod zemmit"
type textarea "x"
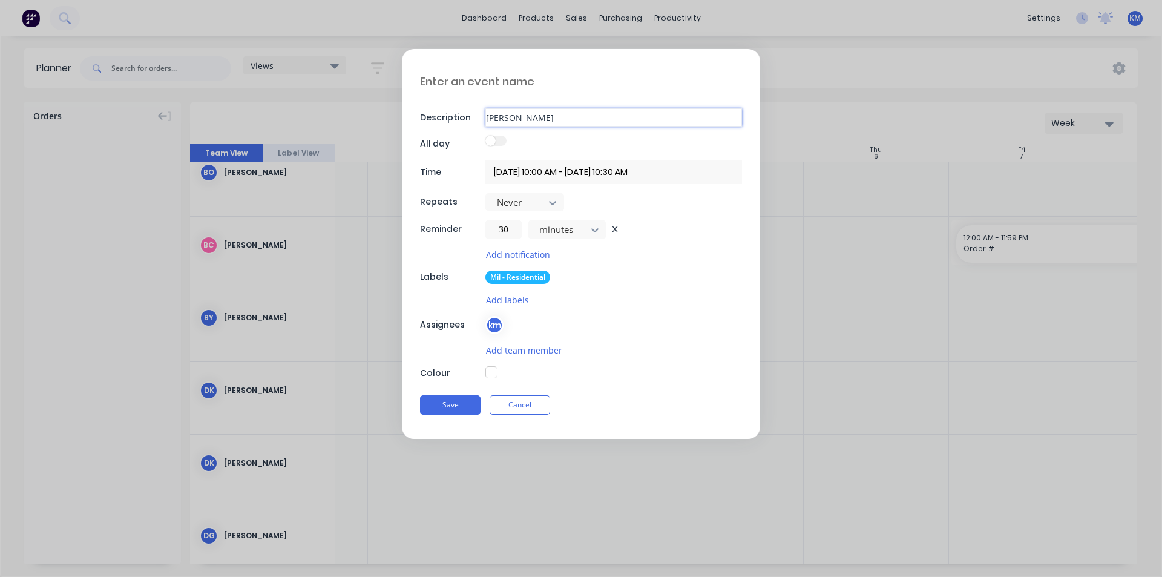
type input "jarrod zemmit l"
type textarea "x"
type input "jarrod zemmit le"
type textarea "x"
type input "jarrod zemmit lea"
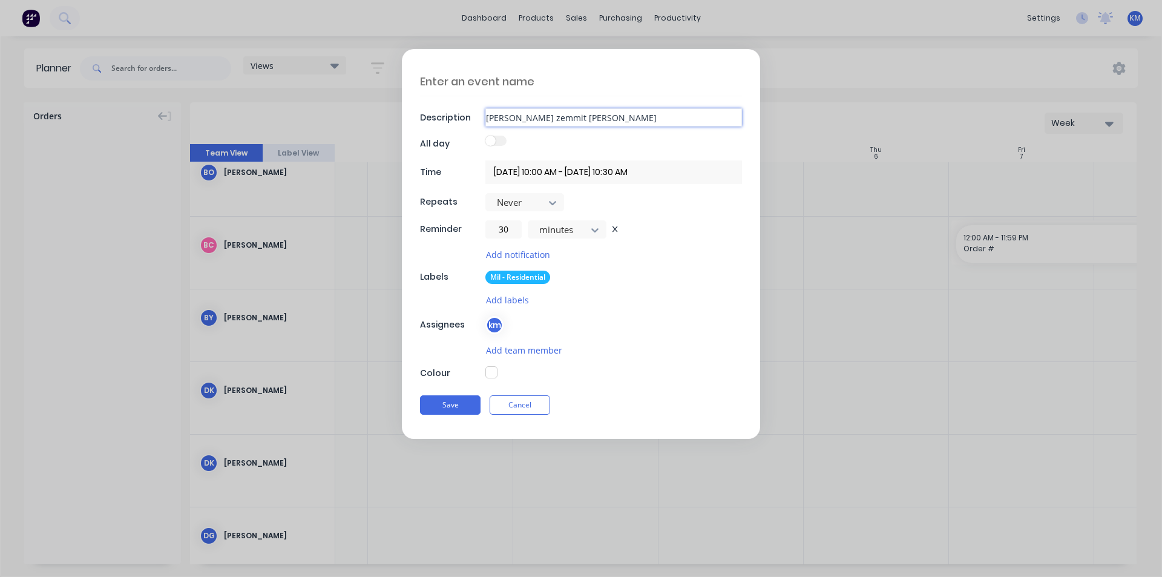
type textarea "x"
type input "jarrod zemmit leak"
type textarea "x"
type input "jarrod zemmit leaki"
type textarea "x"
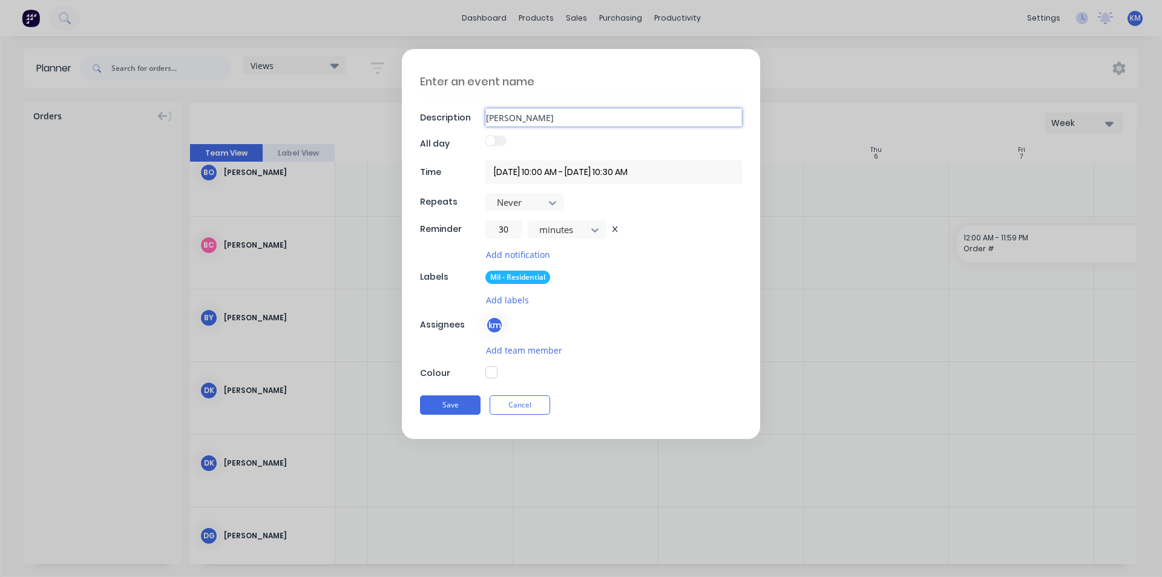
type input "jarrod zemmit leakin"
type textarea "x"
type input "jarrod zemmit leaking"
type textarea "x"
type input "jarrod zemmit leaking"
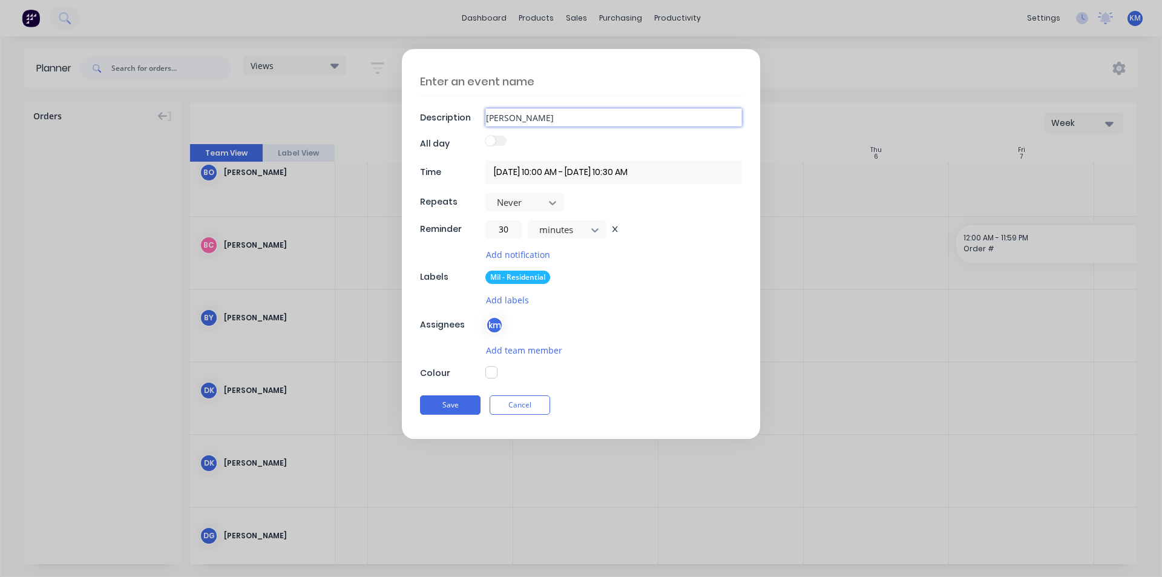
type textarea "x"
type input "jarrod zemmit leaking do"
type textarea "x"
type input "jarrod zemmit leaking doo"
type textarea "x"
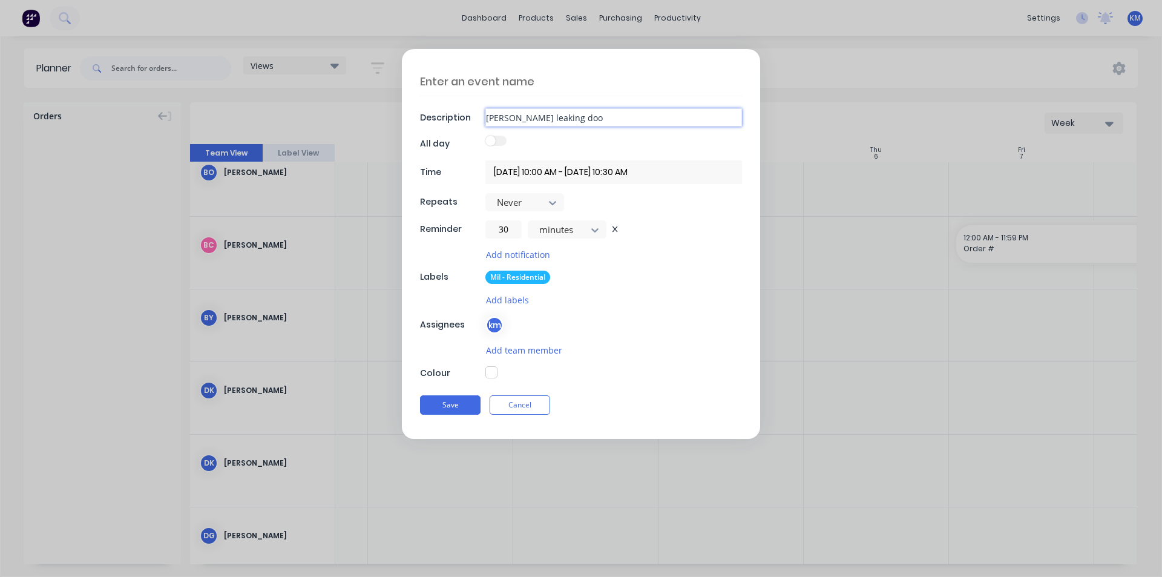
type input "[PERSON_NAME] leaking door"
type textarea "x"
type input "[PERSON_NAME] leaking door"
click at [461, 406] on button "Save" at bounding box center [450, 404] width 61 height 19
click at [516, 87] on textarea at bounding box center [581, 81] width 322 height 29
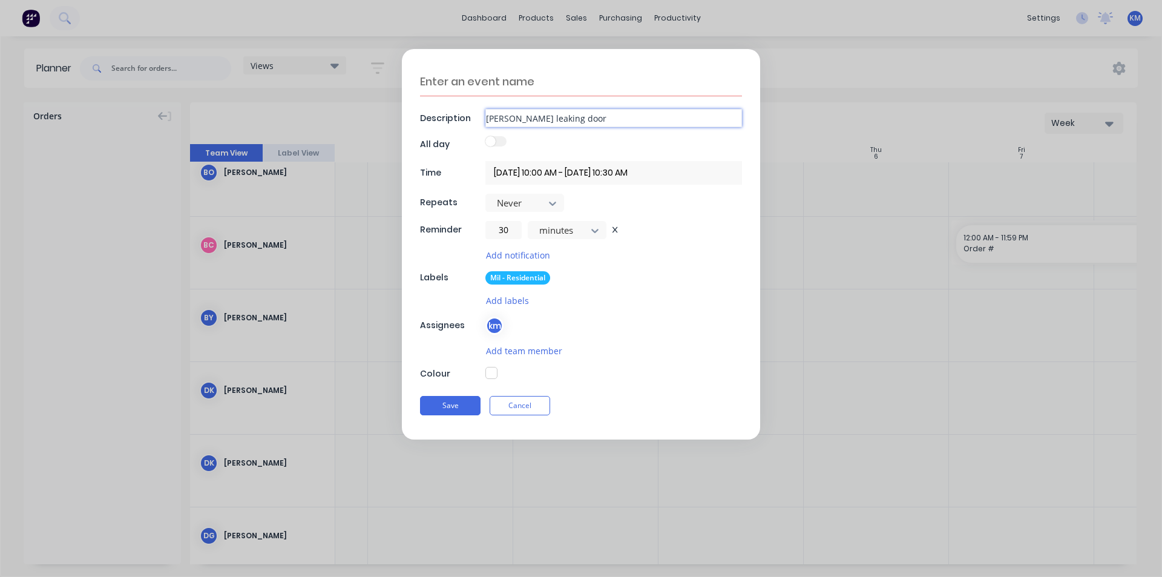
drag, startPoint x: 600, startPoint y: 120, endPoint x: 492, endPoint y: 117, distance: 108.4
click at [492, 117] on input "[PERSON_NAME] leaking door" at bounding box center [613, 118] width 257 height 18
type textarea "x"
click at [497, 75] on textarea at bounding box center [581, 81] width 322 height 29
type textarea "J"
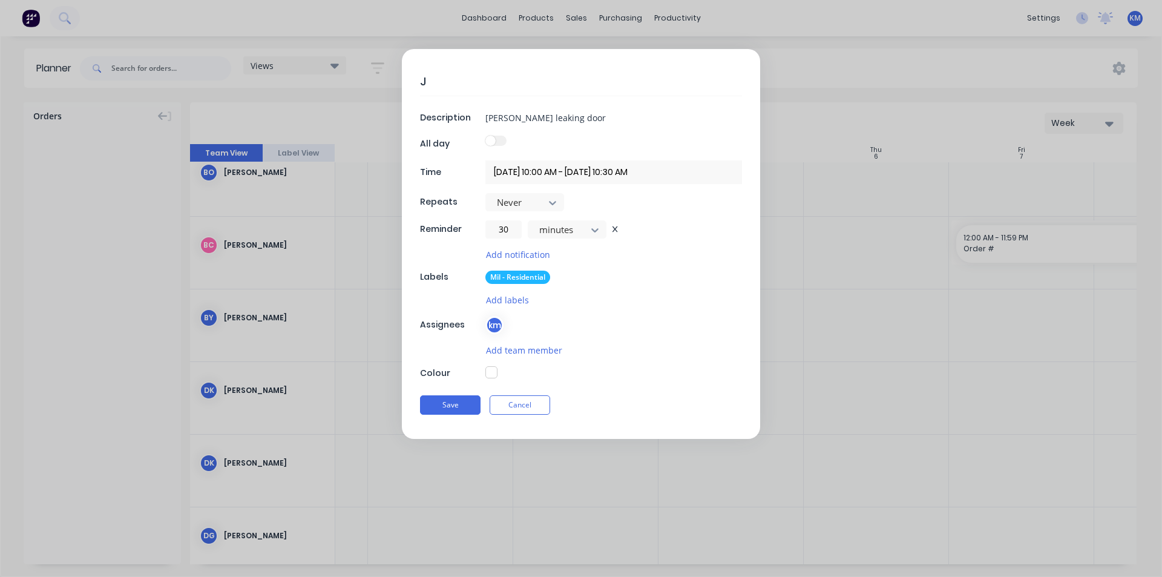
type textarea "x"
type textarea "[PERSON_NAME]"
type textarea "x"
type textarea "JAR"
type textarea "x"
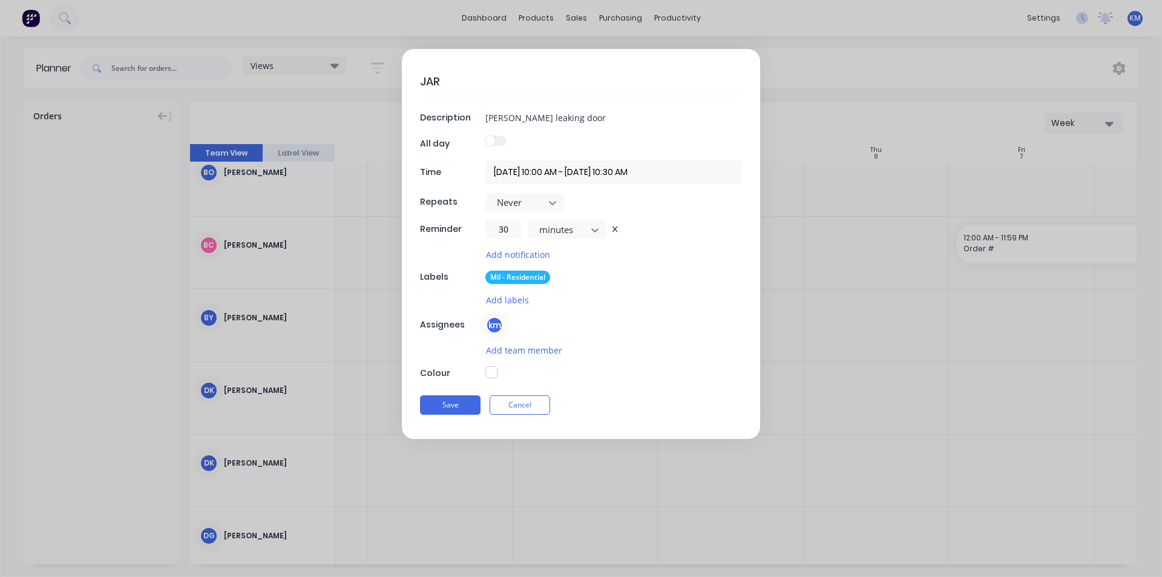
type textarea "JARR"
type textarea "x"
type textarea "JARRO"
type textarea "x"
type textarea "[PERSON_NAME]"
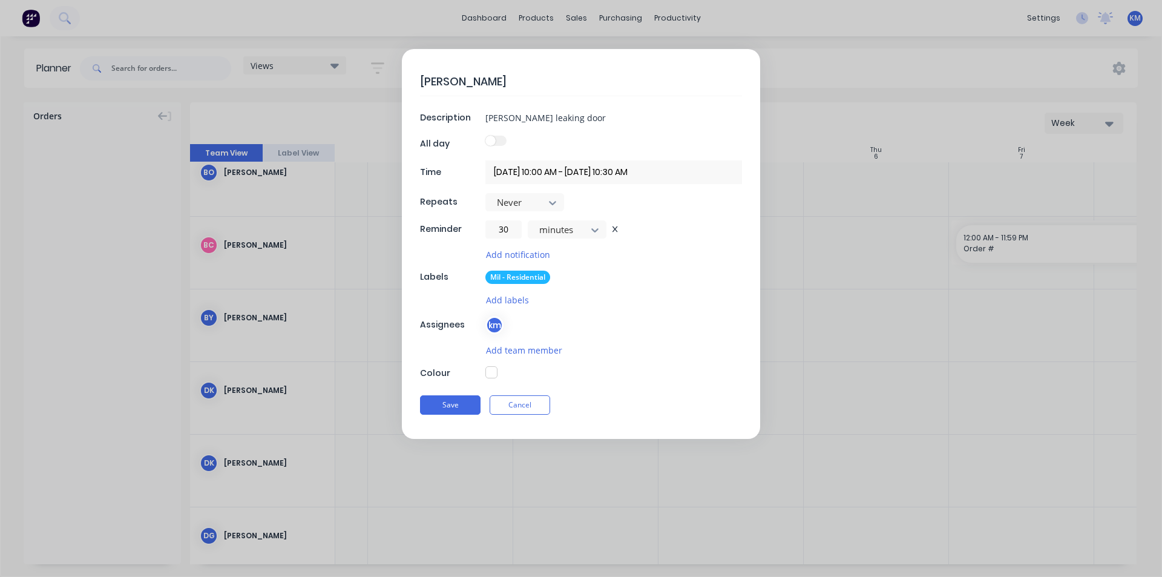
type textarea "x"
type textarea "[PERSON_NAME]"
type textarea "x"
type textarea "[PERSON_NAME]"
type textarea "x"
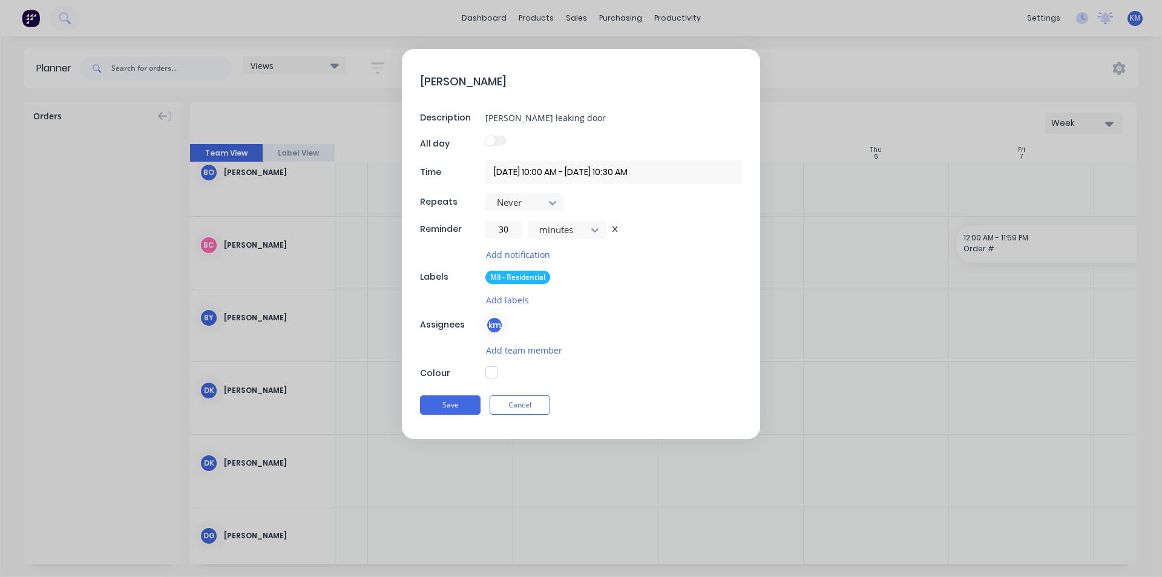
type textarea "[PERSON_NAME]"
type textarea "x"
type textarea "[PERSON_NAME]"
type textarea "x"
type textarea "[PERSON_NAME]"
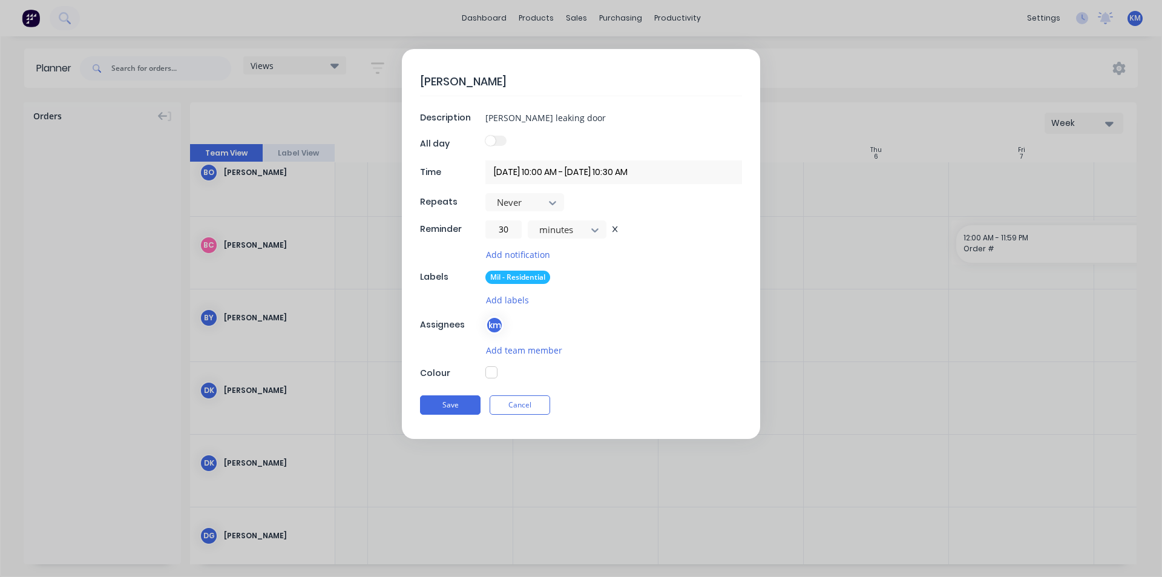
type textarea "x"
type textarea "[PERSON_NAME]"
type textarea "x"
type textarea "[PERSON_NAME]"
click at [459, 405] on button "Save" at bounding box center [450, 404] width 61 height 19
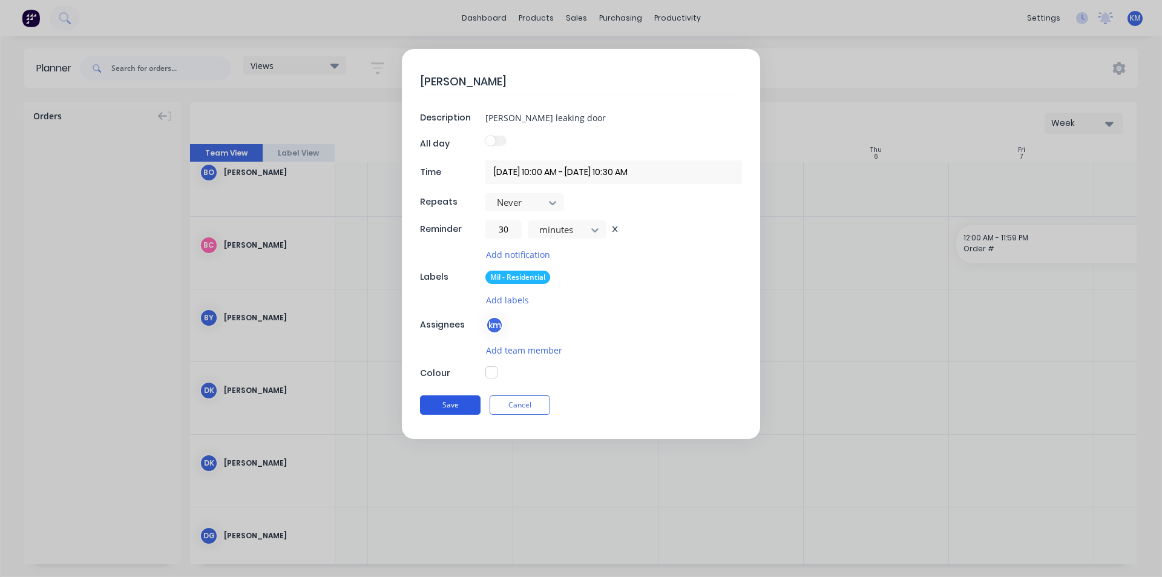
type textarea "x"
type input "07/11/2025 12:00 AM - 09/11/2025 11:59 PM"
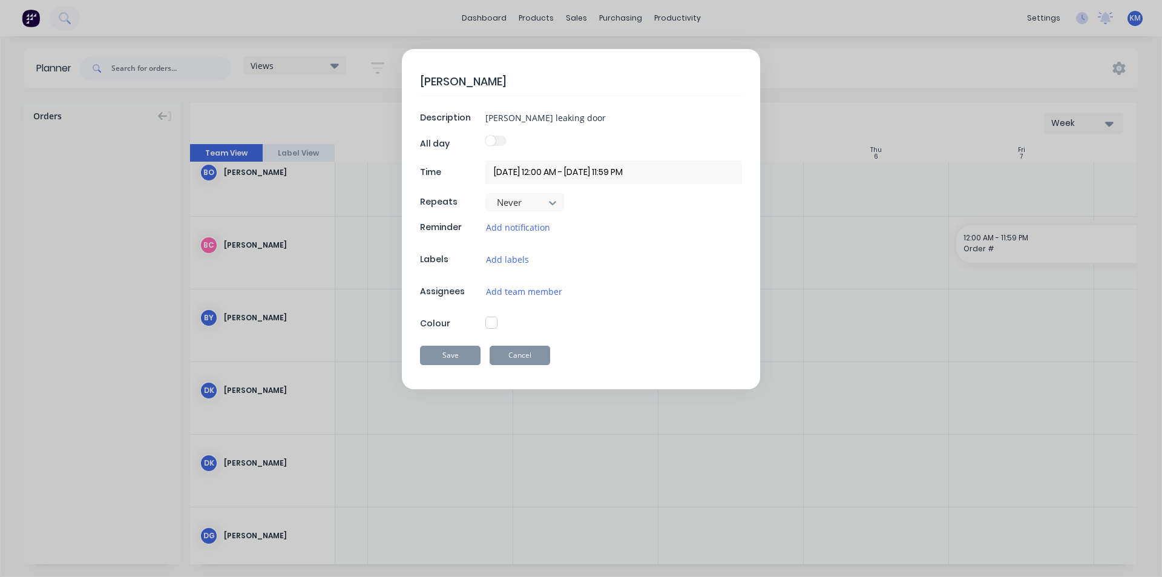
type textarea "x"
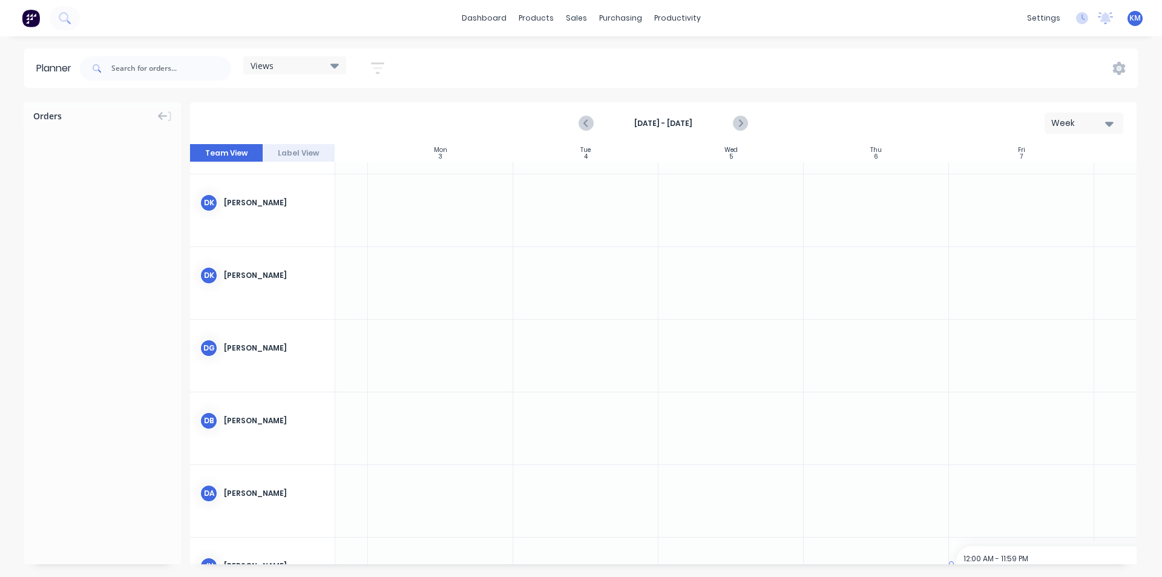
scroll to position [365, 113]
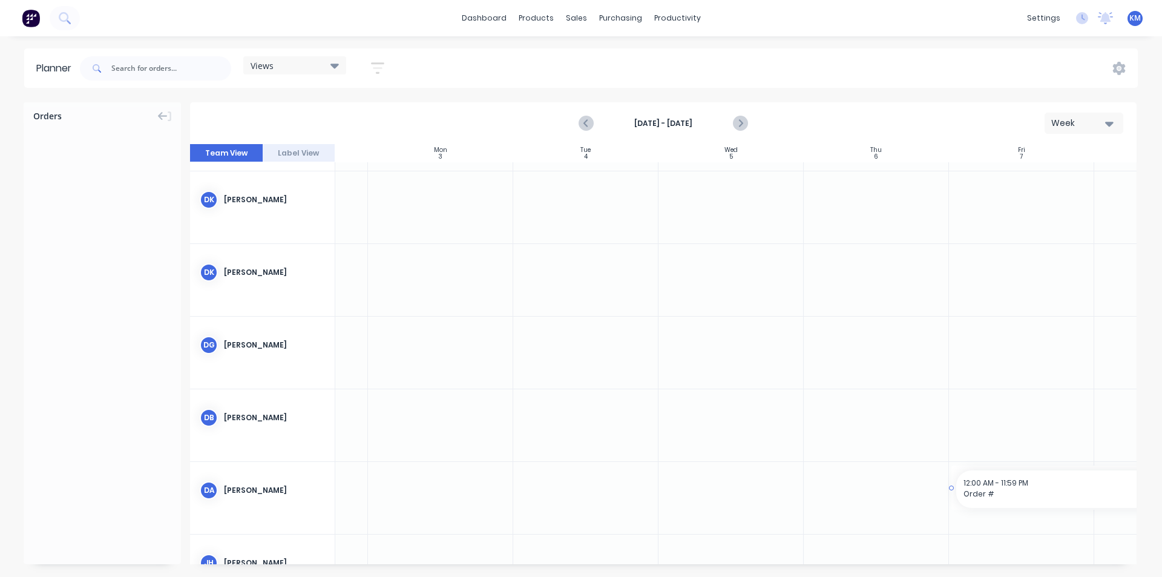
drag, startPoint x: 1029, startPoint y: 240, endPoint x: 999, endPoint y: 481, distance: 243.4
drag, startPoint x: 1041, startPoint y: 491, endPoint x: 744, endPoint y: 495, distance: 296.6
drag, startPoint x: 1088, startPoint y: 485, endPoint x: 976, endPoint y: 470, distance: 113.0
click at [770, 474] on div "12:00 AM - 11:59 PM Order #" at bounding box center [876, 489] width 421 height 38
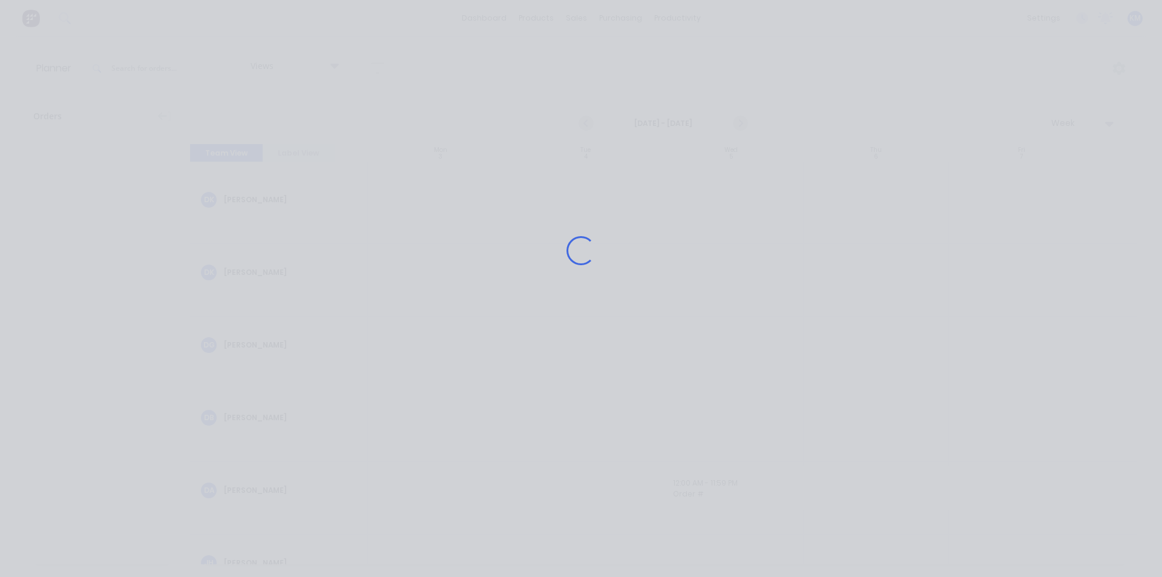
scroll to position [0, 0]
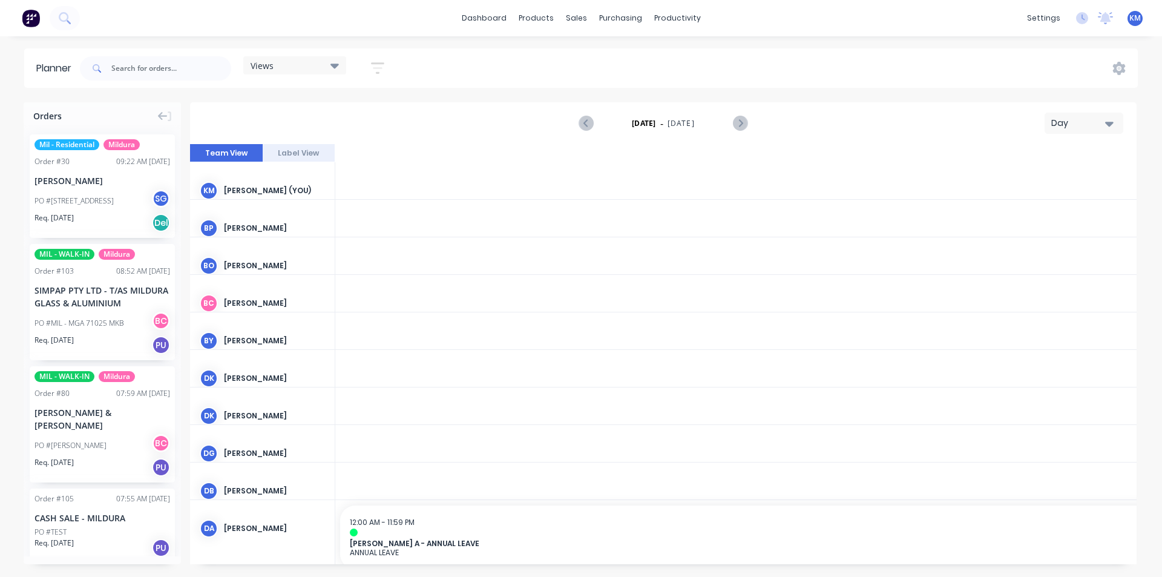
scroll to position [0, 1744]
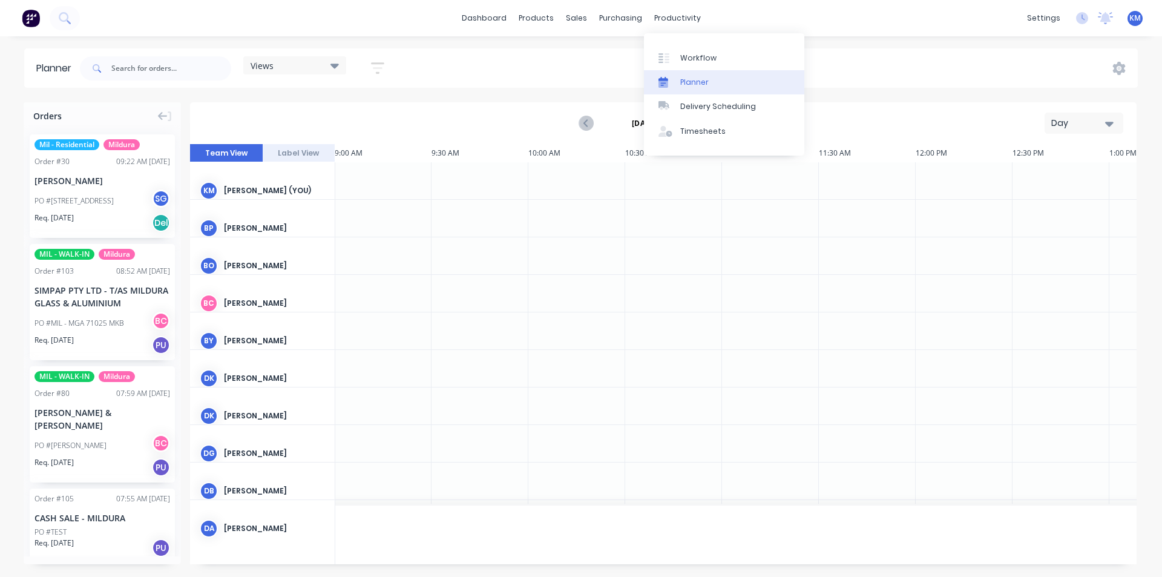
click at [691, 82] on div "Planner" at bounding box center [694, 82] width 28 height 11
click at [1077, 125] on div "Day" at bounding box center [1079, 123] width 56 height 13
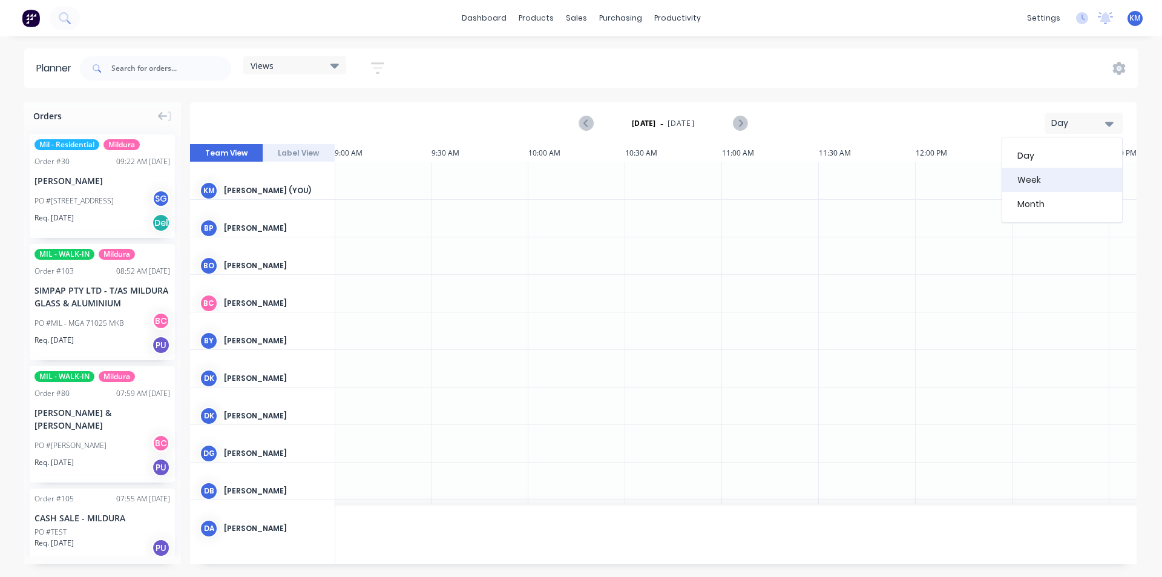
click at [1048, 179] on div "Week" at bounding box center [1062, 180] width 120 height 24
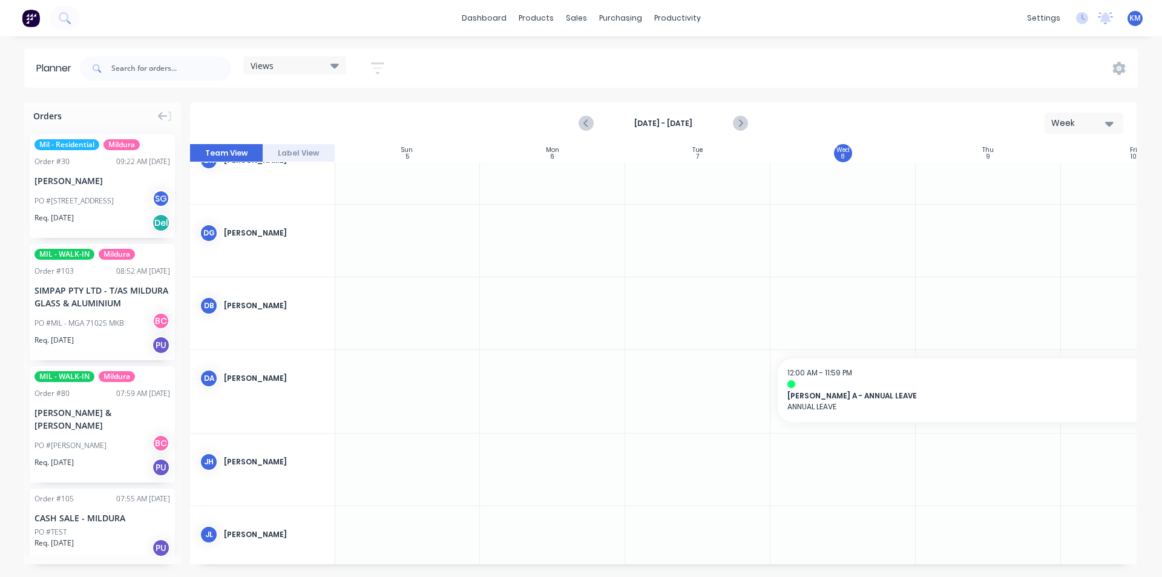
scroll to position [488, 1]
click at [743, 122] on icon "Next page" at bounding box center [739, 123] width 15 height 15
click at [743, 122] on div "[DATE] - [DATE] Week Team View Label View Sun 5 [DATE] Mon 6 [DATE] Tue 7 [DATE…" at bounding box center [663, 333] width 947 height 462
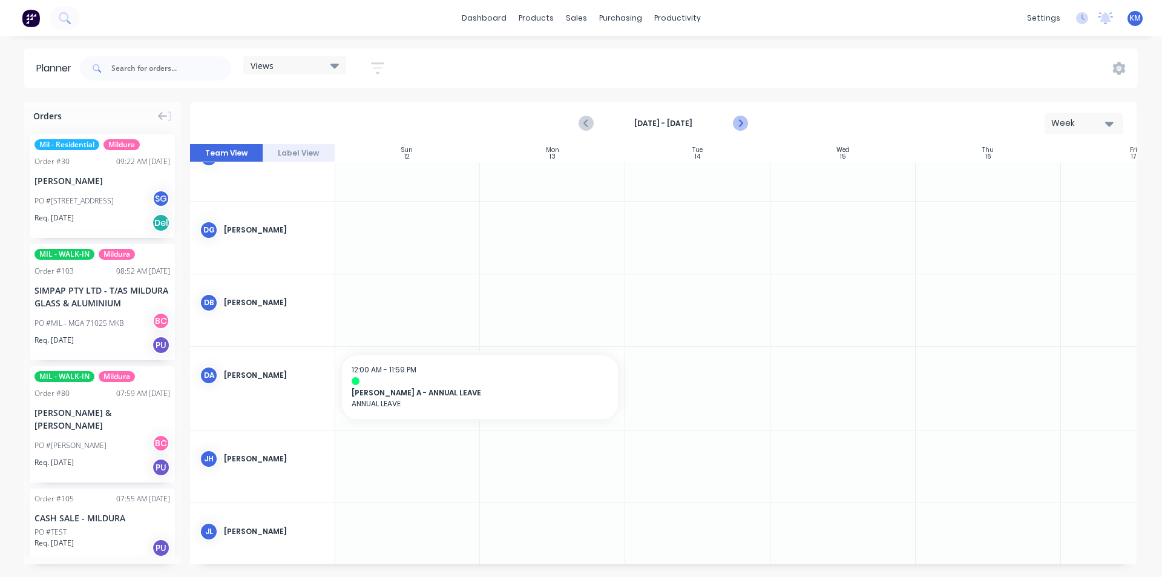
click at [739, 122] on icon "Next page" at bounding box center [739, 123] width 15 height 15
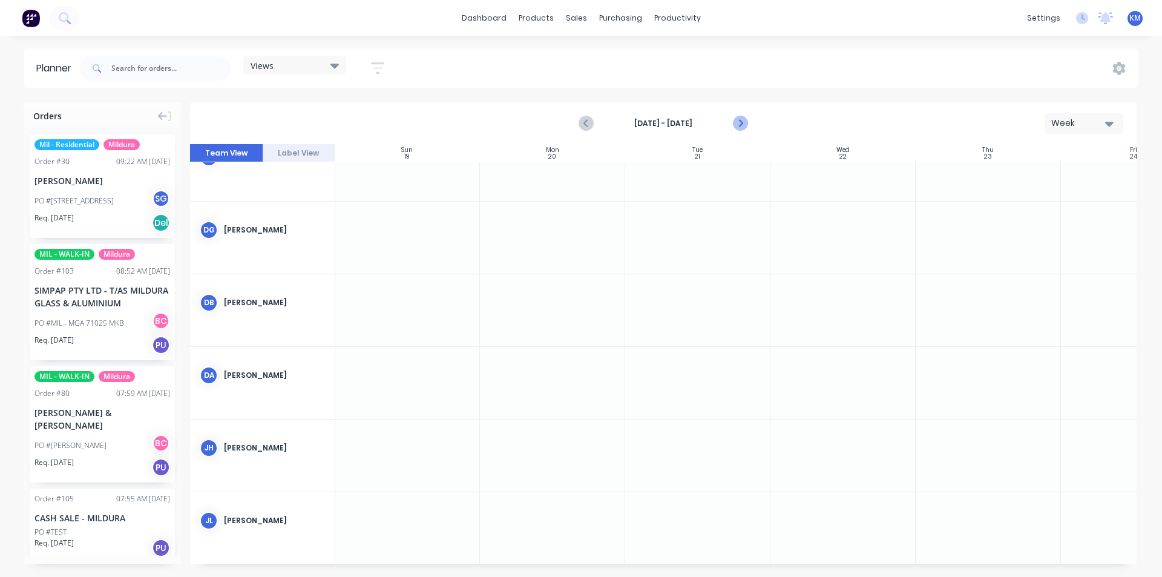
click at [743, 120] on icon "Next page" at bounding box center [739, 123] width 15 height 15
click at [853, 373] on div at bounding box center [843, 383] width 145 height 72
click at [852, 381] on div at bounding box center [843, 383] width 145 height 72
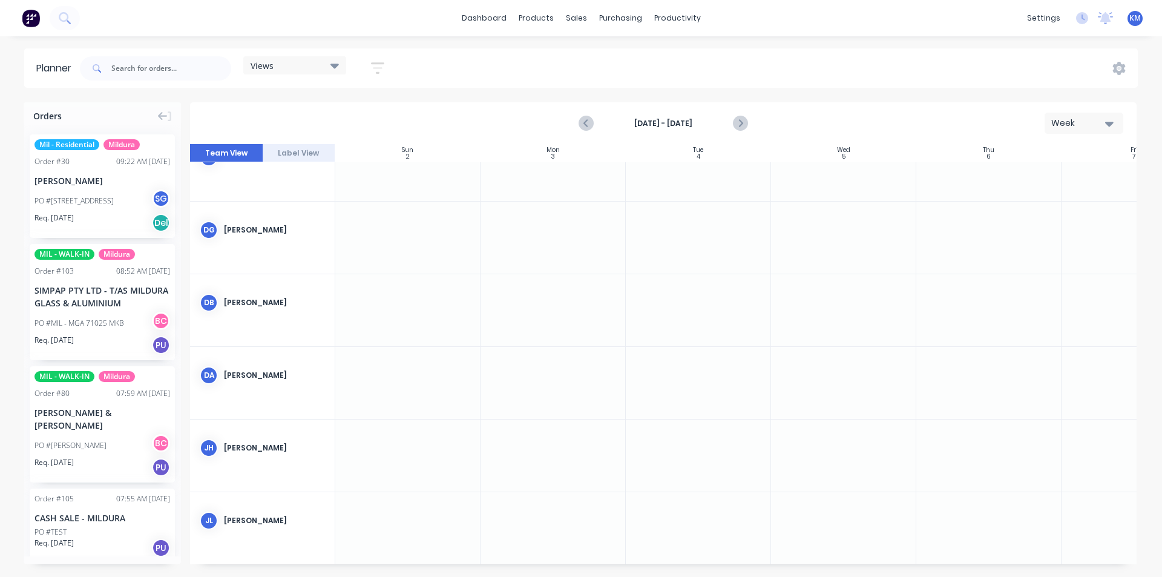
click at [853, 387] on div at bounding box center [843, 383] width 145 height 72
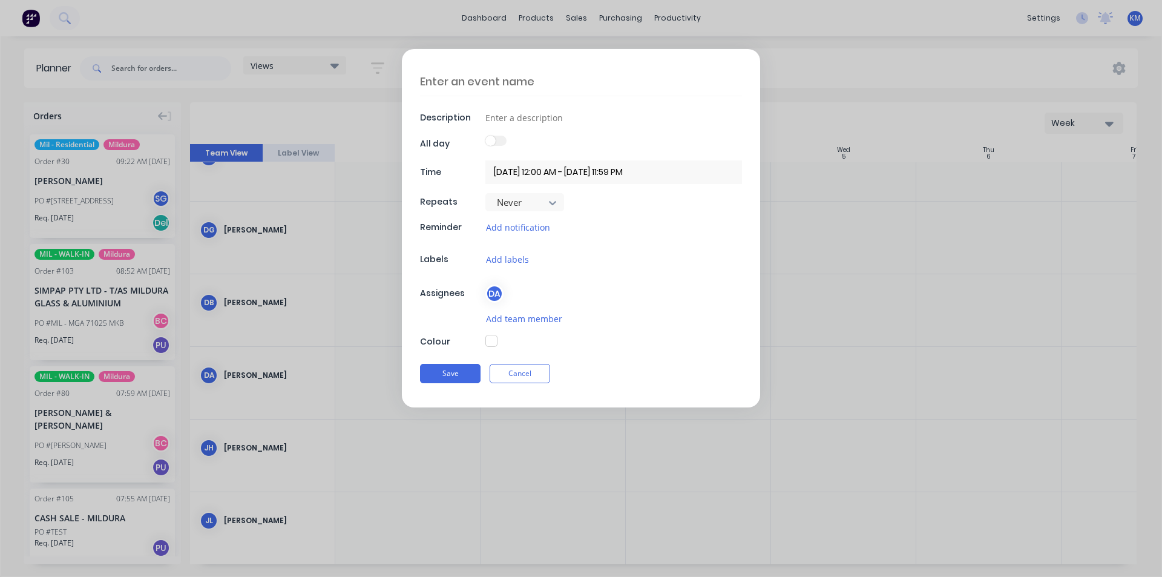
click at [543, 170] on input "[DATE] 12:00 AM - [DATE] 11:59 PM" at bounding box center [613, 172] width 257 height 24
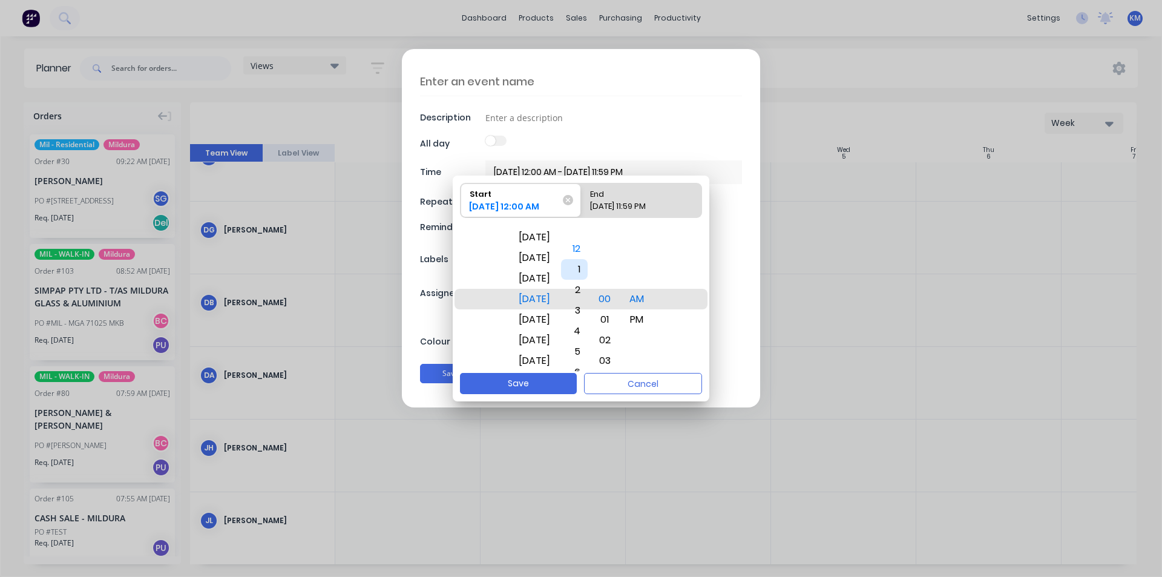
drag, startPoint x: 592, startPoint y: 320, endPoint x: 599, endPoint y: 252, distance: 68.1
click at [588, 259] on div "1" at bounding box center [574, 269] width 27 height 21
drag, startPoint x: 591, startPoint y: 331, endPoint x: 587, endPoint y: 277, distance: 54.0
click at [587, 277] on div "9" at bounding box center [574, 287] width 27 height 21
click at [645, 208] on div "[DATE] 11:59 PM" at bounding box center [635, 208] width 100 height 17
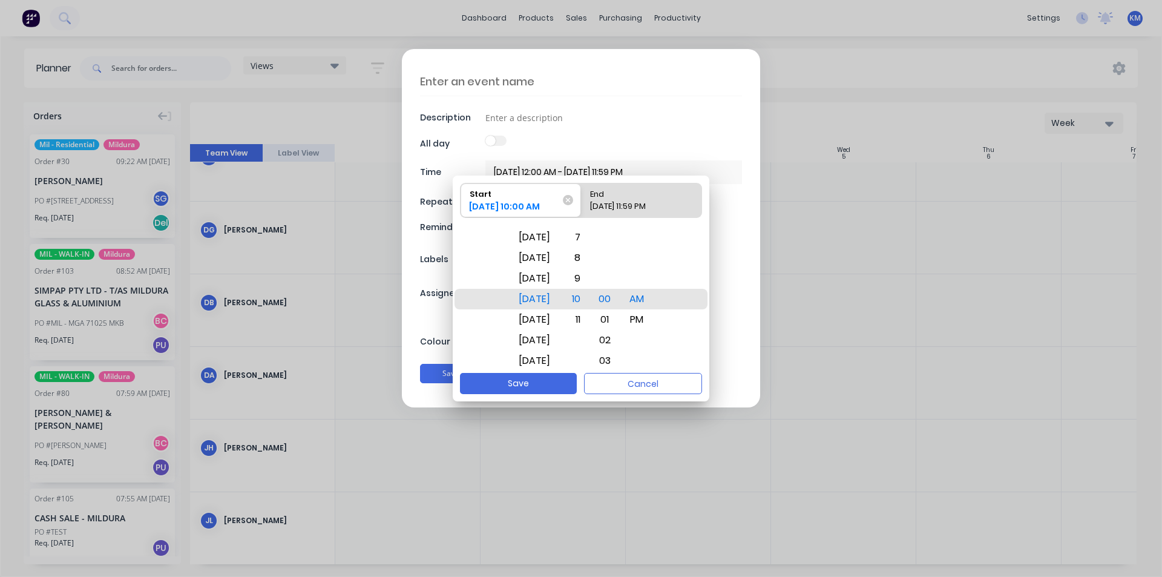
click at [582, 208] on input "End [DATE] 11:59 PM" at bounding box center [581, 200] width 1 height 34
radio input "true"
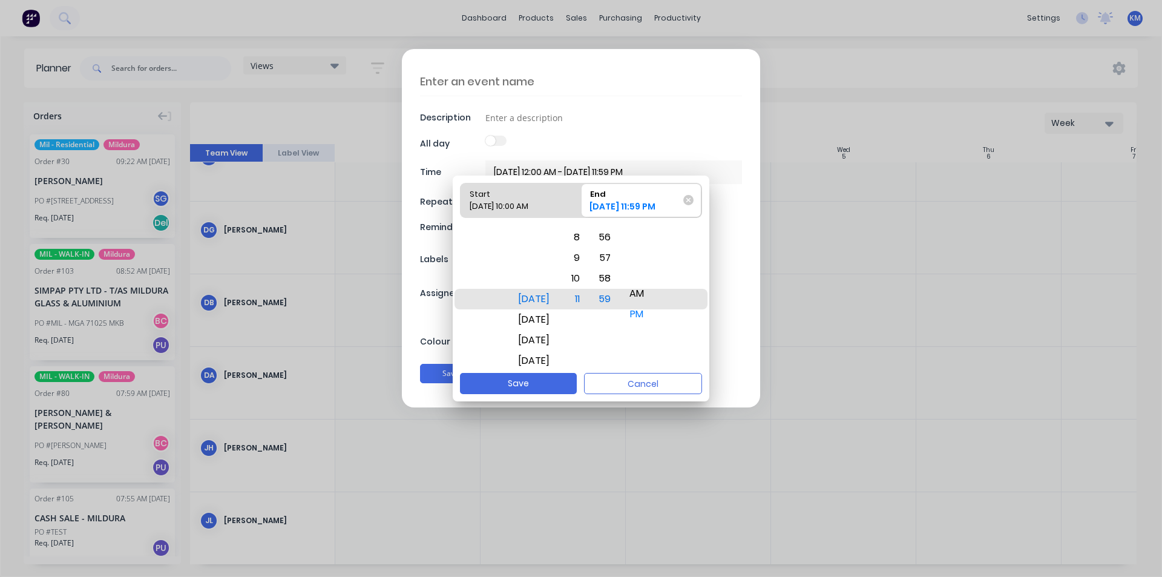
drag, startPoint x: 661, startPoint y: 294, endPoint x: 662, endPoint y: 310, distance: 16.4
click at [651, 304] on div "AM" at bounding box center [636, 293] width 29 height 21
drag, startPoint x: 594, startPoint y: 289, endPoint x: 595, endPoint y: 306, distance: 17.0
click at [587, 306] on div "11" at bounding box center [573, 313] width 27 height 21
drag, startPoint x: 623, startPoint y: 276, endPoint x: 608, endPoint y: 364, distance: 89.6
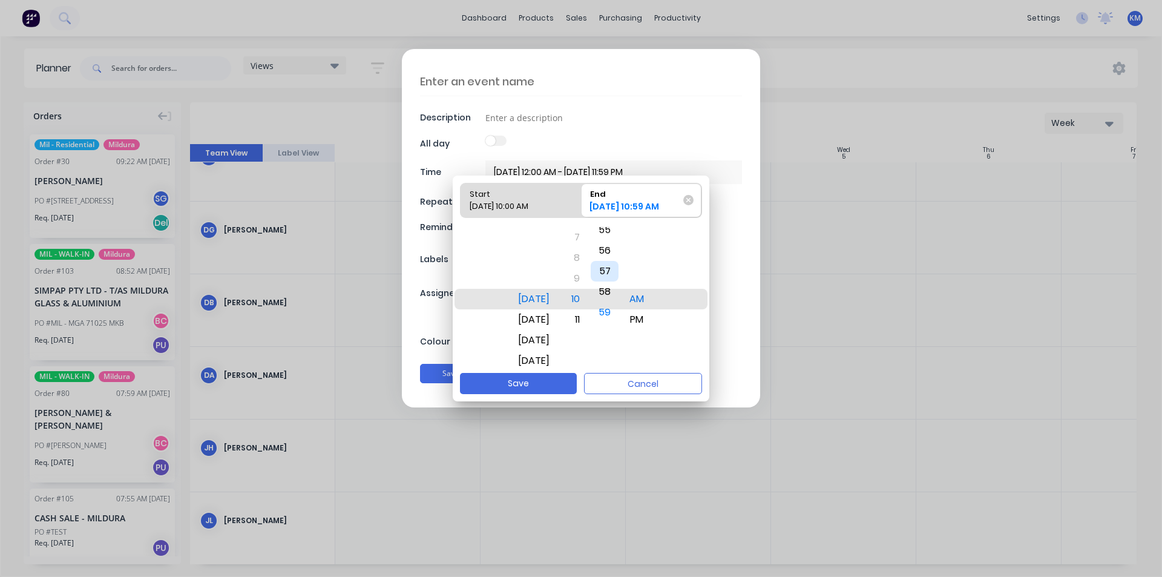
click at [612, 281] on div "57" at bounding box center [605, 271] width 28 height 21
drag, startPoint x: 625, startPoint y: 267, endPoint x: 612, endPoint y: 384, distance: 118.0
click at [615, 384] on div "Start [DATE] 10:00 AM End [DATE] 10:54 AM [DATE] [DATE] [DATE] [DATE] [DATE] [D…" at bounding box center [581, 289] width 257 height 226
drag, startPoint x: 623, startPoint y: 317, endPoint x: 626, endPoint y: 384, distance: 67.2
click at [626, 384] on div "Start [DATE] 10:00 AM End [DATE] 10:48 AM [DATE] [DATE] [DATE] [DATE] [DATE] [D…" at bounding box center [581, 289] width 257 height 226
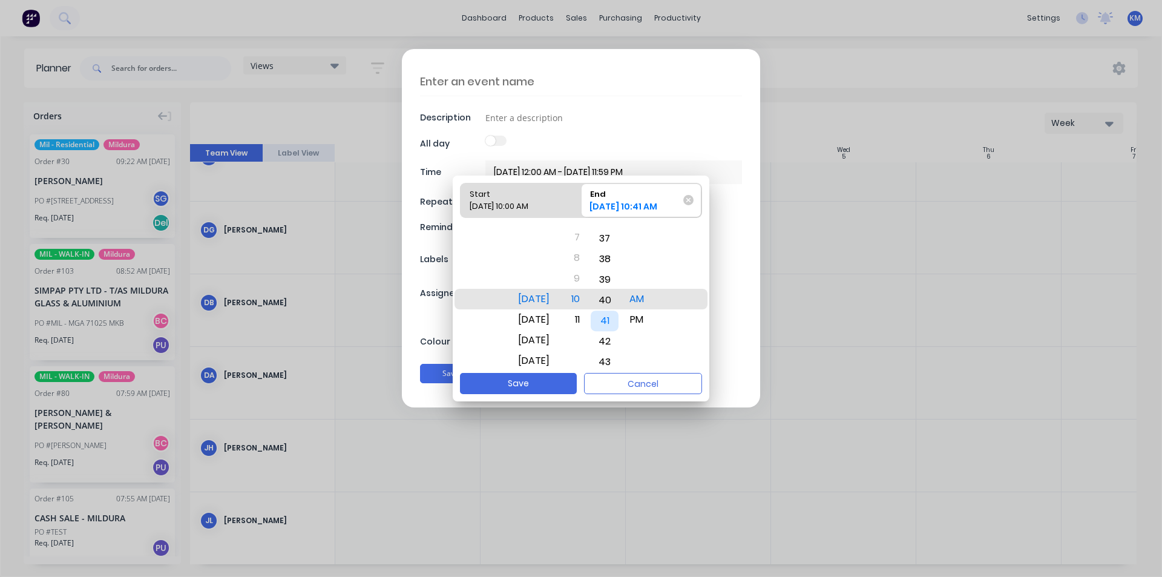
drag, startPoint x: 619, startPoint y: 274, endPoint x: 623, endPoint y: 362, distance: 87.8
click at [619, 310] on div "40" at bounding box center [605, 300] width 28 height 21
drag, startPoint x: 622, startPoint y: 298, endPoint x: 623, endPoint y: 356, distance: 57.5
click at [619, 306] on div "34" at bounding box center [605, 295] width 28 height 21
drag, startPoint x: 622, startPoint y: 289, endPoint x: 622, endPoint y: 323, distance: 34.5
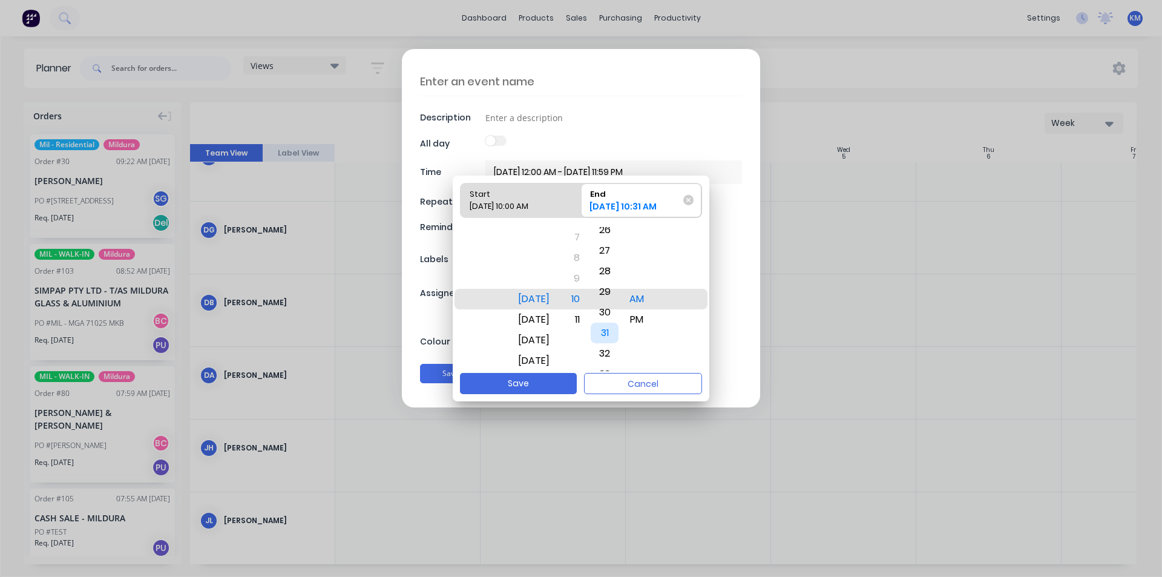
click at [619, 323] on div "31" at bounding box center [605, 333] width 28 height 21
drag, startPoint x: 622, startPoint y: 323, endPoint x: 615, endPoint y: 293, distance: 30.4
click at [615, 293] on div "30" at bounding box center [605, 291] width 28 height 21
click at [512, 381] on button "Save" at bounding box center [518, 383] width 117 height 21
type input "[DATE] 10:00 AM - [DATE] 10:30 AM"
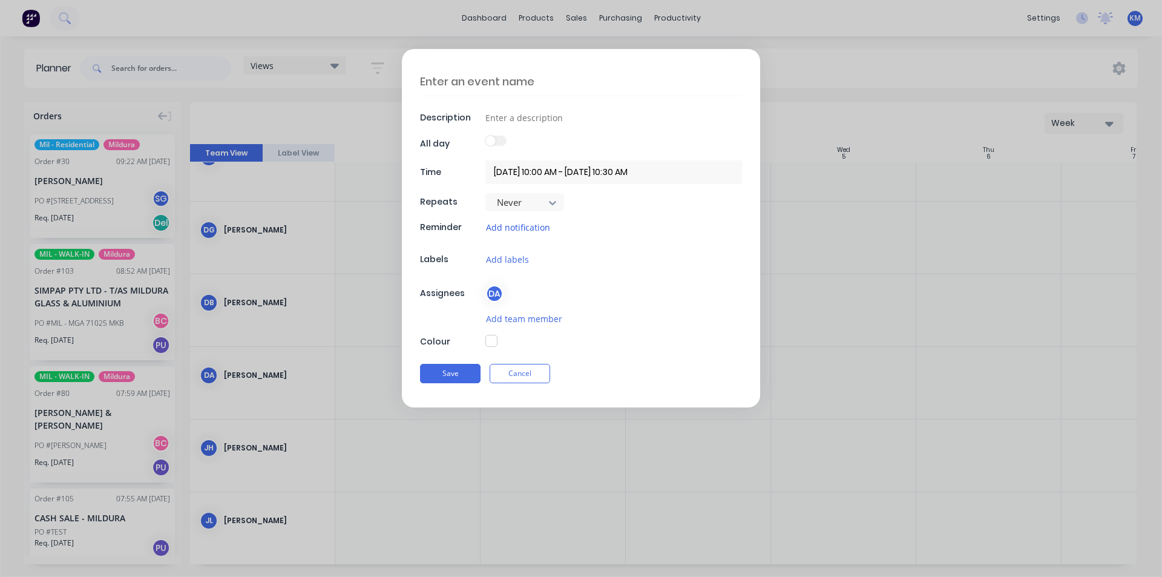
click at [534, 226] on button "Add notification" at bounding box center [517, 227] width 65 height 14
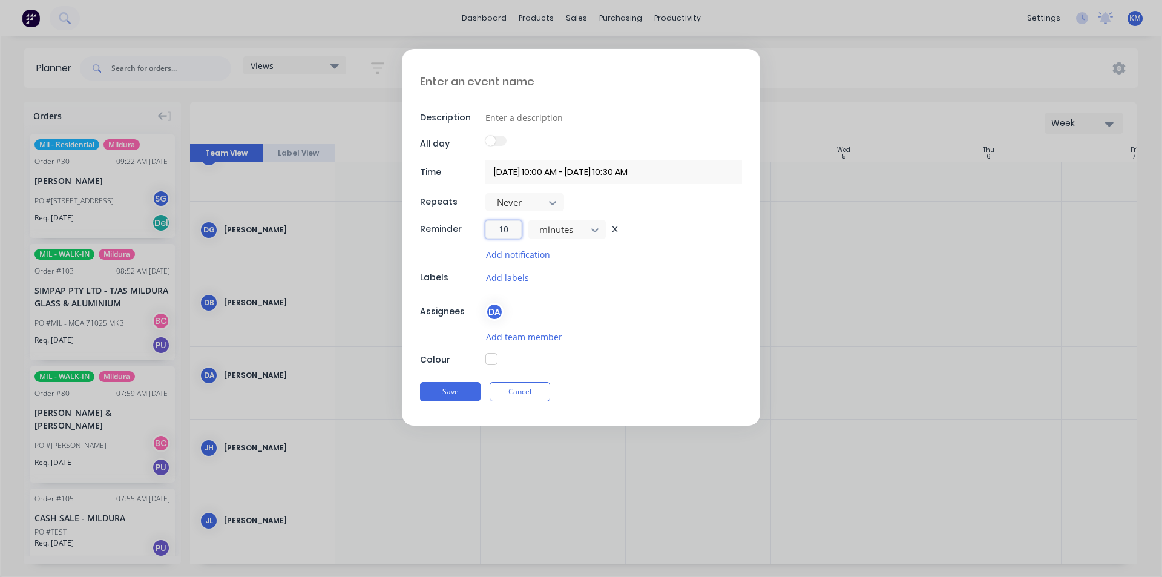
click at [505, 223] on input "10" at bounding box center [503, 229] width 36 height 18
drag, startPoint x: 471, startPoint y: 237, endPoint x: 444, endPoint y: 234, distance: 28.1
click at [444, 234] on div "Reminder 10 minutes" at bounding box center [581, 229] width 322 height 18
type input "30"
click at [494, 83] on textarea at bounding box center [581, 81] width 322 height 28
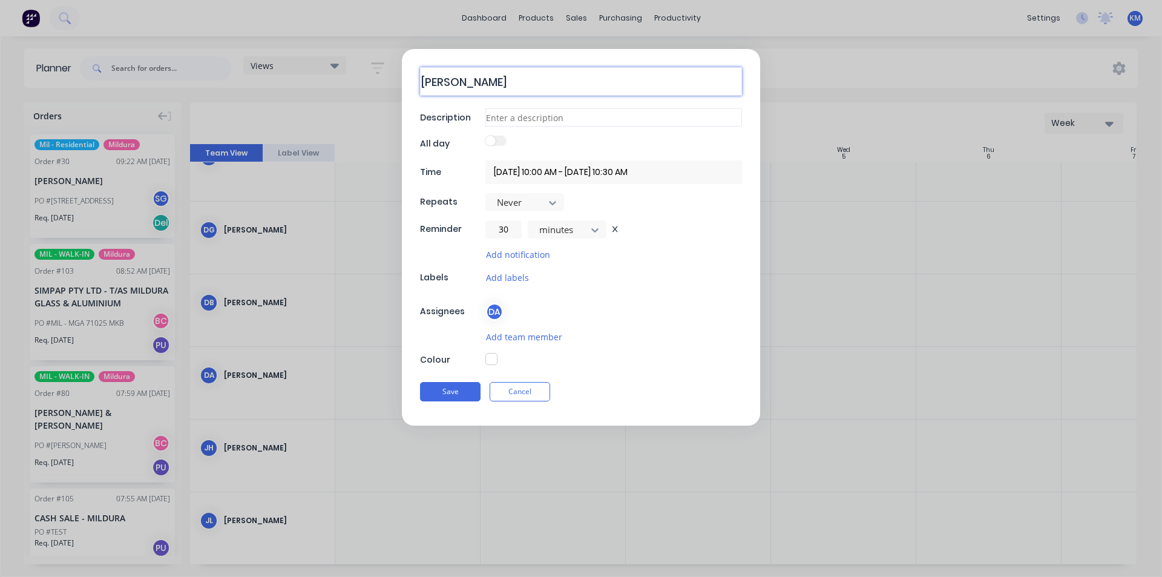
type textarea "[PERSON_NAME]"
click at [508, 116] on input at bounding box center [613, 117] width 257 height 18
type input "[PERSON_NAME]"
click at [458, 387] on button "Save" at bounding box center [450, 391] width 61 height 19
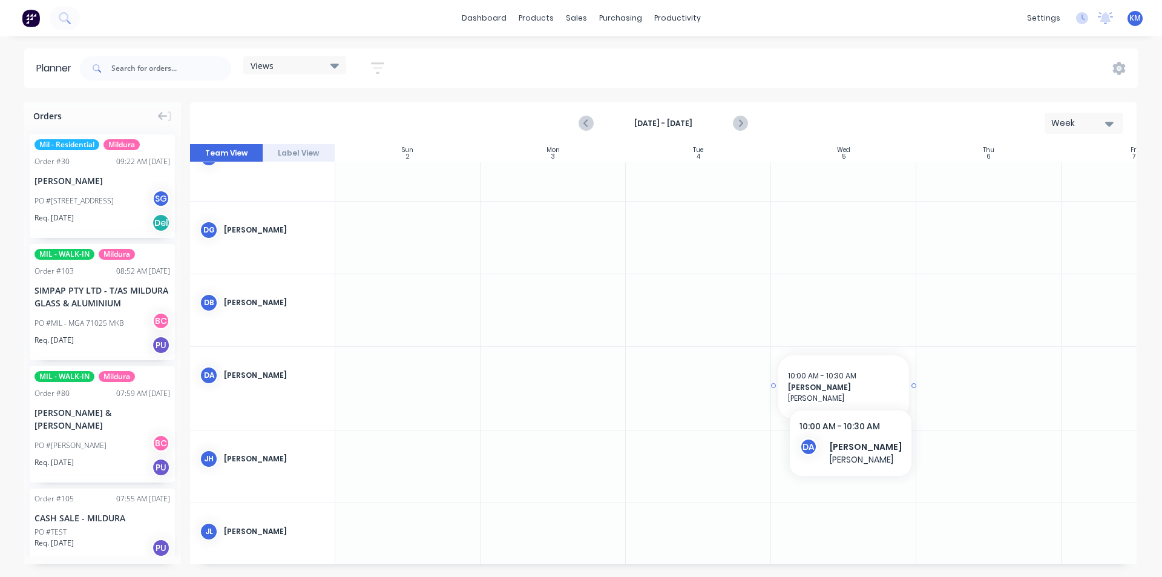
click at [848, 382] on span "[PERSON_NAME]" at bounding box center [843, 387] width 111 height 11
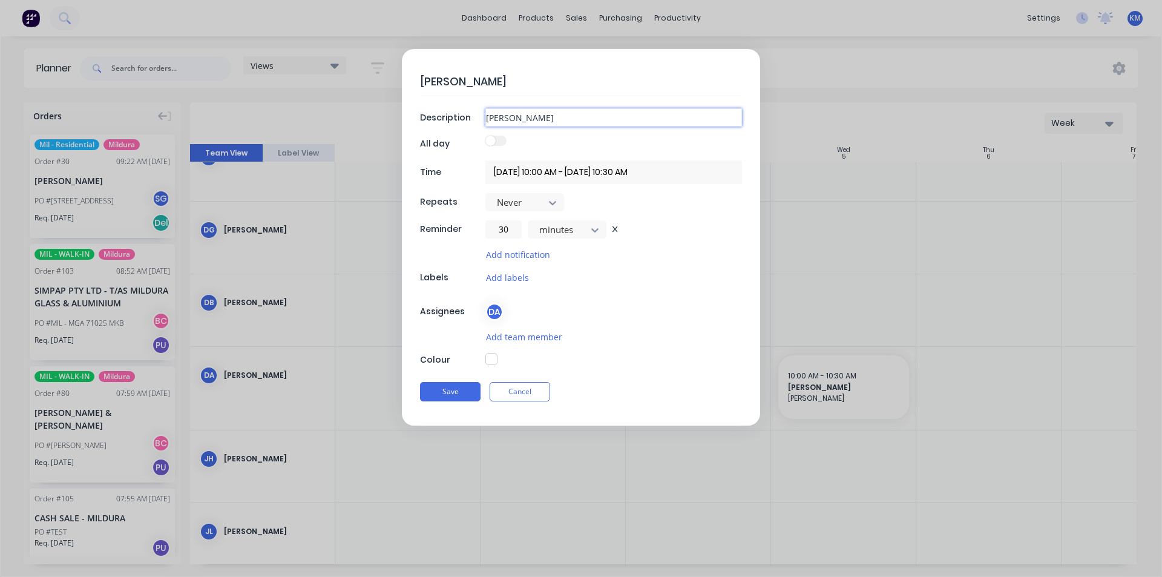
click at [557, 119] on input "[PERSON_NAME]" at bounding box center [613, 117] width 257 height 18
type input "[PERSON_NAME] LEAKING DOOR"
click at [458, 386] on button "Save" at bounding box center [450, 391] width 61 height 19
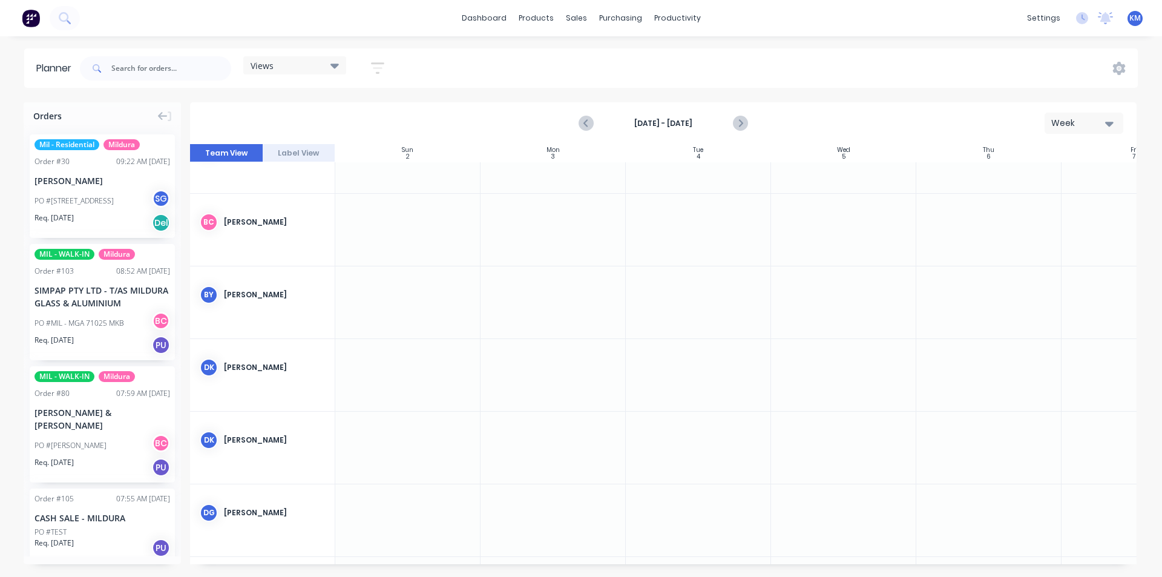
scroll to position [168, 0]
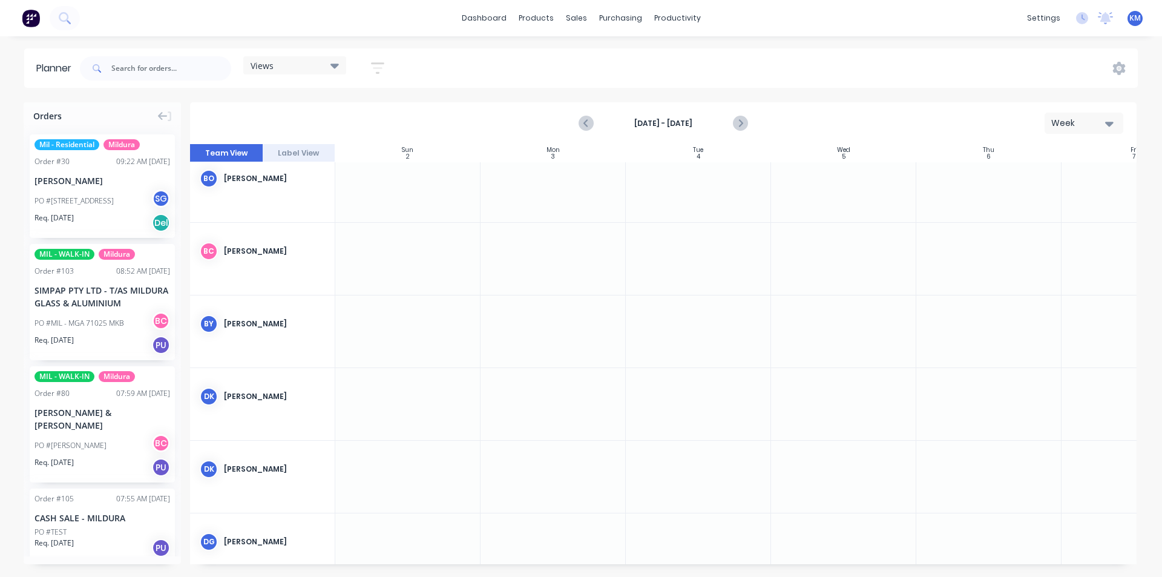
click at [848, 254] on div at bounding box center [843, 259] width 145 height 72
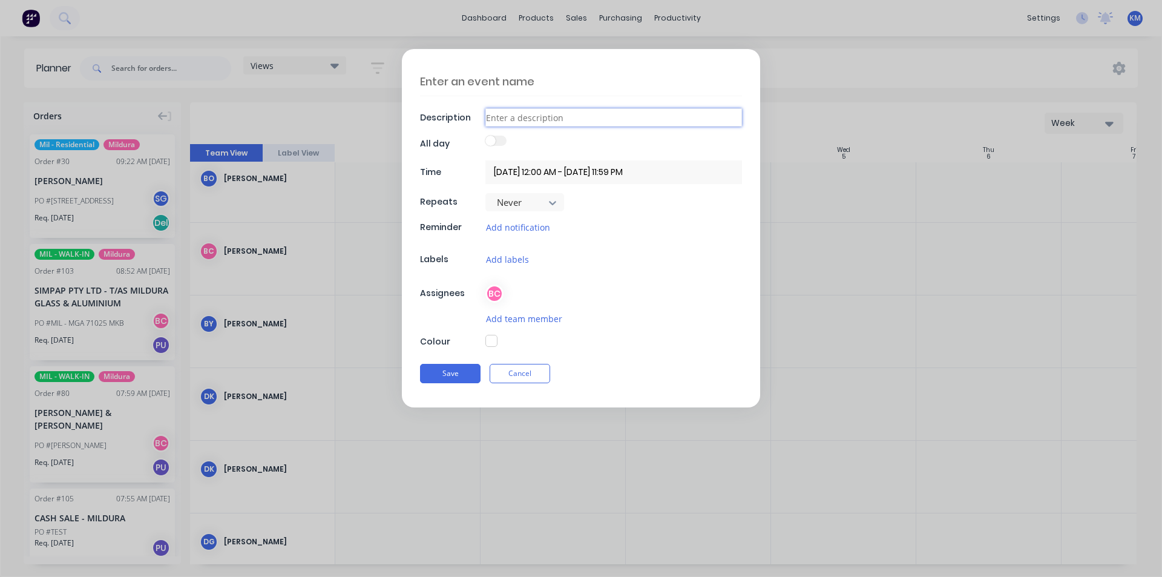
click at [513, 116] on input at bounding box center [613, 117] width 257 height 18
type input "SHELBY"
click at [546, 172] on input "[DATE] 12:00 AM - [DATE] 11:59 PM" at bounding box center [613, 172] width 257 height 24
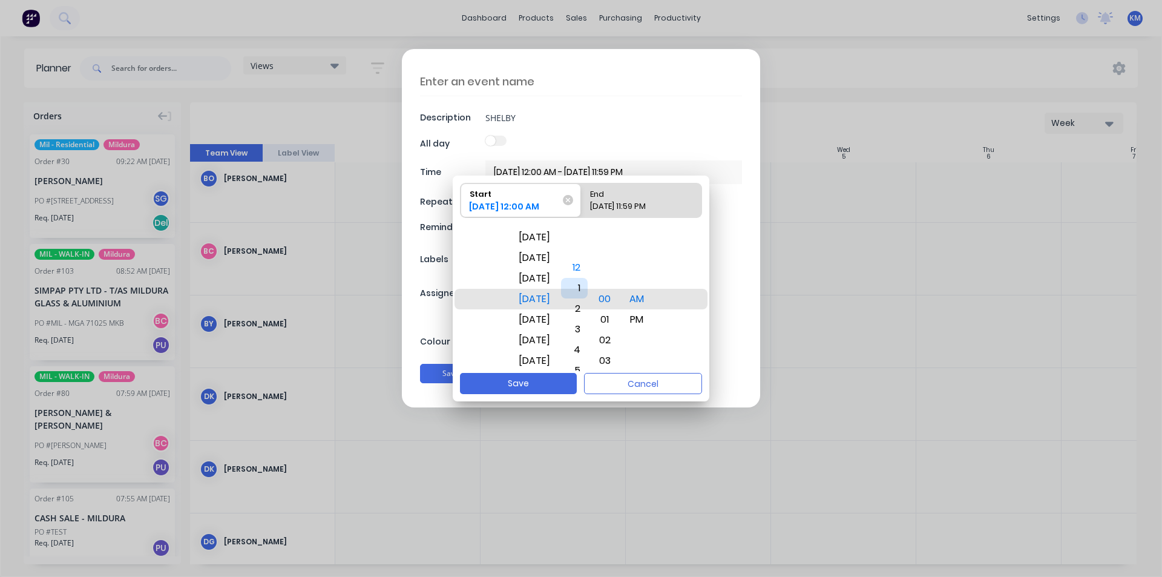
drag, startPoint x: 592, startPoint y: 318, endPoint x: 596, endPoint y: 252, distance: 65.5
click at [588, 278] on div "1" at bounding box center [574, 288] width 27 height 21
drag, startPoint x: 594, startPoint y: 327, endPoint x: 597, endPoint y: 237, distance: 90.2
click at [588, 237] on div "6" at bounding box center [574, 240] width 27 height 21
drag, startPoint x: 619, startPoint y: 352, endPoint x: 614, endPoint y: 233, distance: 119.3
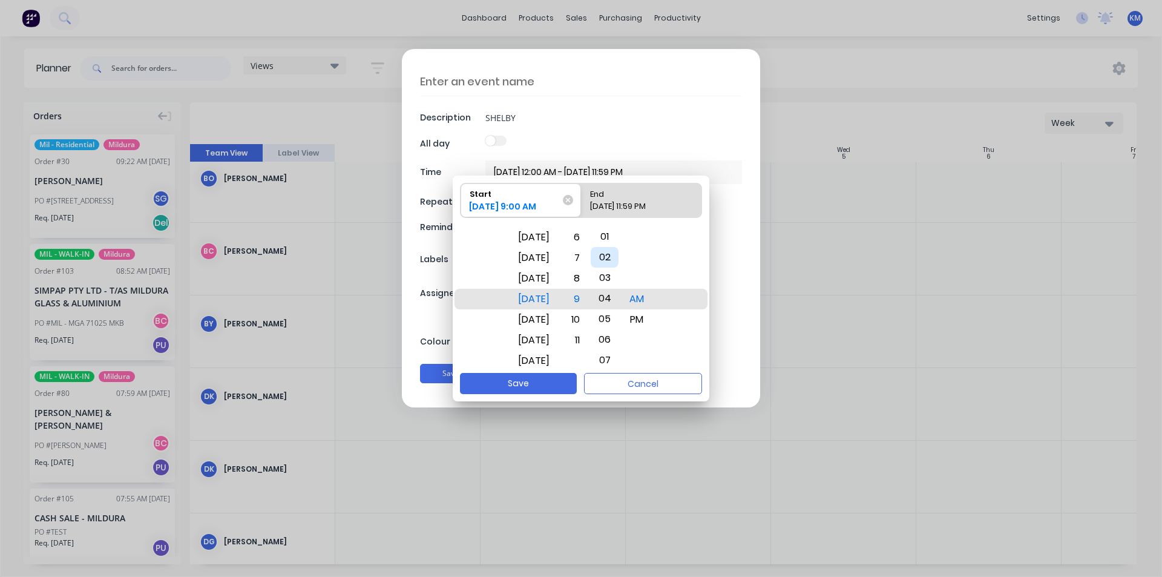
click at [615, 238] on div "00 01 02 03 04 05 06 07 08 09 10 11 12 13 14 15 16 17 18 19 20 21 22 23 24 25 2…" at bounding box center [604, 298] width 31 height 1667
drag, startPoint x: 621, startPoint y: 318, endPoint x: 622, endPoint y: 285, distance: 33.3
click at [619, 246] on div "09" at bounding box center [605, 256] width 28 height 21
drag, startPoint x: 617, startPoint y: 261, endPoint x: 615, endPoint y: 223, distance: 38.2
click at [615, 330] on div "16" at bounding box center [605, 340] width 28 height 21
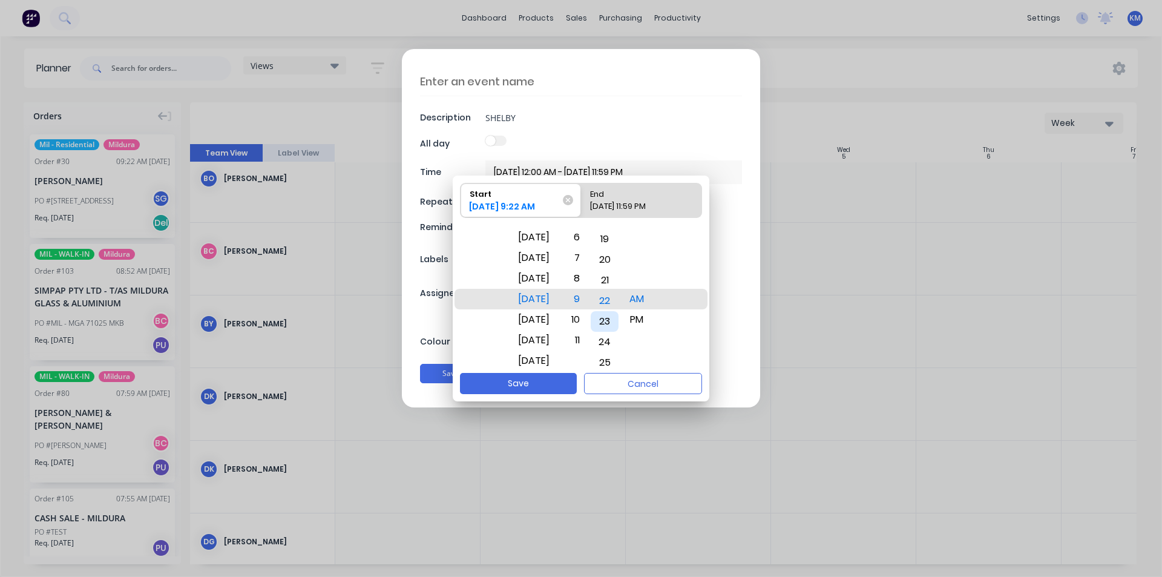
drag, startPoint x: 617, startPoint y: 331, endPoint x: 617, endPoint y: 206, distance: 124.7
click at [617, 206] on div "Start [DATE] 9:22 AM End [DATE] 11:59 PM [DATE] [DATE] [DATE] [DATE] [DATE] [DA…" at bounding box center [581, 274] width 257 height 197
drag, startPoint x: 622, startPoint y: 333, endPoint x: 622, endPoint y: 236, distance: 96.8
click at [620, 236] on div "00 01 02 03 04 05 06 07 08 09 10 11 12 13 14 15 16 17 18 19 20 21 22 23 24 25 2…" at bounding box center [604, 301] width 31 height 1667
drag, startPoint x: 622, startPoint y: 322, endPoint x: 622, endPoint y: 244, distance: 77.5
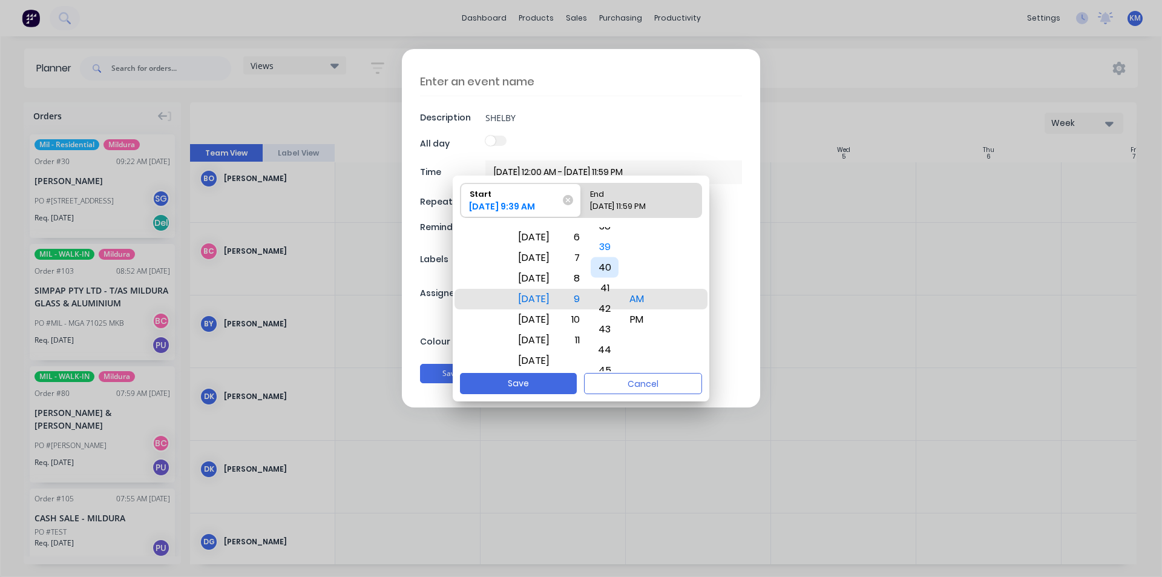
click at [619, 278] on div "41" at bounding box center [605, 288] width 28 height 21
drag, startPoint x: 623, startPoint y: 327, endPoint x: 624, endPoint y: 228, distance: 99.3
click at [619, 227] on div "45" at bounding box center [605, 226] width 28 height 21
drag, startPoint x: 620, startPoint y: 284, endPoint x: 620, endPoint y: 268, distance: 16.3
click at [619, 266] on div "48" at bounding box center [605, 261] width 28 height 21
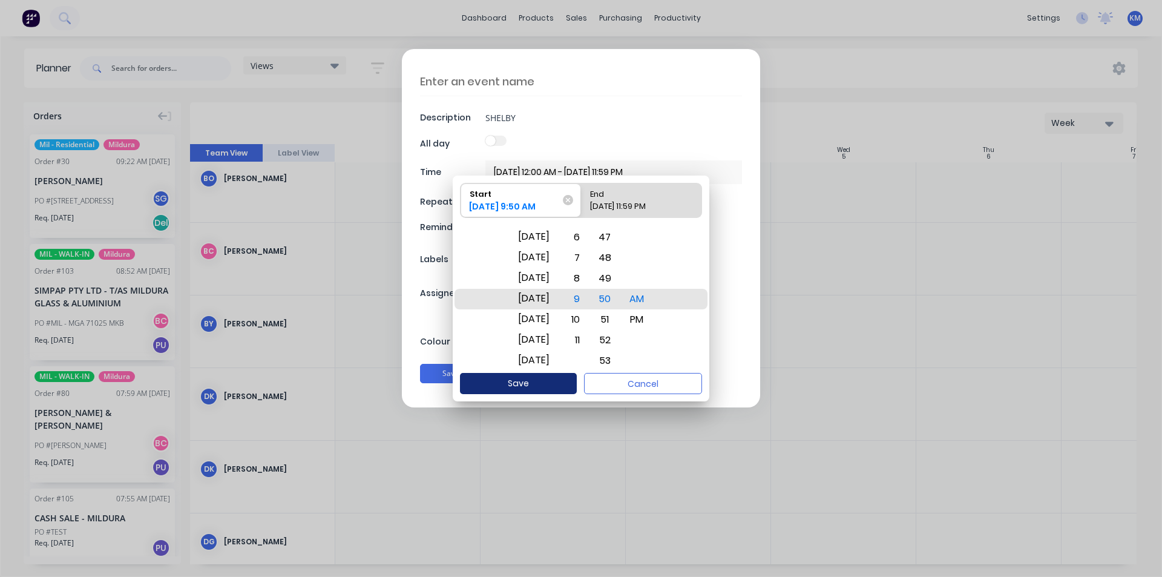
drag, startPoint x: 549, startPoint y: 278, endPoint x: 539, endPoint y: 381, distance: 103.4
click at [539, 387] on div "Start [DATE] 9:50 AM End [DATE] 11:59 PM [DATE] [DATE] [DATE] [DATE] [DATE] [DA…" at bounding box center [581, 289] width 257 height 226
drag, startPoint x: 539, startPoint y: 249, endPoint x: 543, endPoint y: 326, distance: 77.0
click at [543, 327] on div "[DATE]" at bounding box center [534, 333] width 46 height 21
drag, startPoint x: 546, startPoint y: 255, endPoint x: 557, endPoint y: 331, distance: 76.4
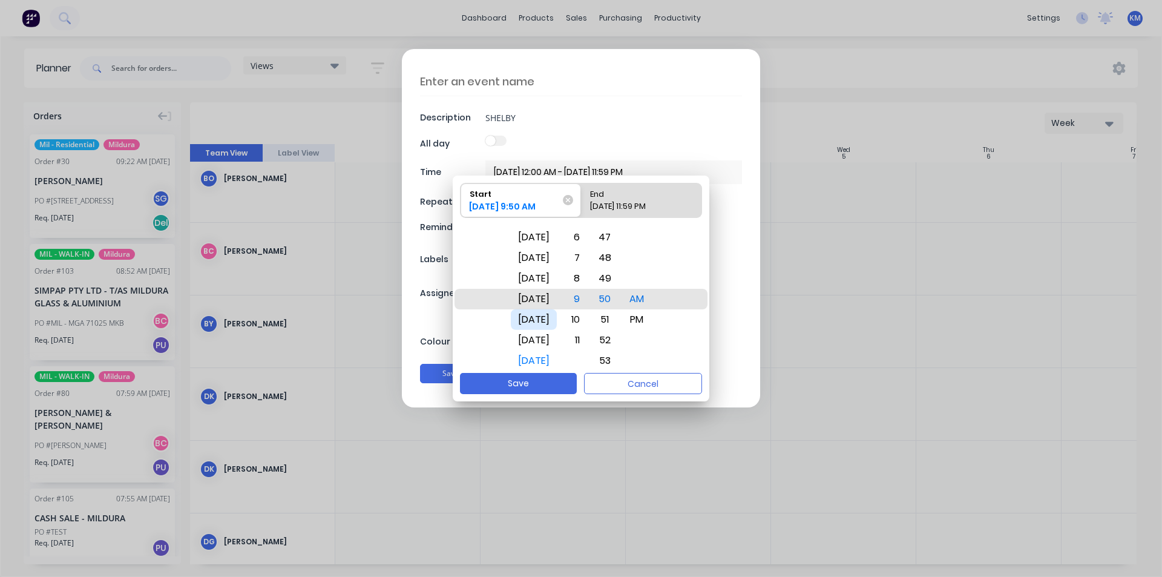
click at [557, 330] on div "[DATE]" at bounding box center [534, 319] width 46 height 21
drag, startPoint x: 545, startPoint y: 250, endPoint x: 545, endPoint y: 353, distance: 103.5
click at [545, 318] on div "[DATE]" at bounding box center [534, 307] width 46 height 21
drag, startPoint x: 548, startPoint y: 273, endPoint x: 552, endPoint y: 361, distance: 88.4
click at [552, 361] on div "[DATE]" at bounding box center [534, 358] width 46 height 21
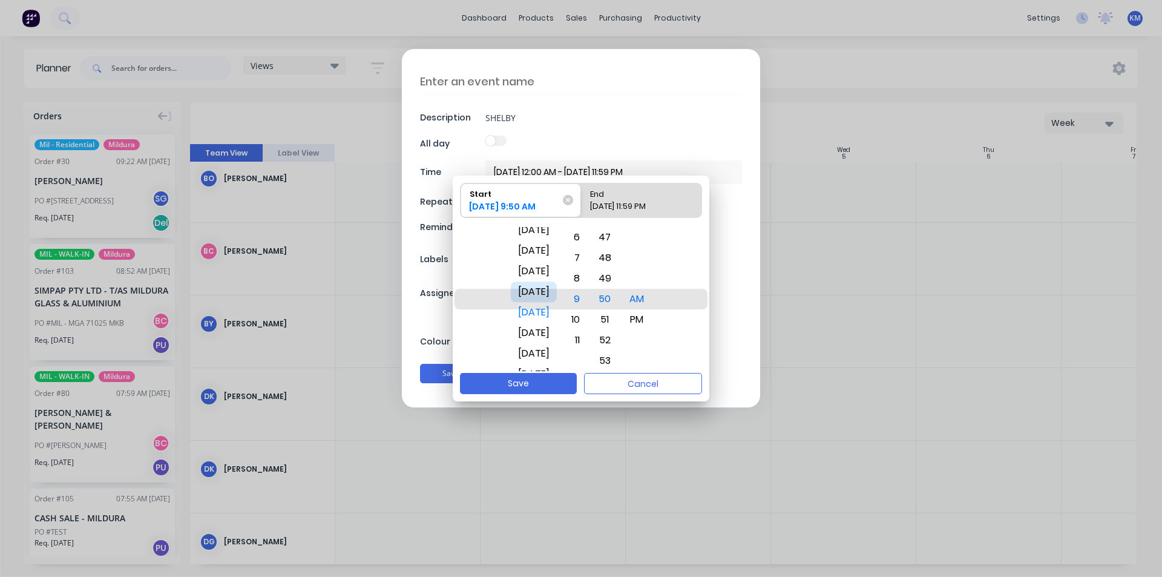
drag, startPoint x: 552, startPoint y: 274, endPoint x: 551, endPoint y: 301, distance: 26.6
click at [551, 301] on div "[DATE]" at bounding box center [534, 291] width 46 height 21
click at [551, 275] on div "[DATE]" at bounding box center [534, 278] width 46 height 21
click at [533, 379] on button "Save" at bounding box center [518, 383] width 117 height 21
type input "[DATE] 9:50 AM - [DATE] 11:59 PM"
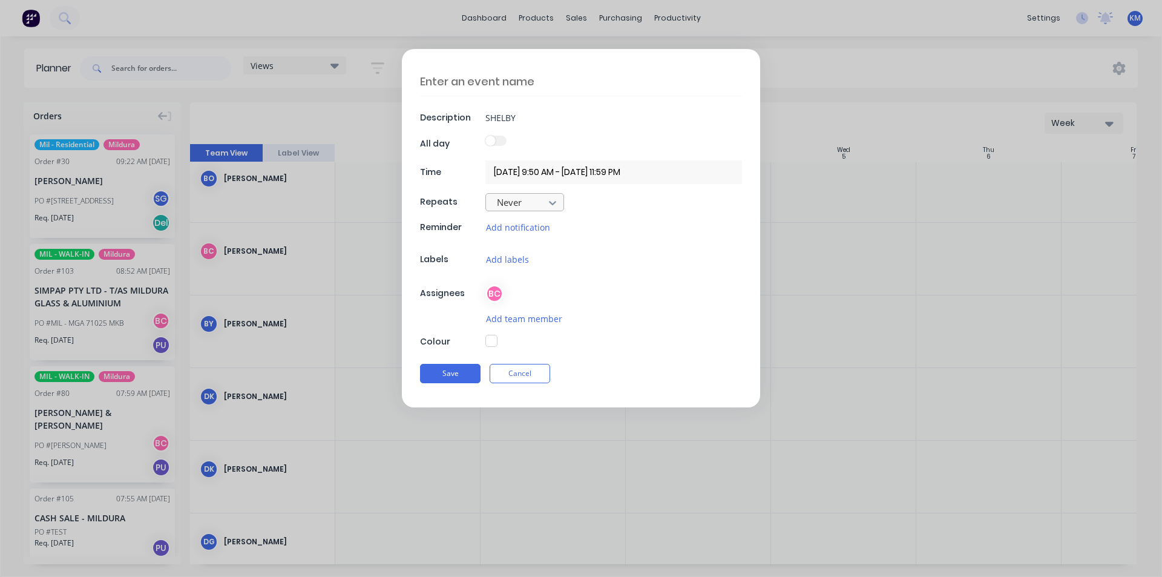
click at [526, 202] on div at bounding box center [517, 202] width 42 height 15
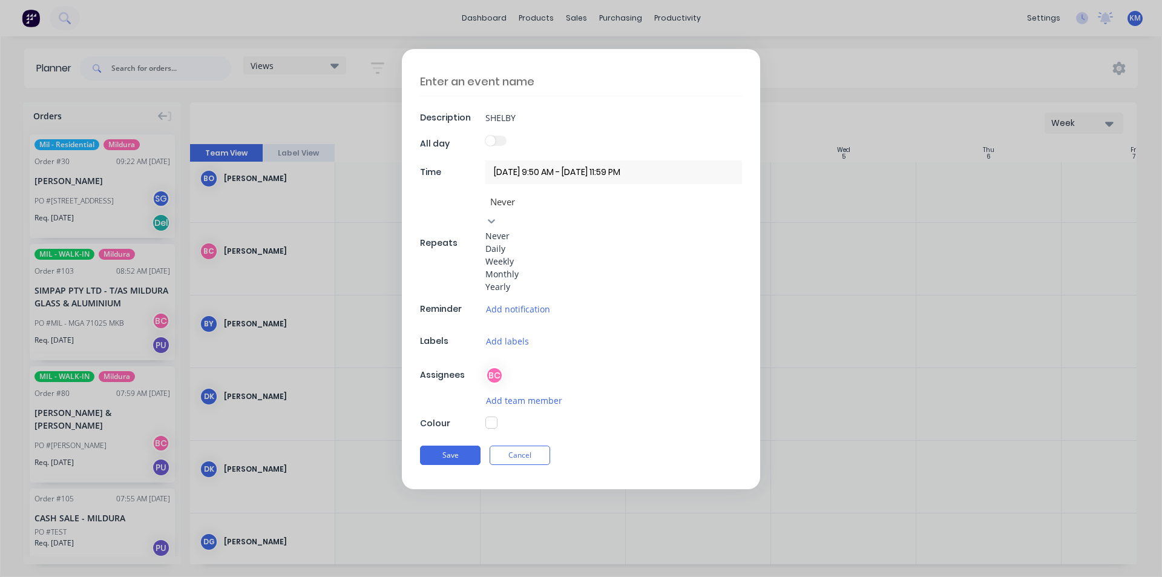
click at [525, 229] on div "Never" at bounding box center [524, 235] width 79 height 13
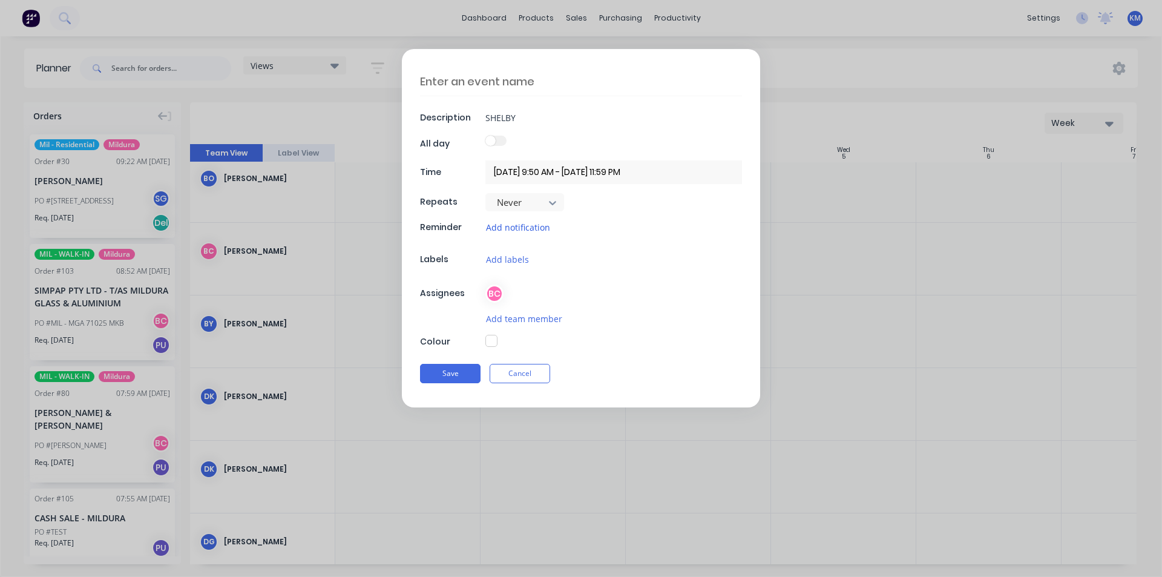
click at [525, 220] on button "Add notification" at bounding box center [517, 227] width 65 height 14
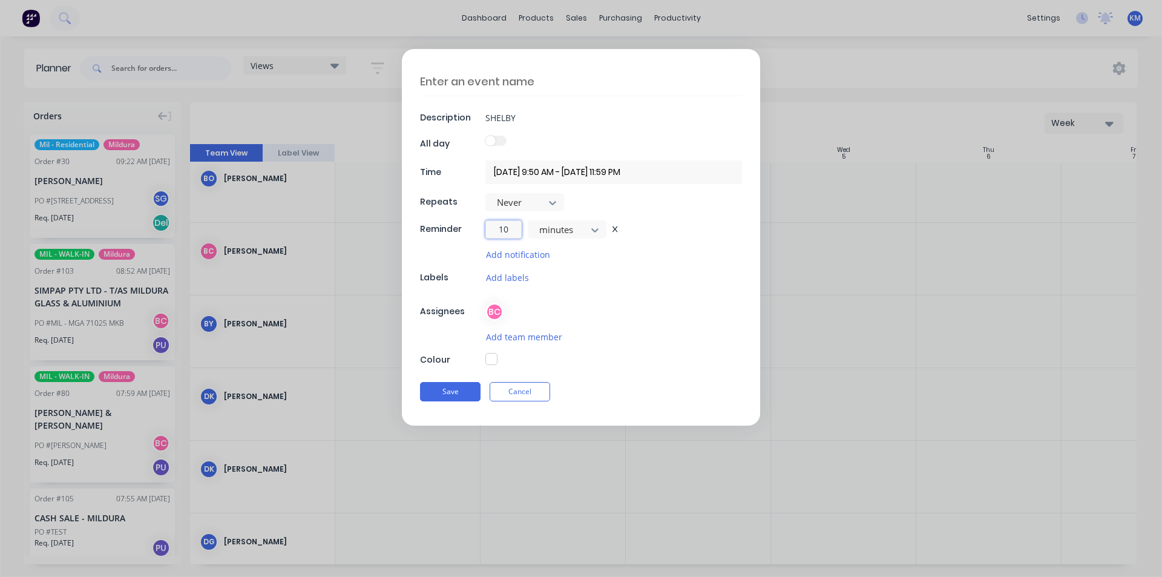
drag, startPoint x: 518, startPoint y: 226, endPoint x: 477, endPoint y: 229, distance: 41.3
click at [477, 229] on div "Reminder 10 minutes" at bounding box center [581, 229] width 322 height 18
drag, startPoint x: 518, startPoint y: 226, endPoint x: 500, endPoint y: 228, distance: 17.6
click at [500, 228] on input "7" at bounding box center [503, 229] width 36 height 18
type input "6"
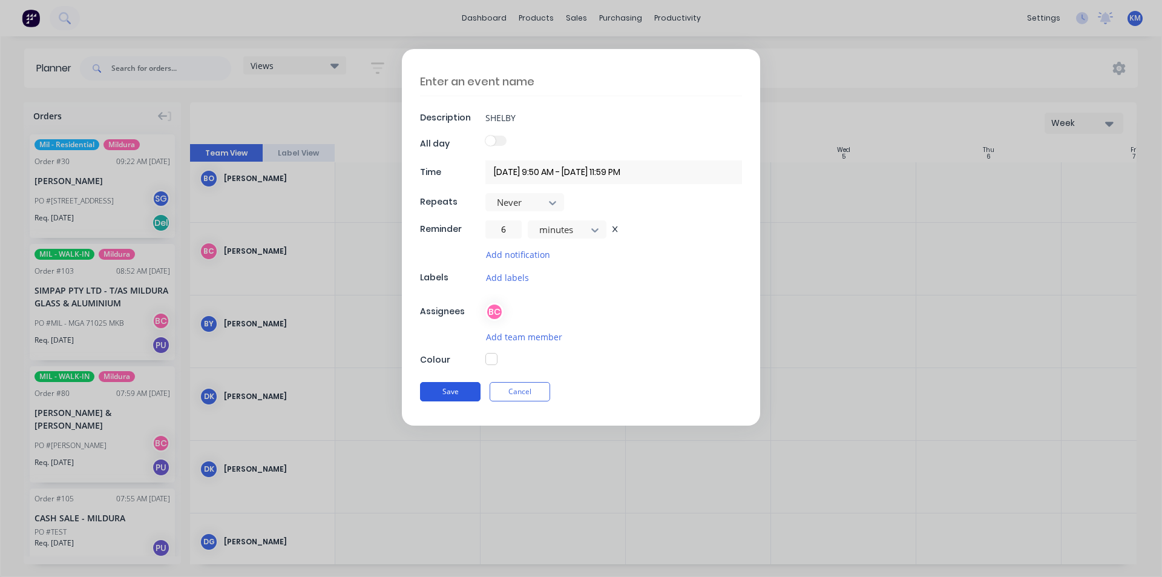
click at [470, 387] on button "Save" at bounding box center [450, 391] width 61 height 19
click at [459, 389] on button "Save" at bounding box center [450, 391] width 61 height 19
click at [534, 114] on input "SHELBY" at bounding box center [613, 118] width 257 height 18
click at [539, 82] on textarea at bounding box center [581, 81] width 322 height 29
type textarea "[PERSON_NAME] IS COOKED"
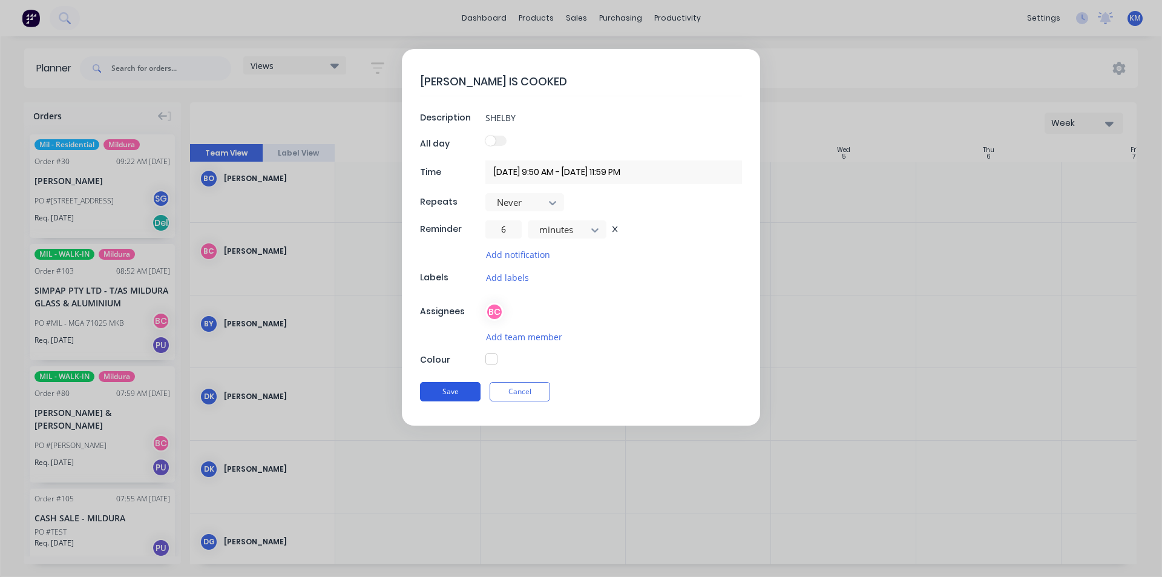
click at [447, 390] on button "Save" at bounding box center [450, 391] width 61 height 19
type input "[DATE] 12:00 AM - [DATE] 11:59 PM"
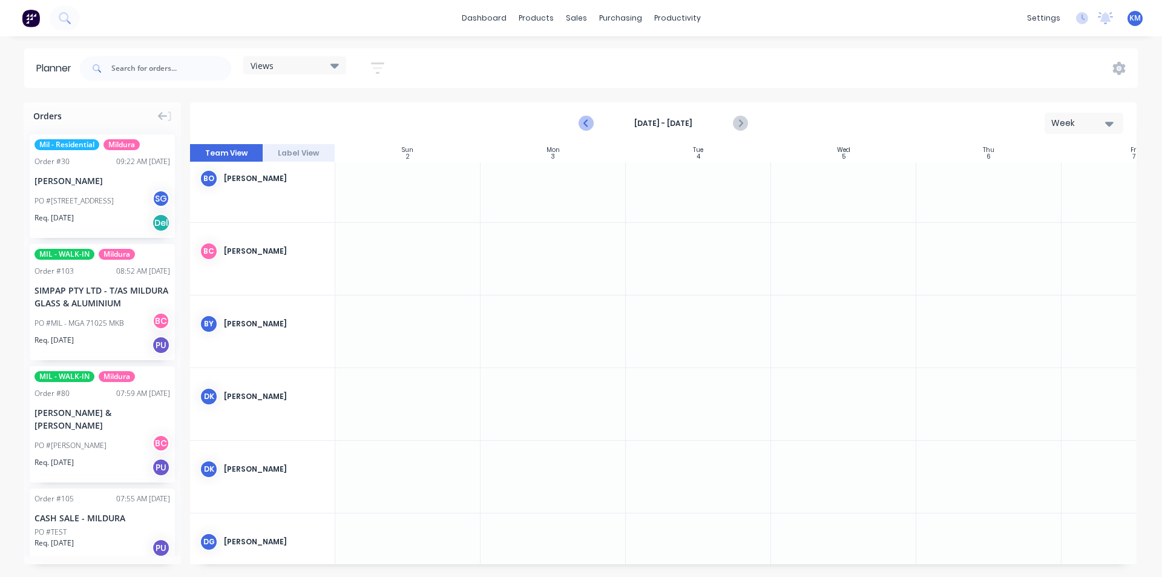
click at [586, 119] on icon "Previous page" at bounding box center [586, 123] width 15 height 15
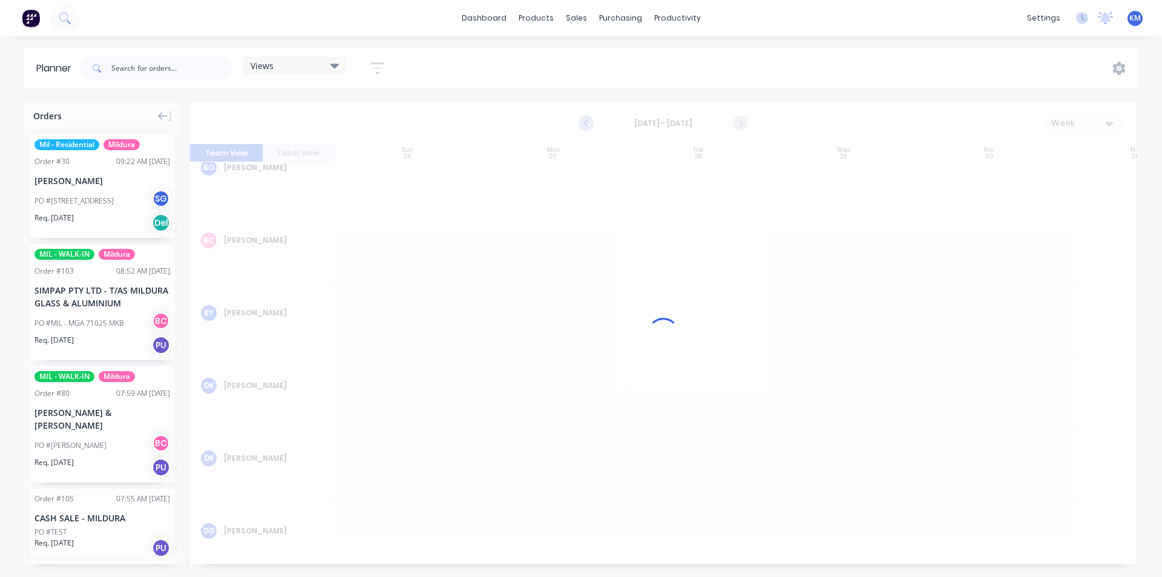
click at [586, 119] on div at bounding box center [663, 333] width 947 height 462
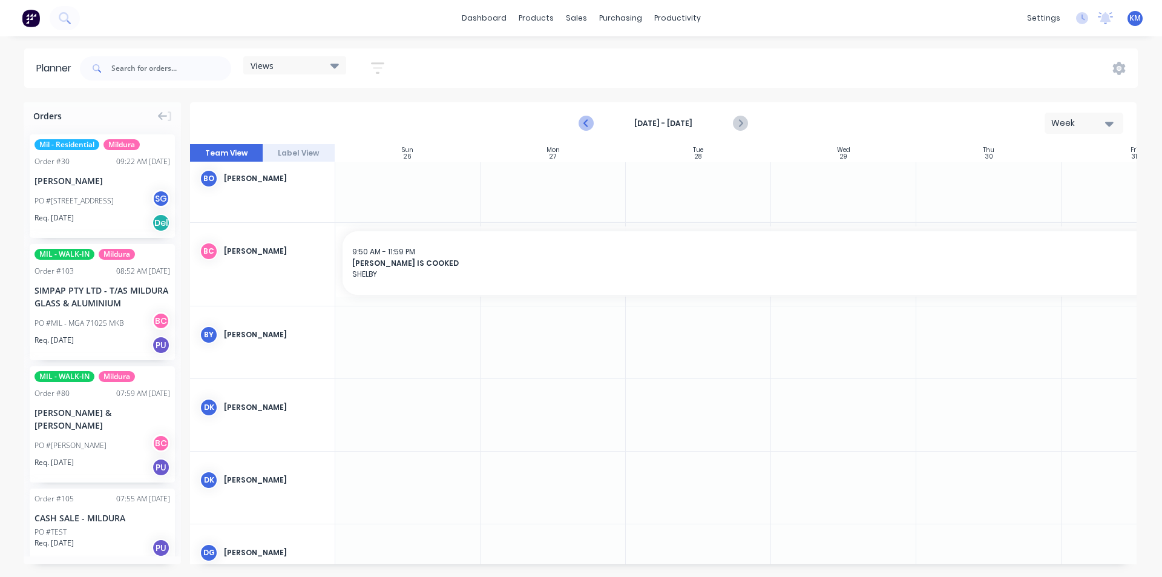
click at [586, 119] on icon "Previous page" at bounding box center [586, 123] width 15 height 15
click at [432, 269] on span "SHELBY" at bounding box center [843, 274] width 983 height 11
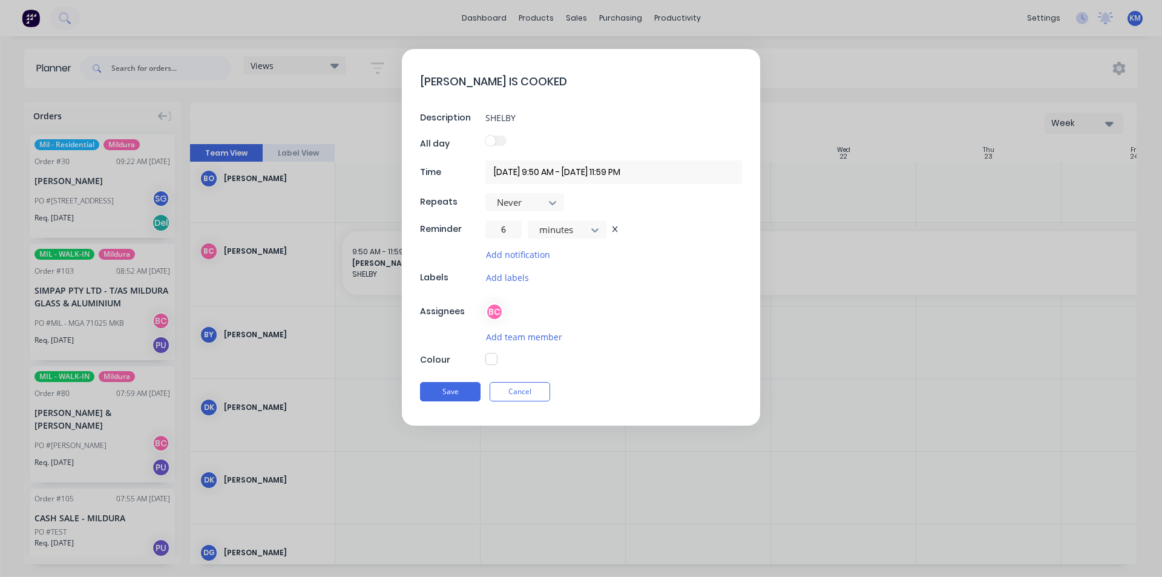
click at [602, 169] on input "[DATE] 9:50 AM - [DATE] 11:59 PM" at bounding box center [613, 172] width 257 height 24
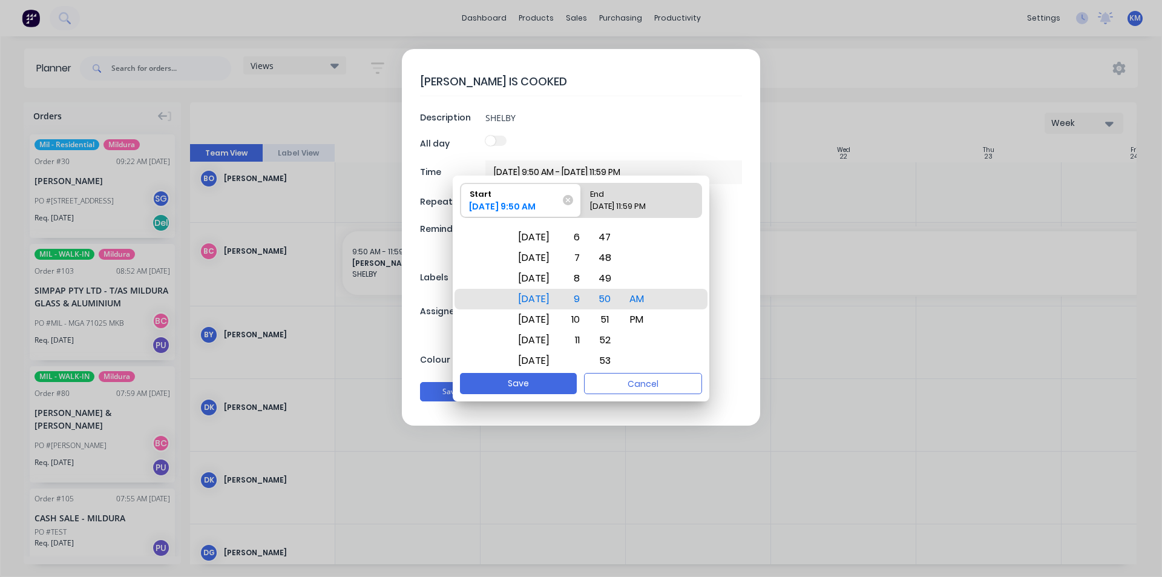
click at [625, 214] on div "[DATE] 11:59 PM" at bounding box center [635, 208] width 100 height 17
click at [582, 214] on input "End [DATE] 11:59 PM" at bounding box center [581, 200] width 1 height 34
radio input "true"
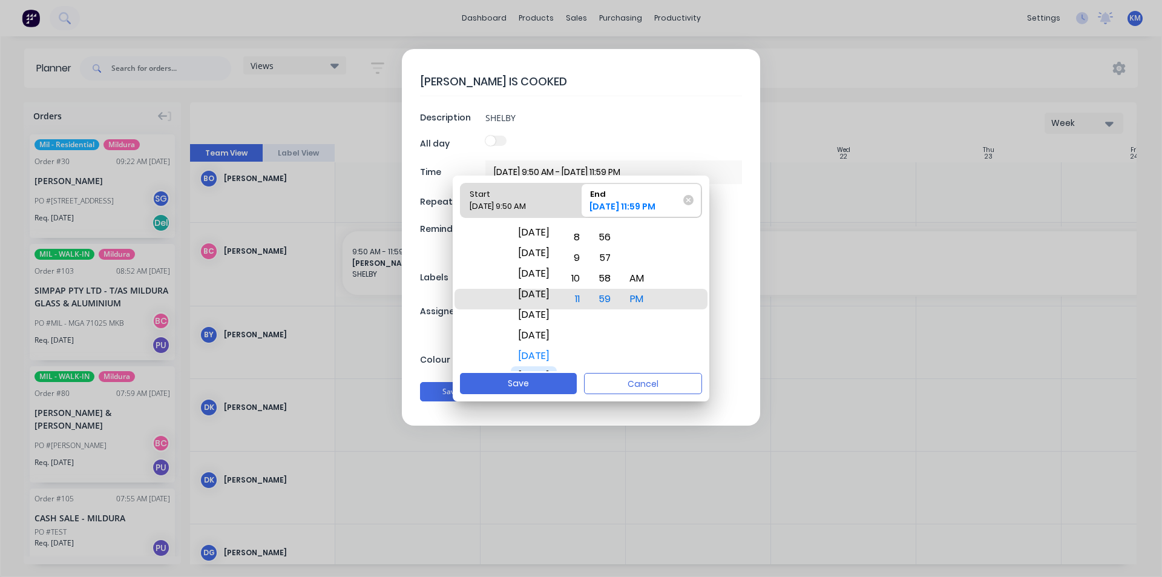
drag, startPoint x: 548, startPoint y: 313, endPoint x: 545, endPoint y: 405, distance: 92.0
click at [545, 405] on body "dashboard products sales purchasing productivity dashboard products Product Cat…" at bounding box center [581, 288] width 1162 height 577
drag, startPoint x: 546, startPoint y: 284, endPoint x: 556, endPoint y: 358, distance: 73.9
click at [556, 329] on div "[DATE]" at bounding box center [534, 318] width 46 height 21
drag, startPoint x: 554, startPoint y: 266, endPoint x: 548, endPoint y: 341, distance: 75.3
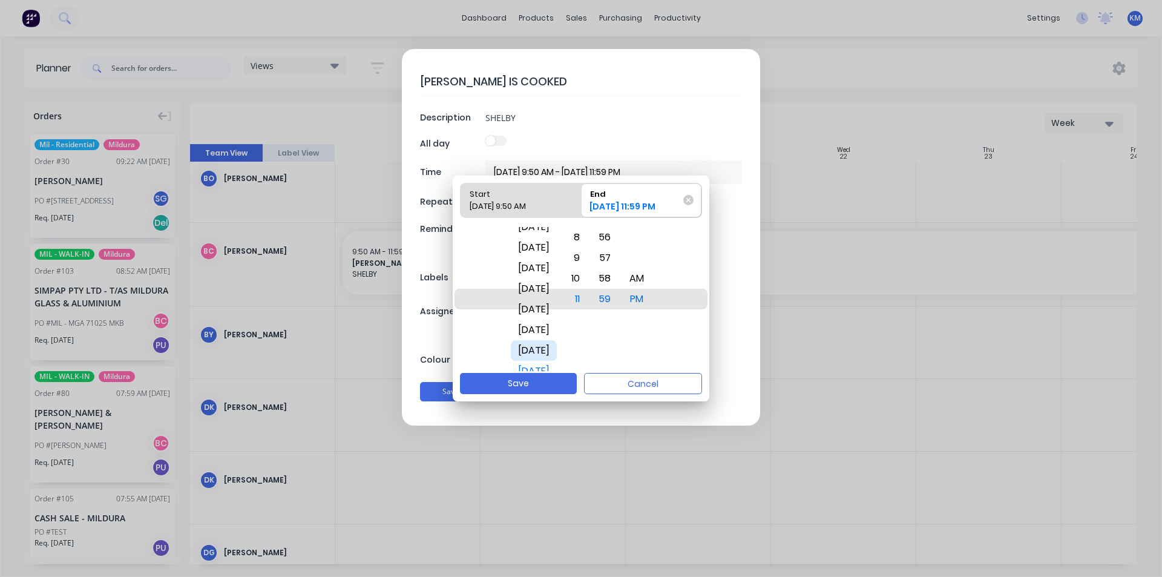
click at [551, 344] on div "[DATE] [DATE] [DATE] [DATE] [DATE] [DATE] [DATE] [DATE] [DATE] [DATE] [DATE] [D…" at bounding box center [534, 288] width 50 height 1667
drag, startPoint x: 544, startPoint y: 264, endPoint x: 547, endPoint y: 341, distance: 77.5
click at [547, 321] on div "[DATE]" at bounding box center [534, 310] width 46 height 21
drag, startPoint x: 549, startPoint y: 261, endPoint x: 546, endPoint y: 356, distance: 95.1
click at [548, 355] on div "[DATE]" at bounding box center [534, 344] width 46 height 21
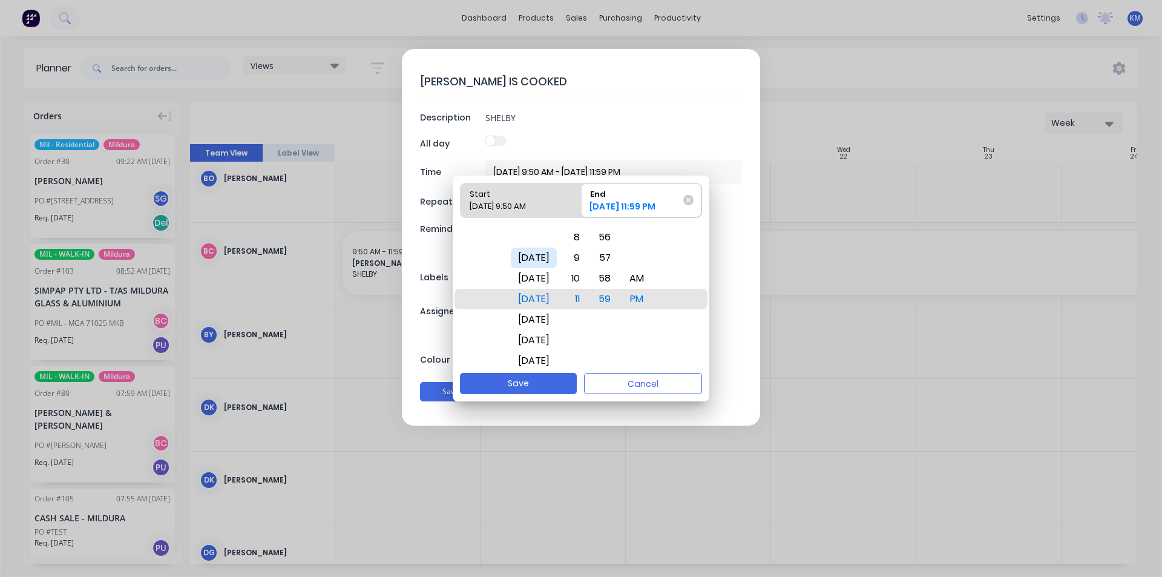
click at [543, 257] on div "[DATE]" at bounding box center [534, 258] width 46 height 21
click at [534, 387] on button "Save" at bounding box center [518, 383] width 117 height 21
type input "[DATE] 9:50 AM - [DATE] 11:59 PM"
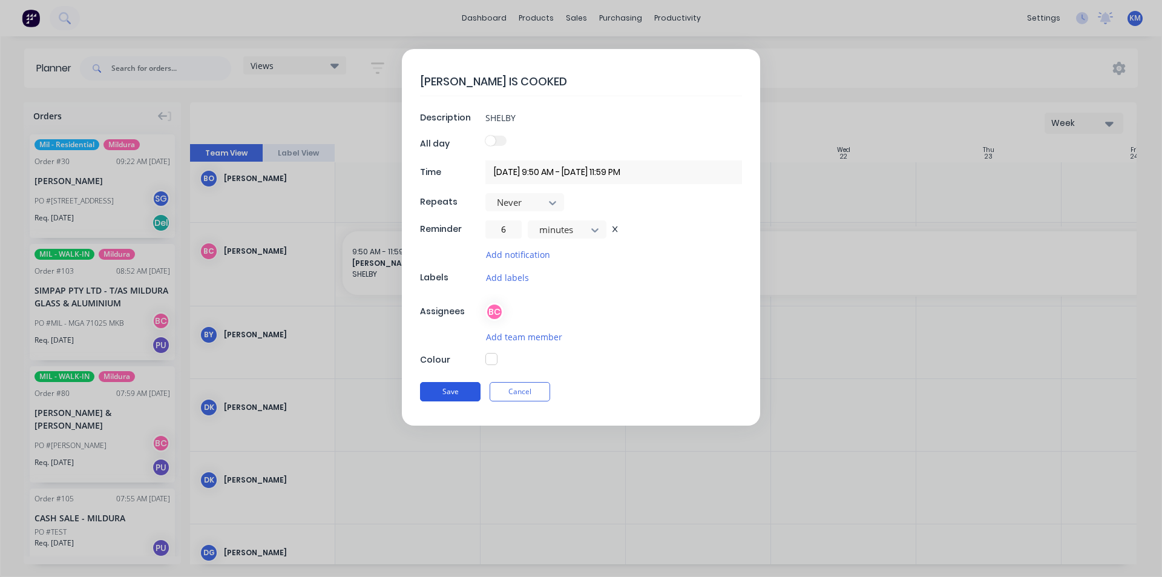
click at [464, 386] on button "Save" at bounding box center [450, 391] width 61 height 19
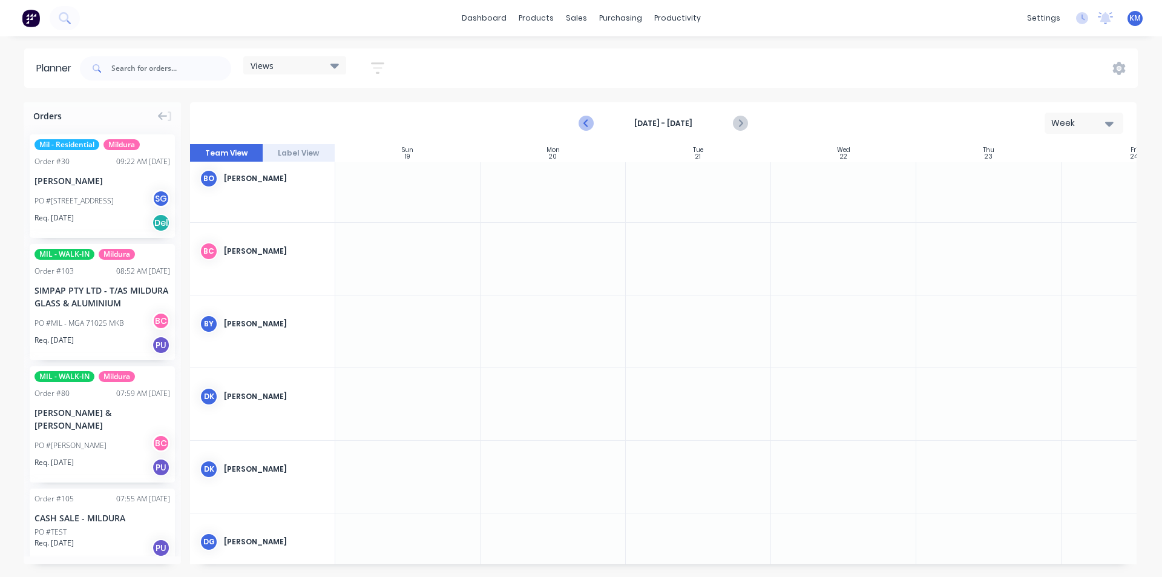
click at [585, 122] on icon "Previous page" at bounding box center [586, 124] width 5 height 10
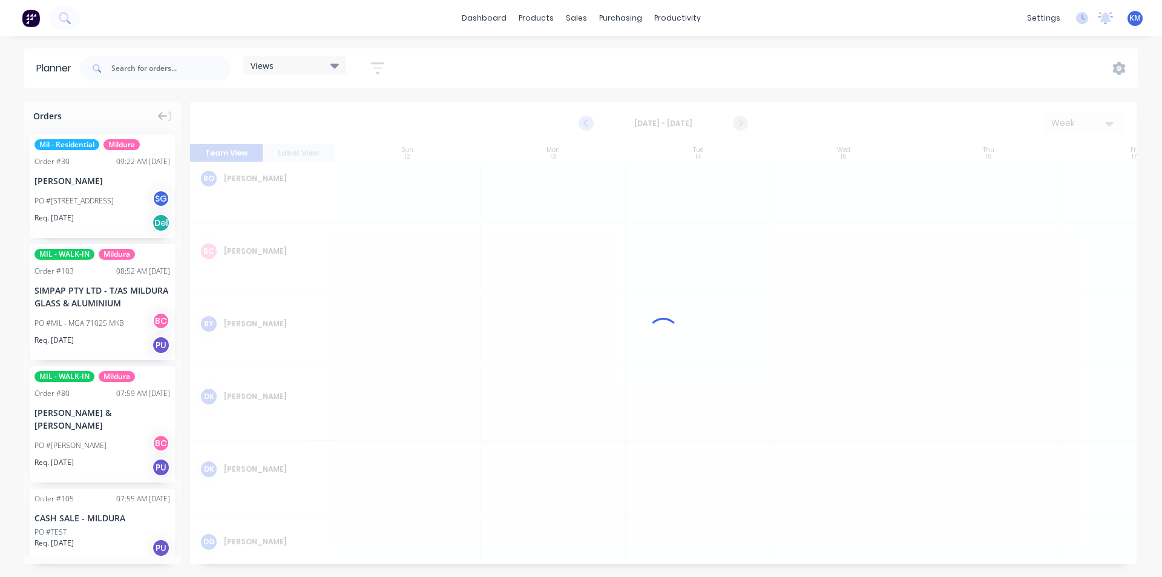
click at [585, 122] on div at bounding box center [663, 333] width 947 height 462
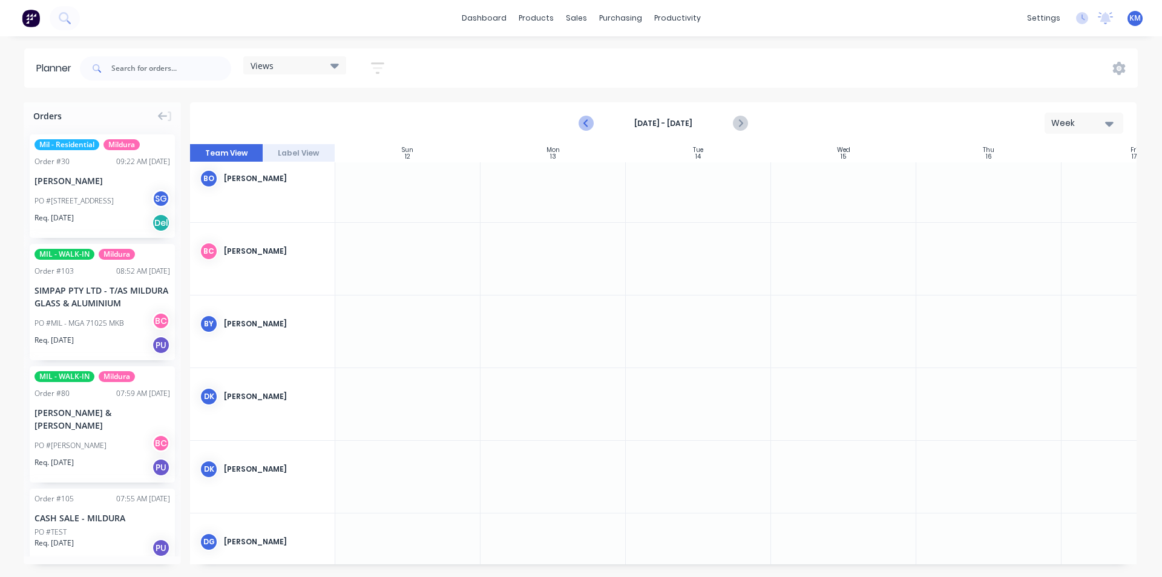
click at [585, 122] on icon "Previous page" at bounding box center [586, 124] width 5 height 10
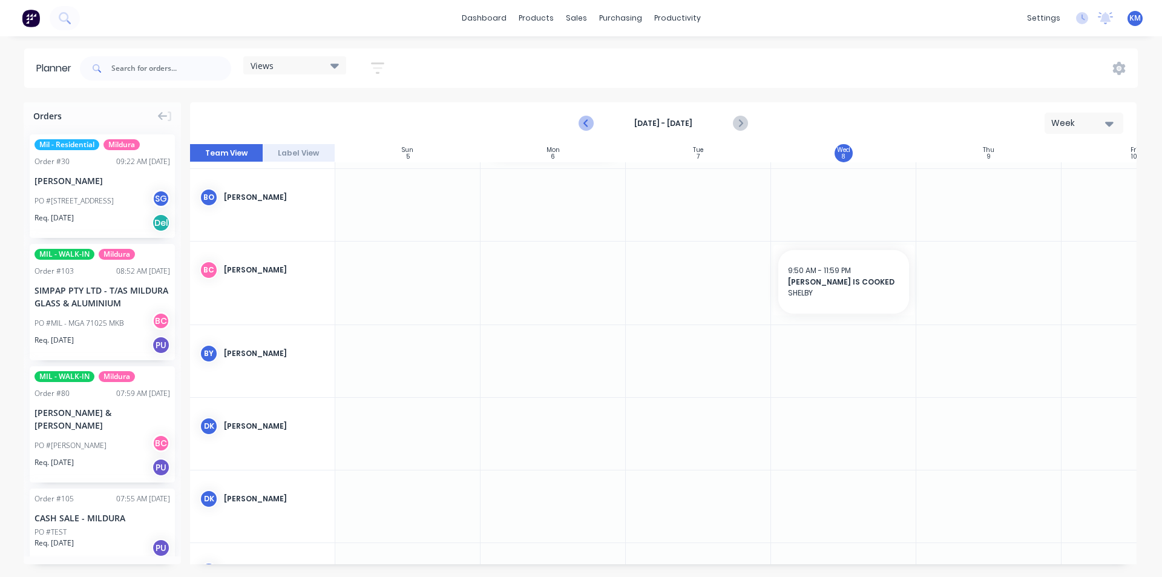
scroll to position [176, 0]
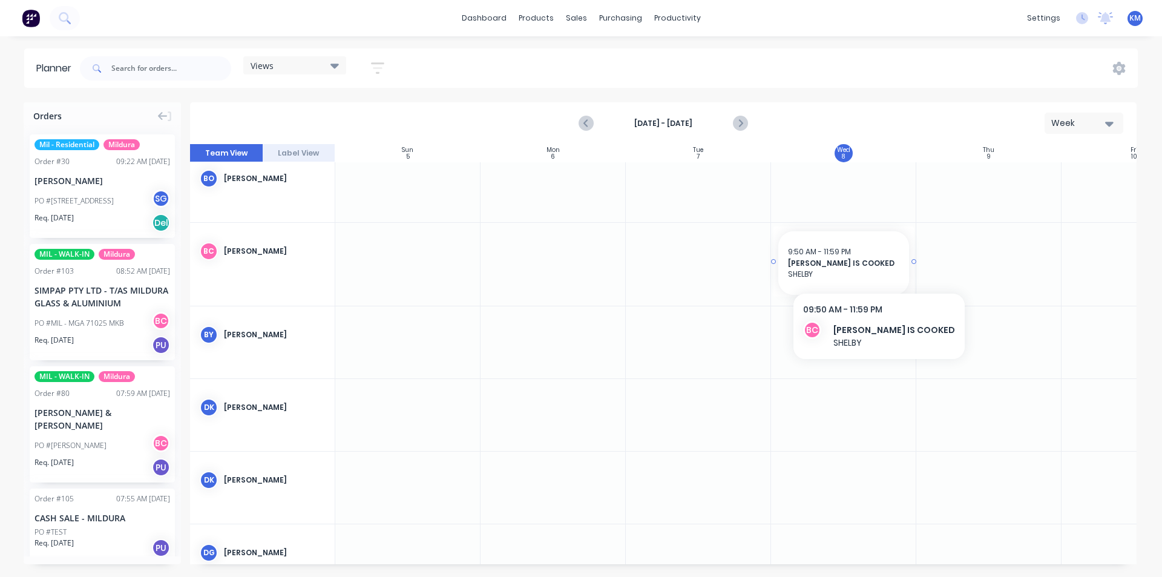
click at [857, 266] on span "[PERSON_NAME] IS COOKED" at bounding box center [843, 263] width 111 height 11
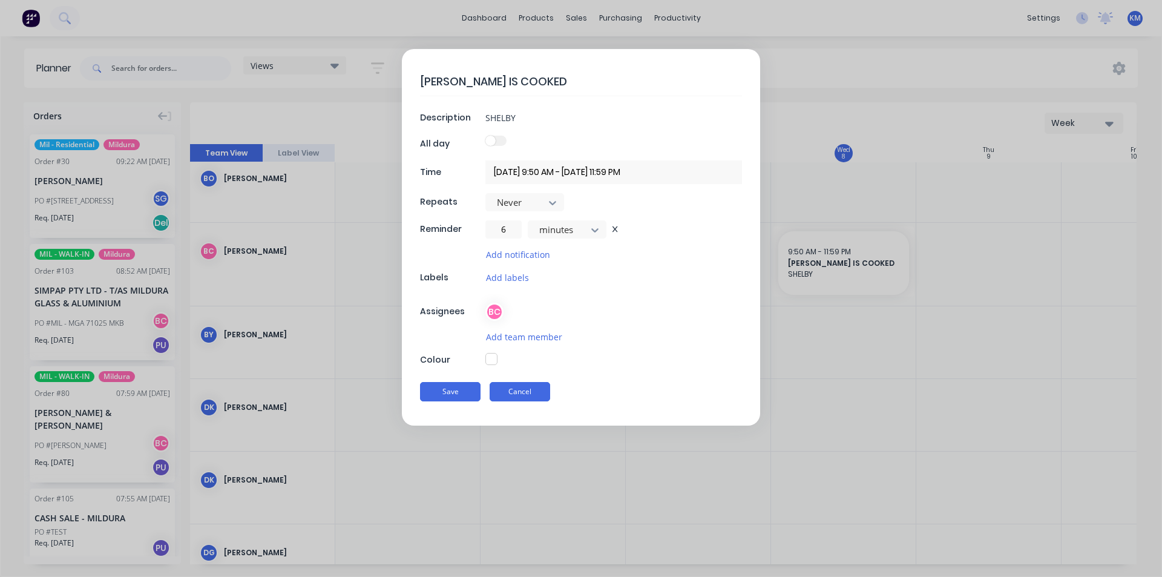
click at [513, 392] on button "Cancel" at bounding box center [520, 391] width 61 height 19
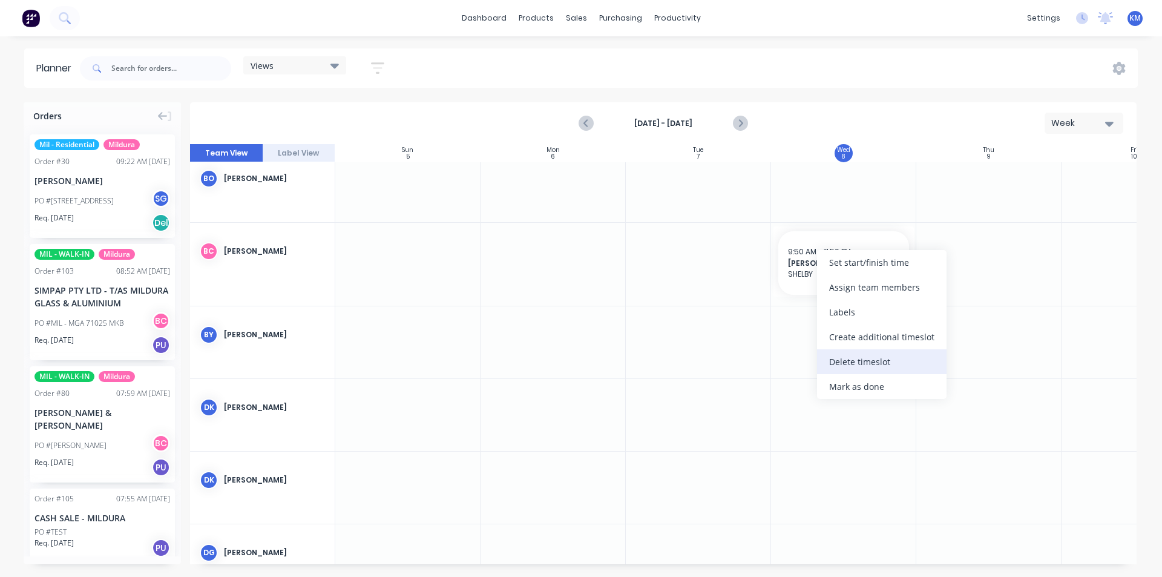
click at [865, 366] on div "Delete timeslot" at bounding box center [882, 361] width 130 height 25
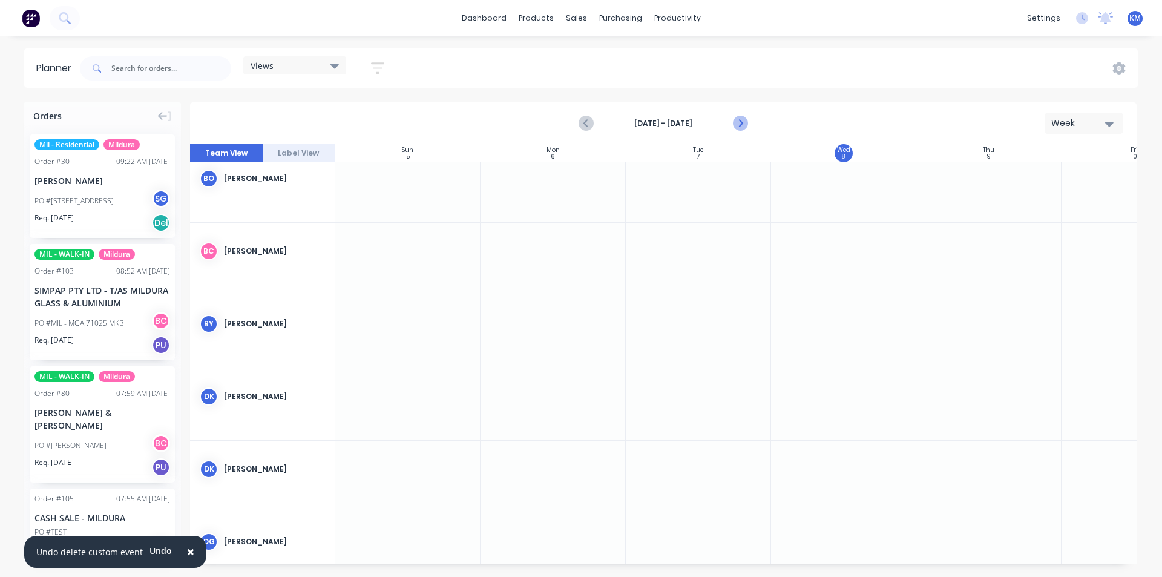
click at [747, 123] on icon "Next page" at bounding box center [739, 123] width 15 height 15
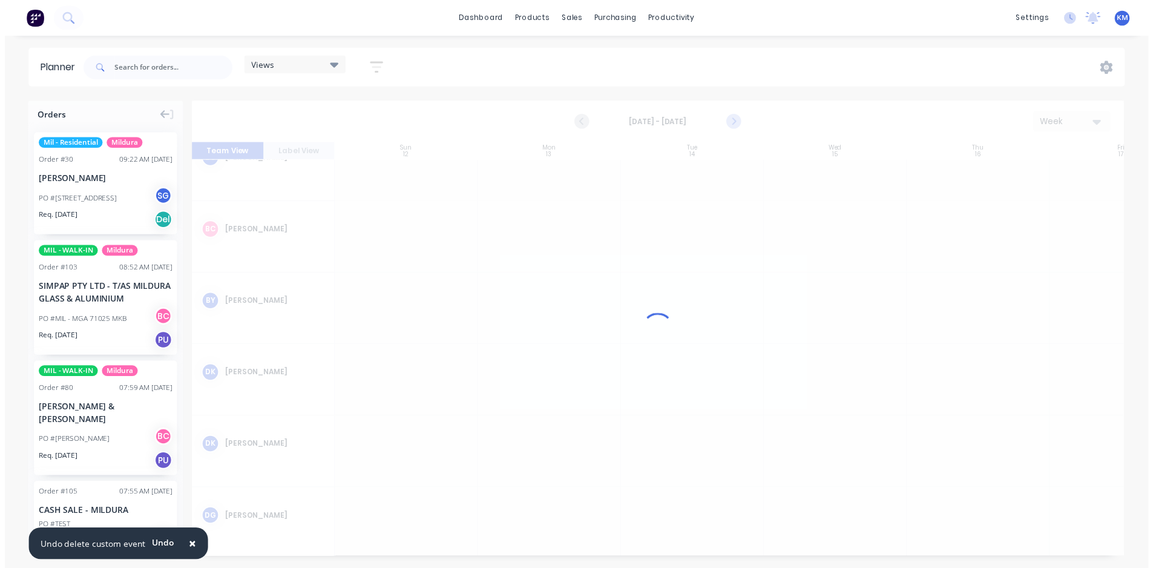
scroll to position [90, 0]
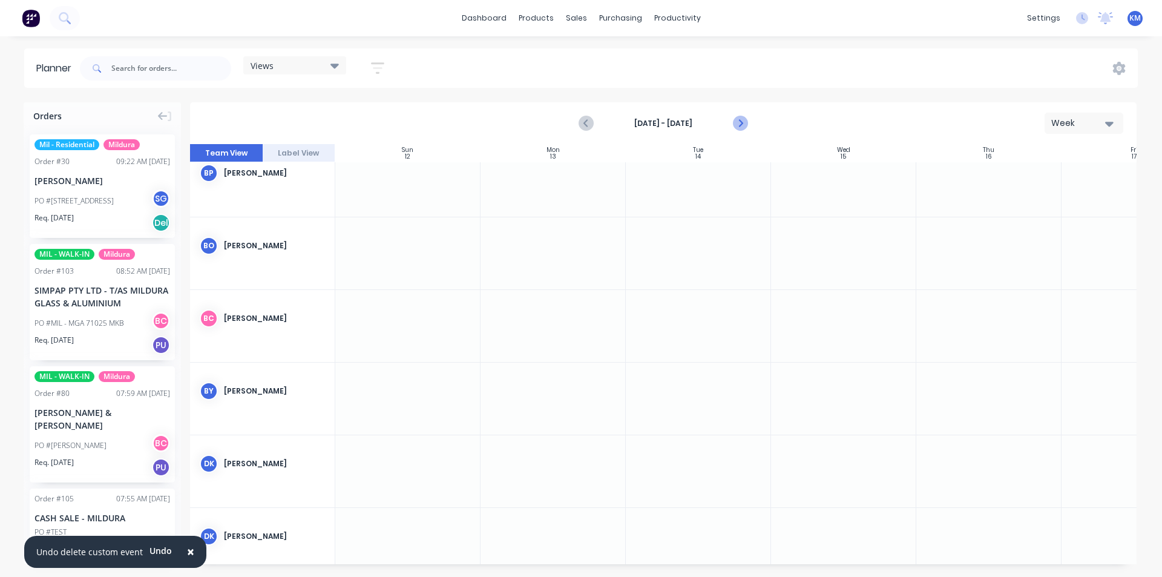
click at [740, 121] on icon "Next page" at bounding box center [739, 124] width 5 height 10
click at [684, 61] on div "Workflow" at bounding box center [698, 58] width 36 height 11
